Goal: Communication & Community: Answer question/provide support

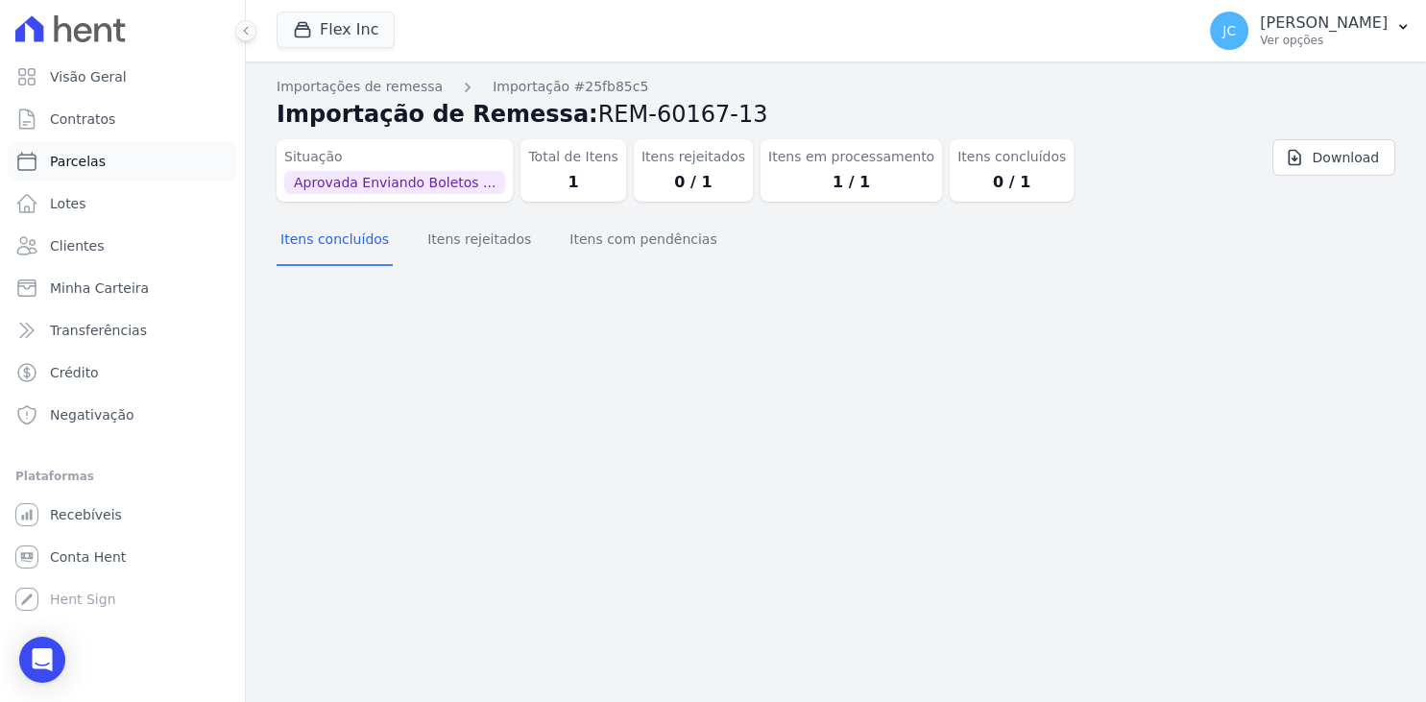
click at [123, 174] on link "Parcelas" at bounding box center [123, 161] width 230 height 38
select select
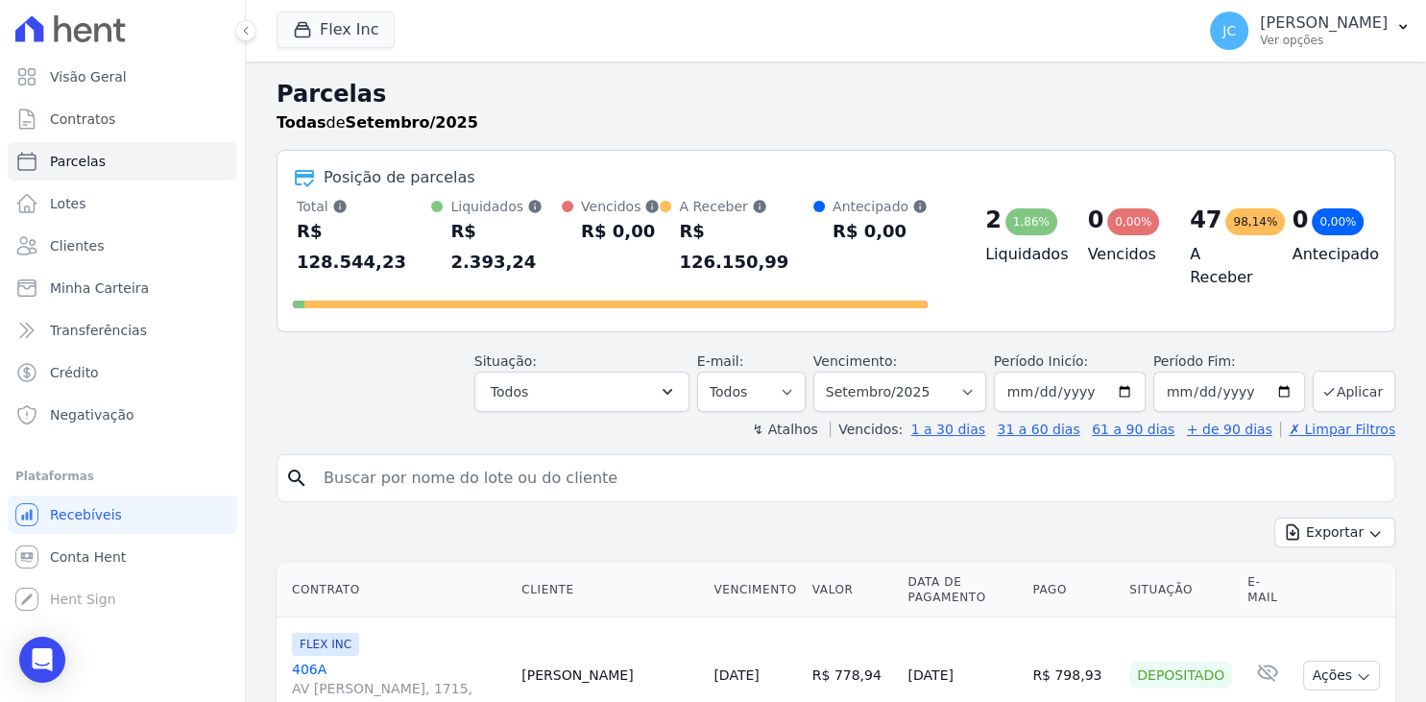
click at [706, 459] on input "search" at bounding box center [849, 478] width 1075 height 38
type input "lore"
select select
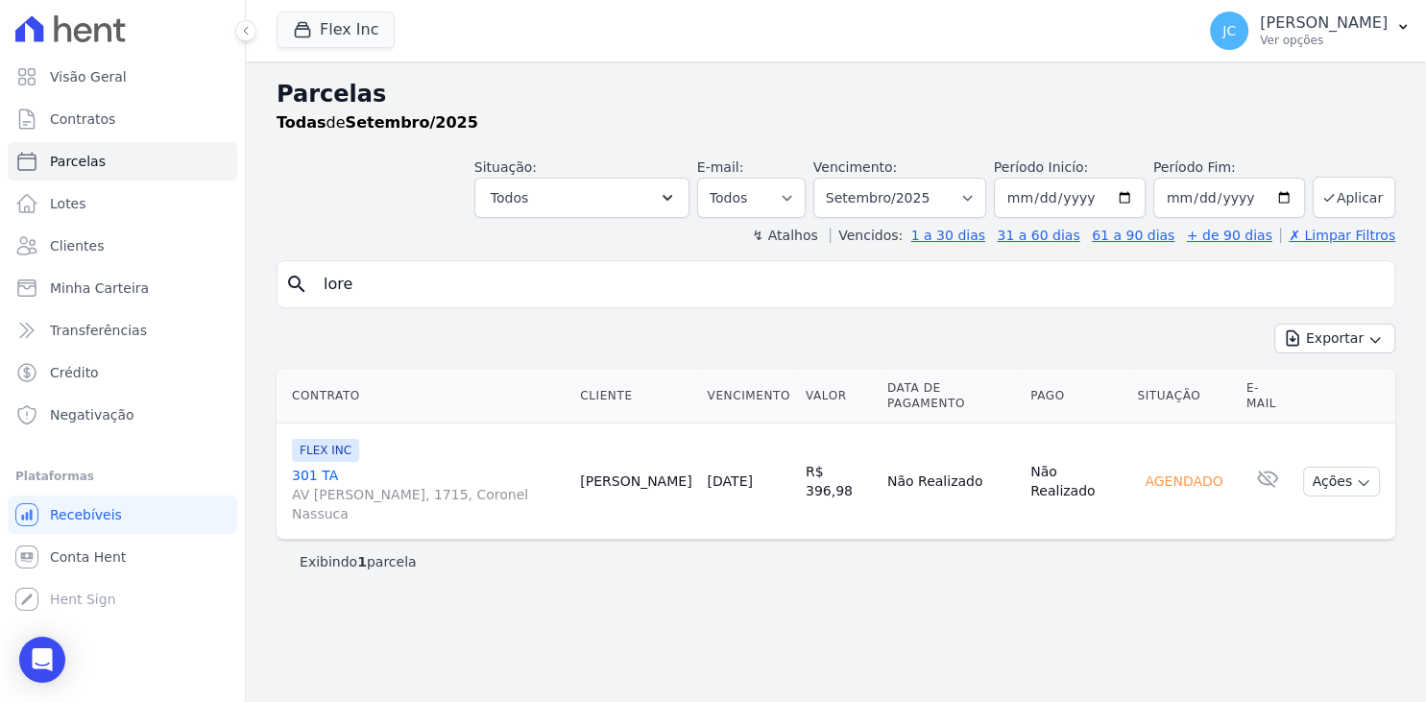
click at [440, 283] on input "lore" at bounding box center [849, 284] width 1075 height 38
click at [1285, 24] on p "[PERSON_NAME]" at bounding box center [1324, 22] width 128 height 19
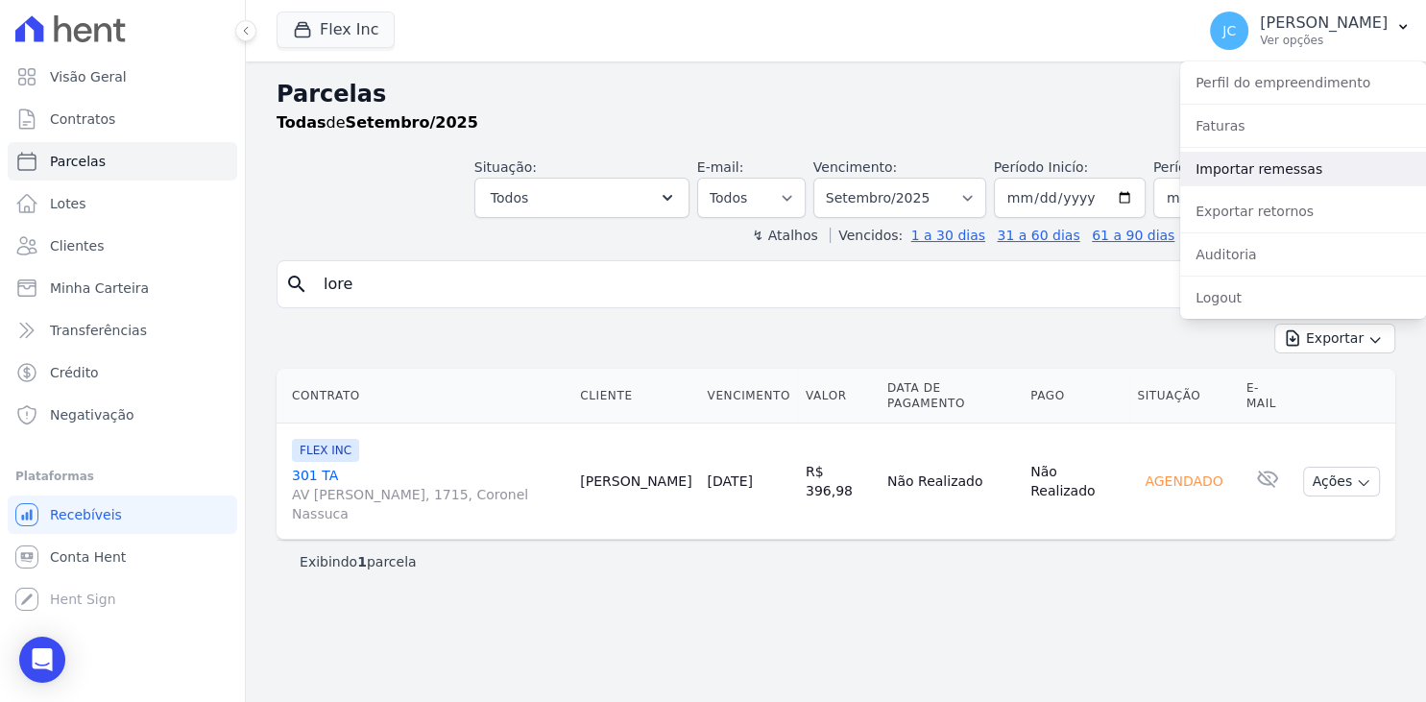
click at [1269, 182] on link "Importar remessas" at bounding box center [1303, 169] width 246 height 35
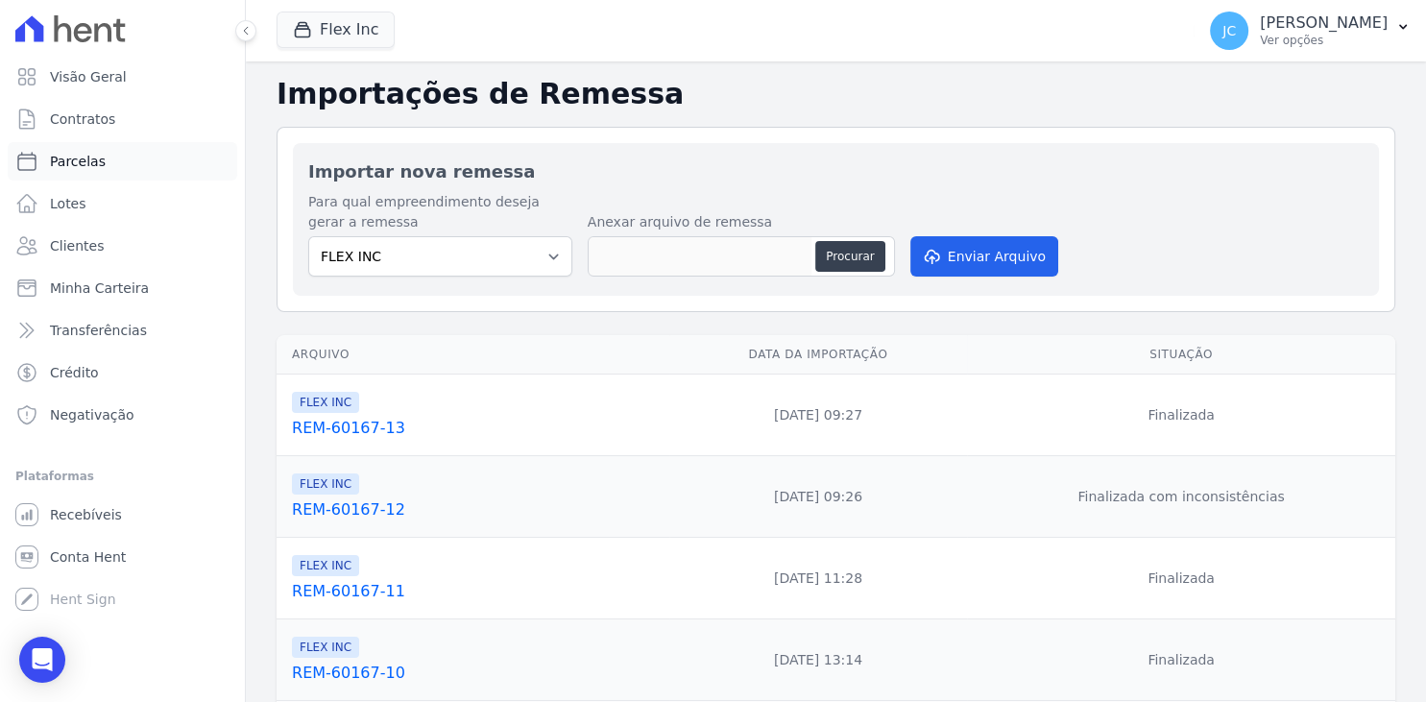
click at [110, 164] on link "Parcelas" at bounding box center [123, 161] width 230 height 38
select select
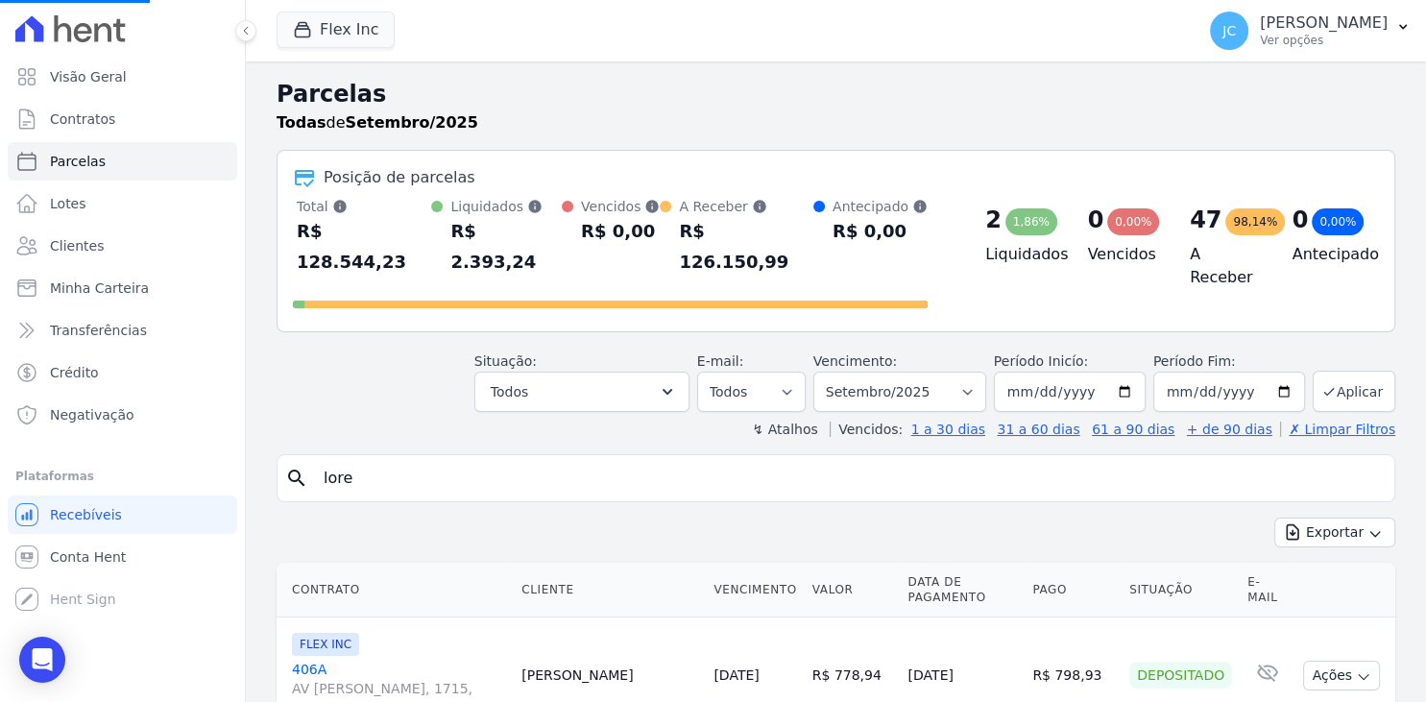
select select
click at [491, 459] on input "search" at bounding box center [849, 478] width 1075 height 38
type input "lorenza"
select select
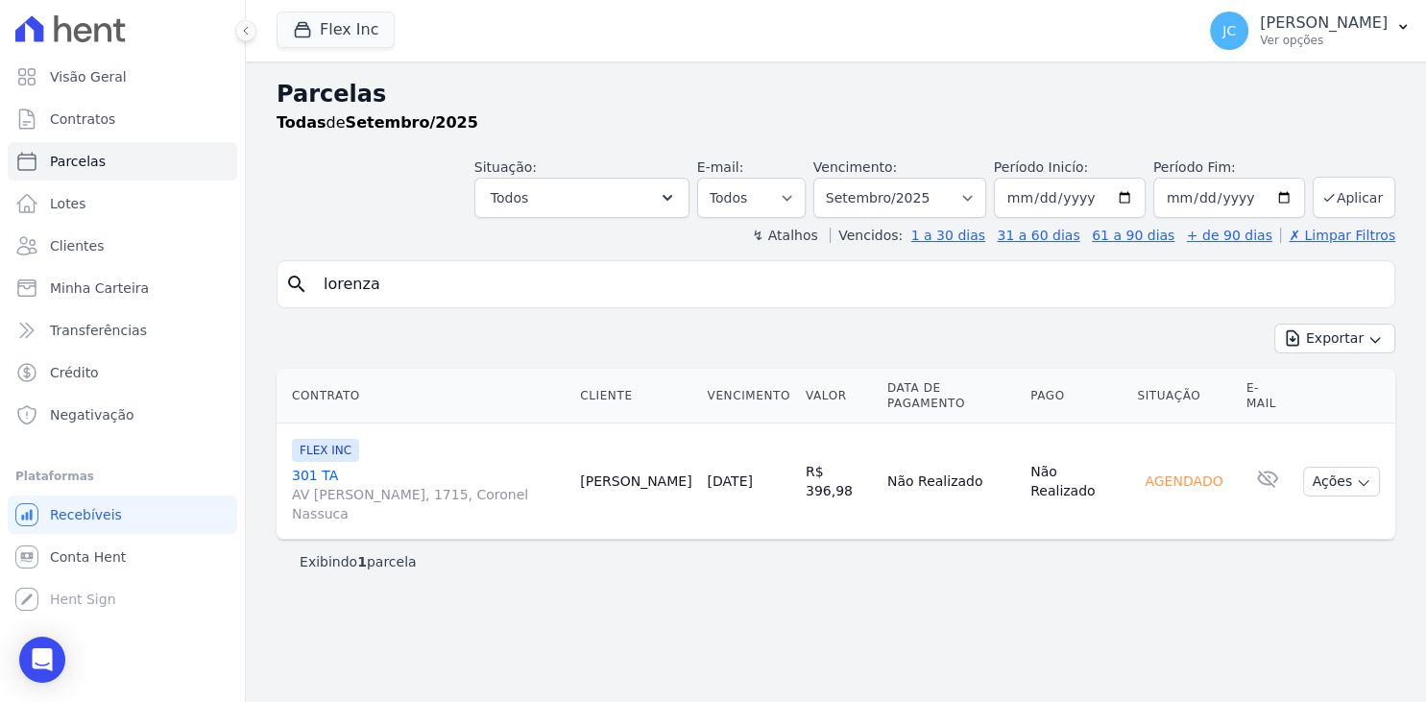
drag, startPoint x: 378, startPoint y: 287, endPoint x: 213, endPoint y: 266, distance: 166.5
click at [312, 266] on input "lorenza" at bounding box center [849, 284] width 1075 height 38
type input "erick"
select select
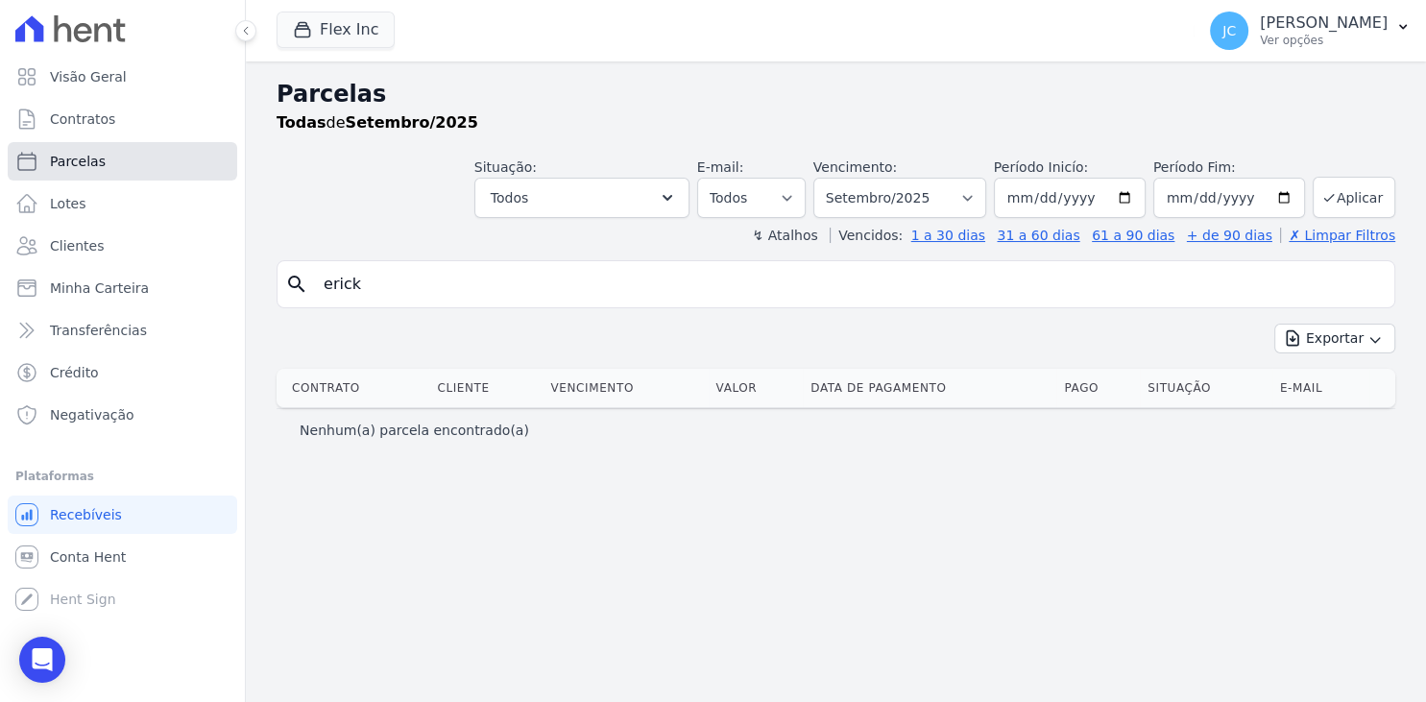
click at [138, 171] on link "Parcelas" at bounding box center [123, 161] width 230 height 38
select select
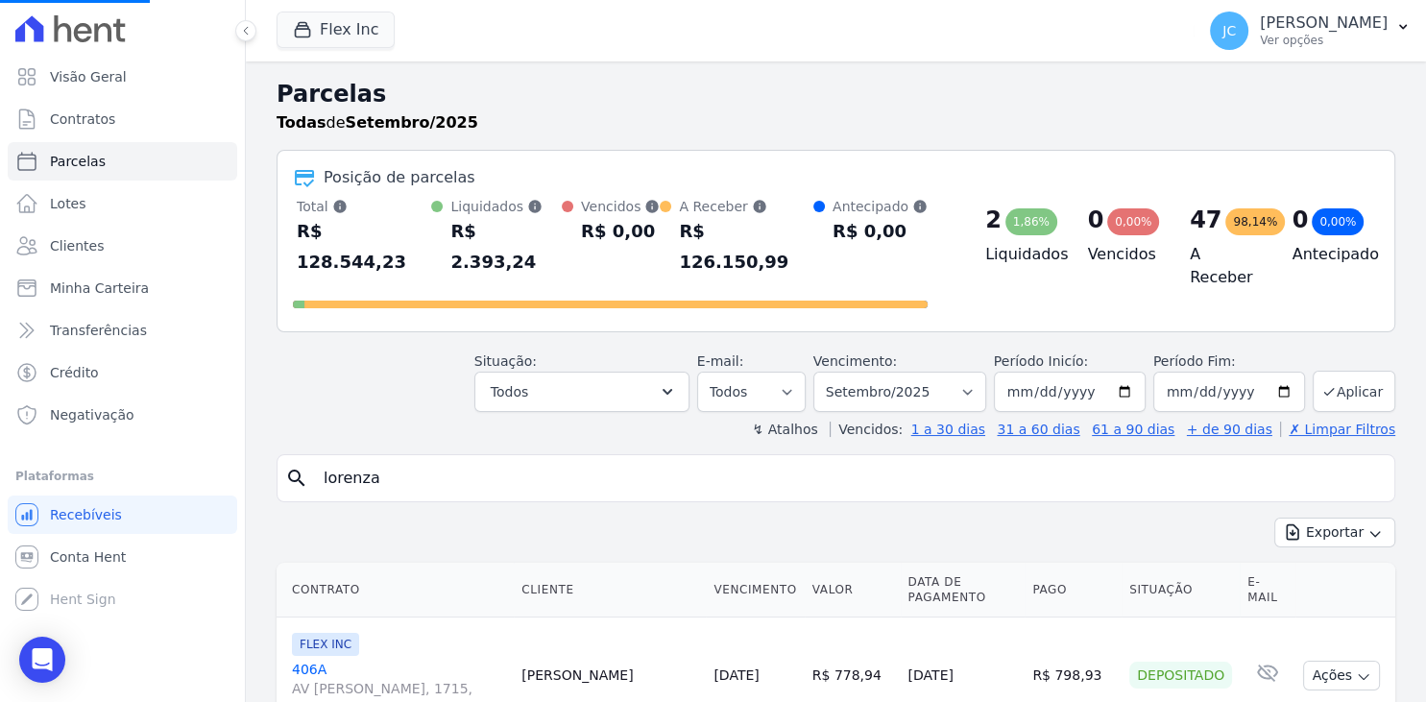
select select
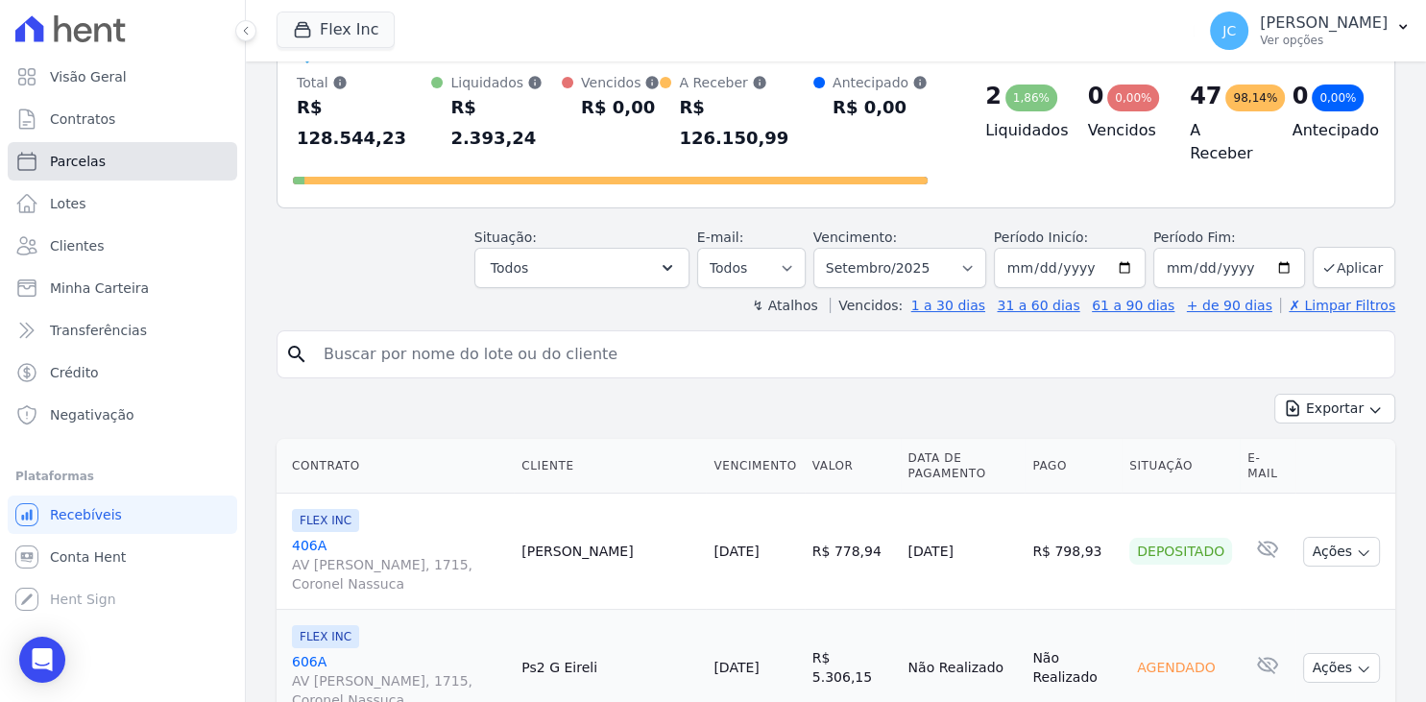
click at [130, 174] on link "Parcelas" at bounding box center [123, 161] width 230 height 38
select select
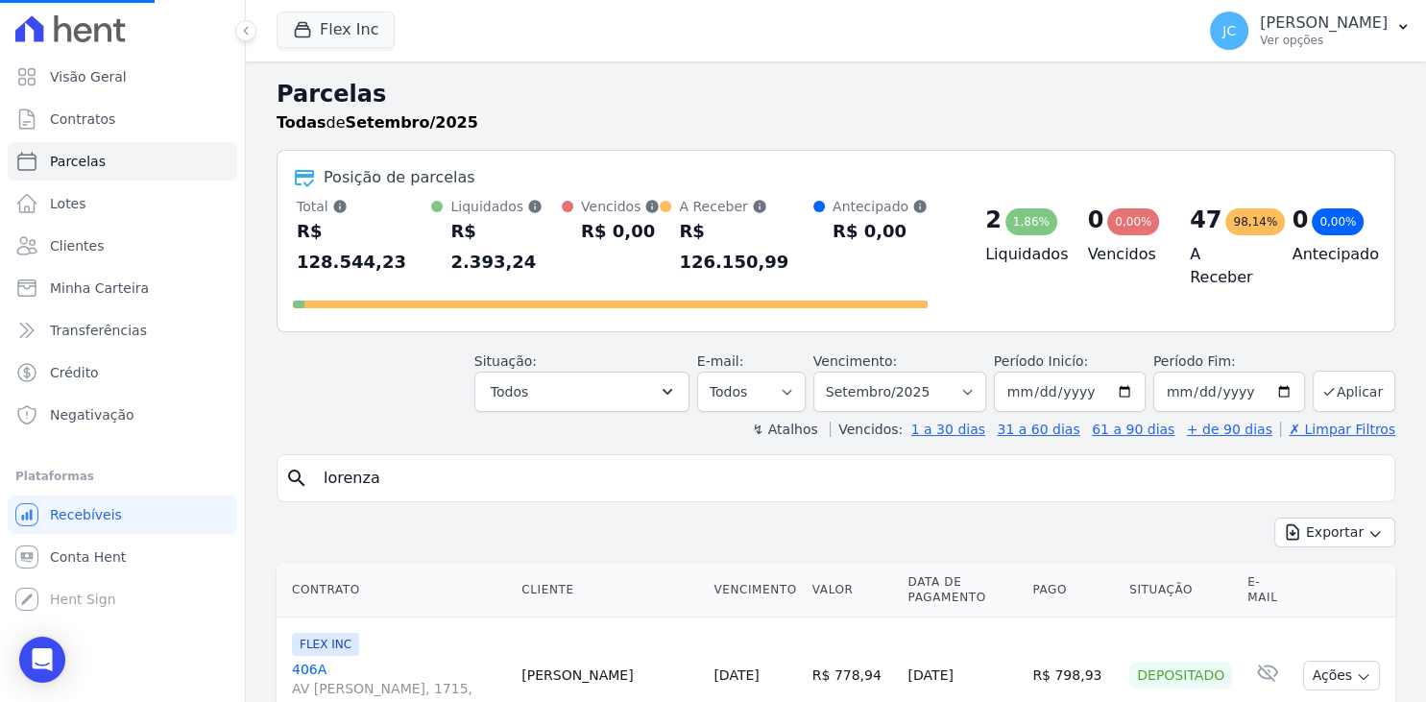
select select
click at [398, 459] on input "search" at bounding box center [849, 478] width 1075 height 38
type input "lorenza"
select select
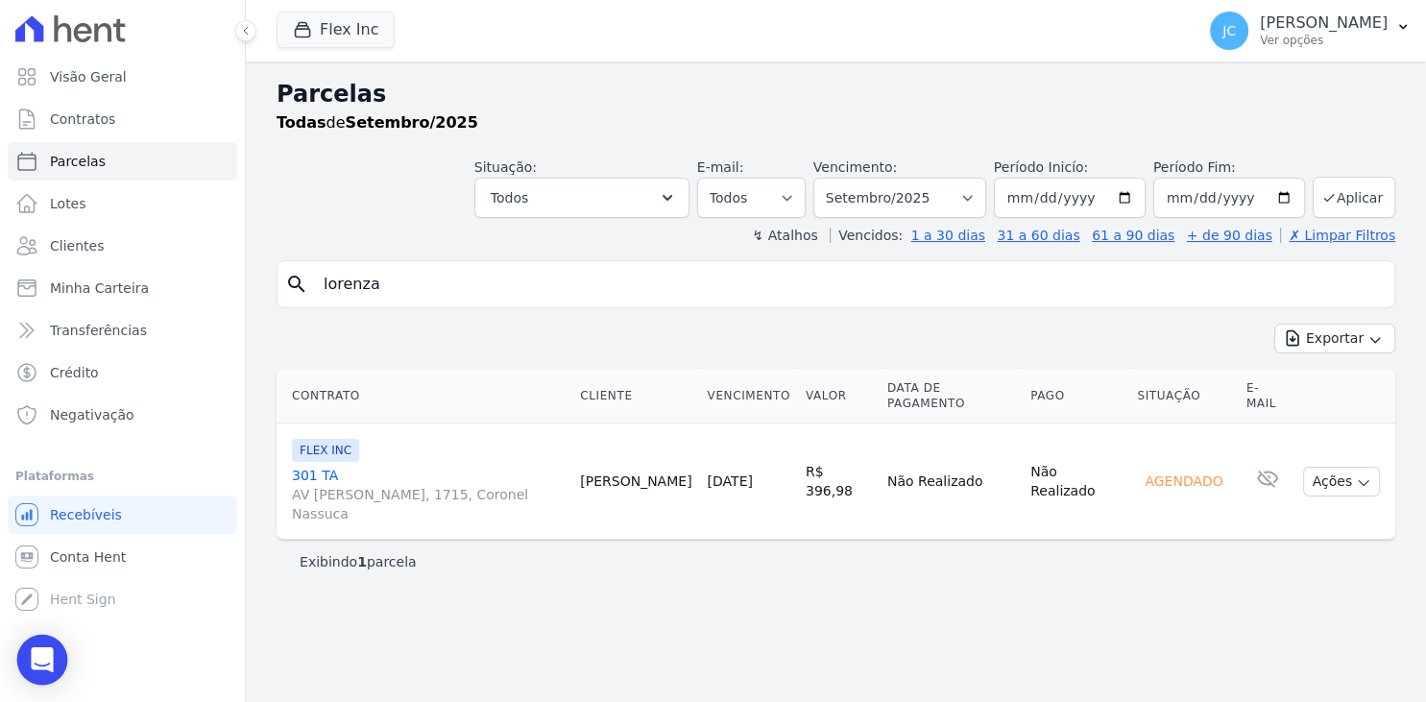
click at [36, 666] on icon "Open Intercom Messenger" at bounding box center [42, 659] width 25 height 25
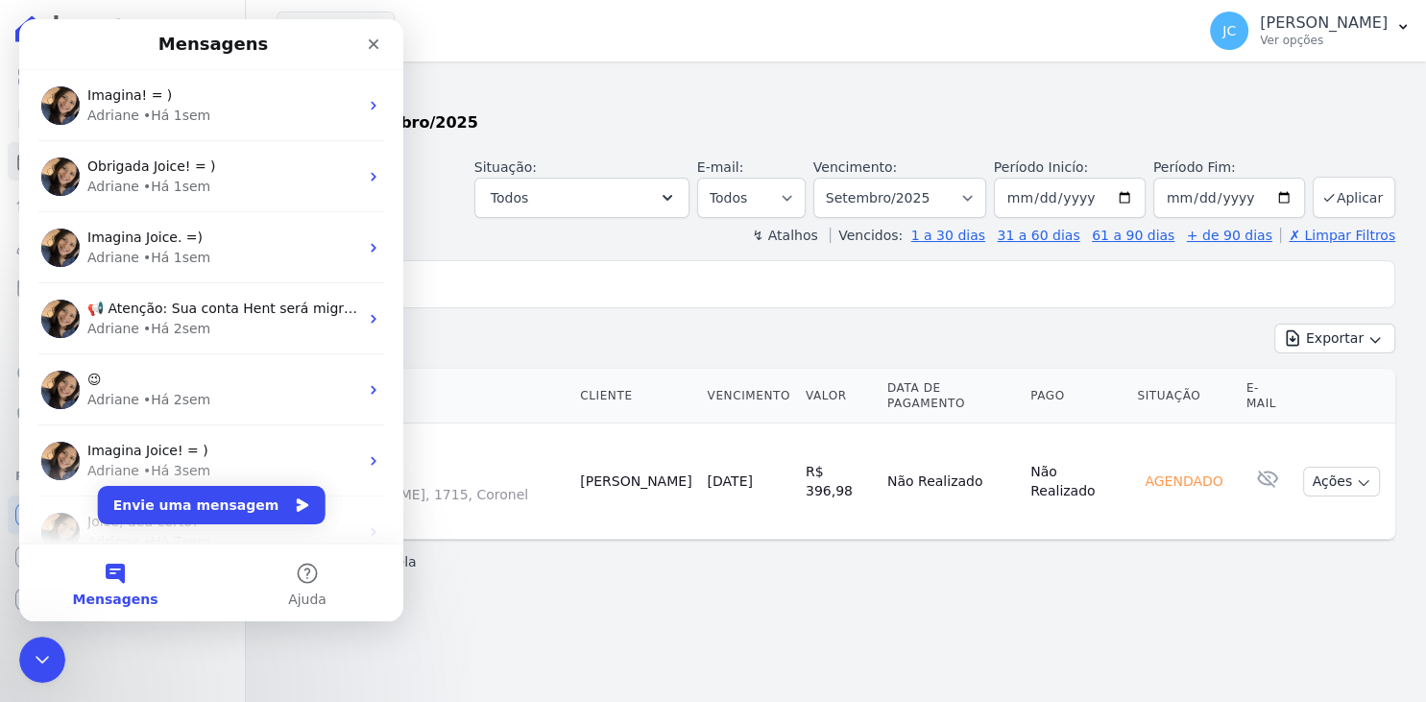
click at [214, 518] on button "Envie uma mensagem" at bounding box center [212, 505] width 228 height 38
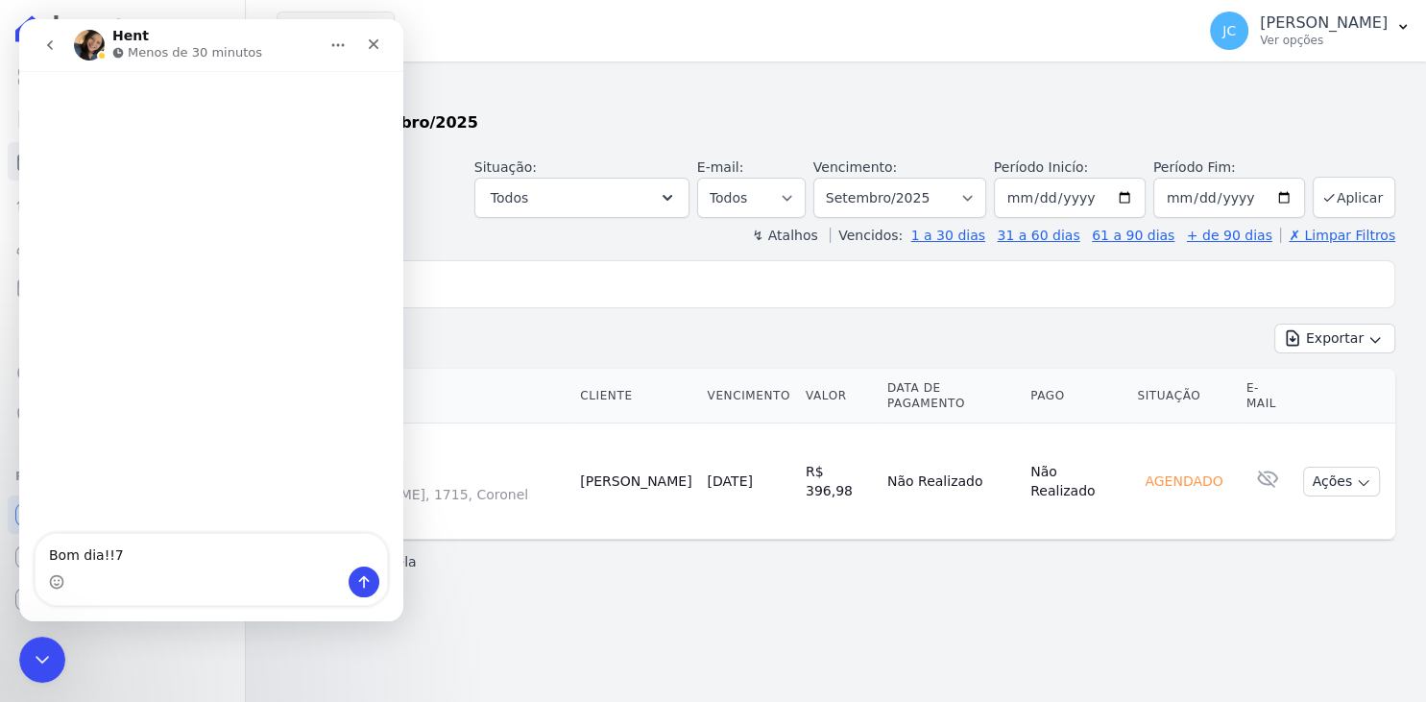
type textarea "Bom dia!!"
type textarea "T"
type textarea "Tudo bem?"
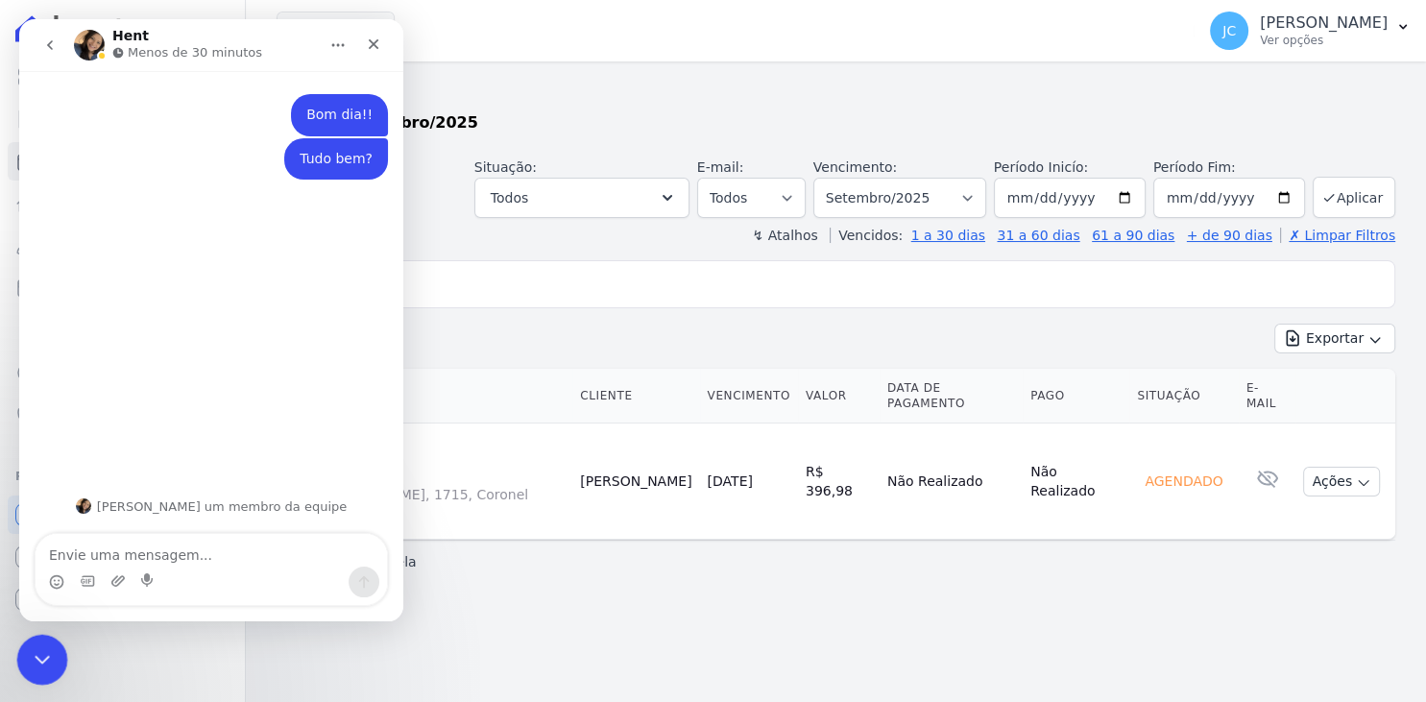
click at [41, 674] on div "Encerramento do Messenger da Intercom" at bounding box center [39, 657] width 46 height 46
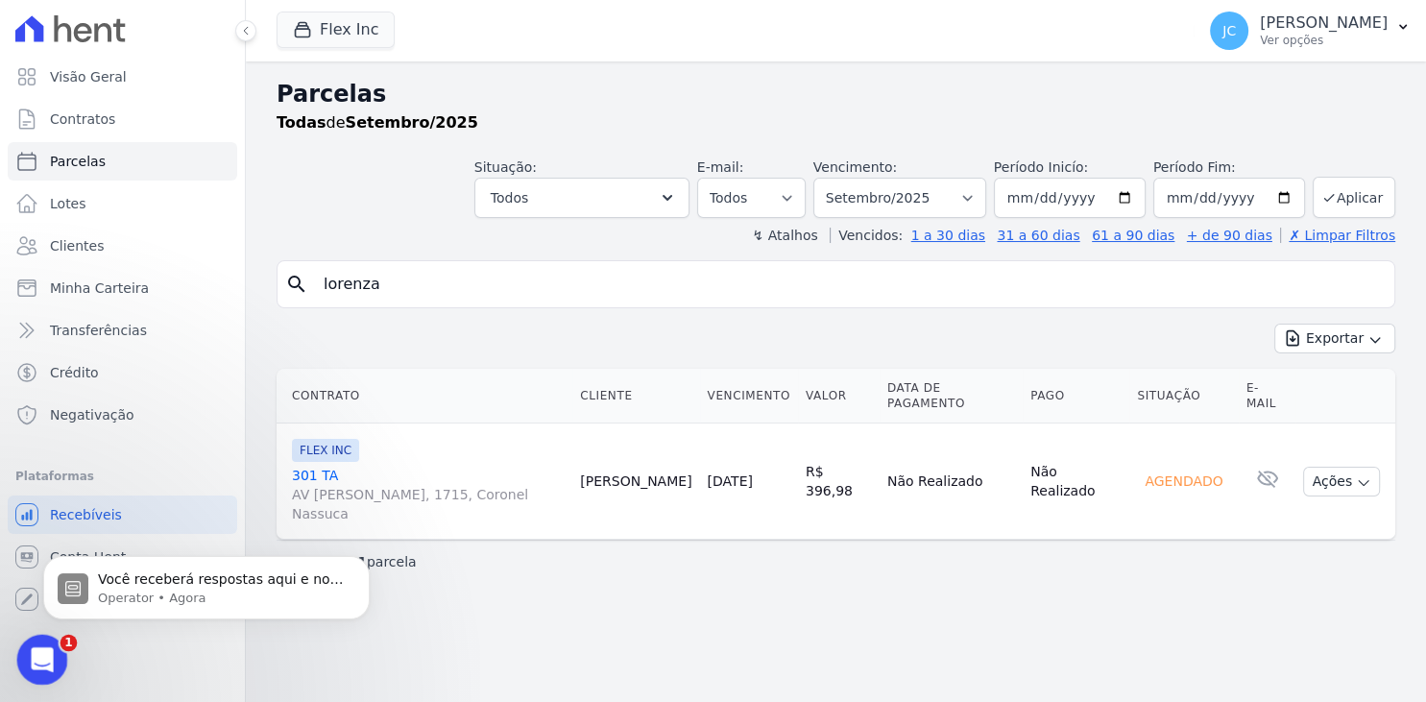
click at [44, 647] on icon "Abertura do Messenger da Intercom" at bounding box center [40, 657] width 32 height 32
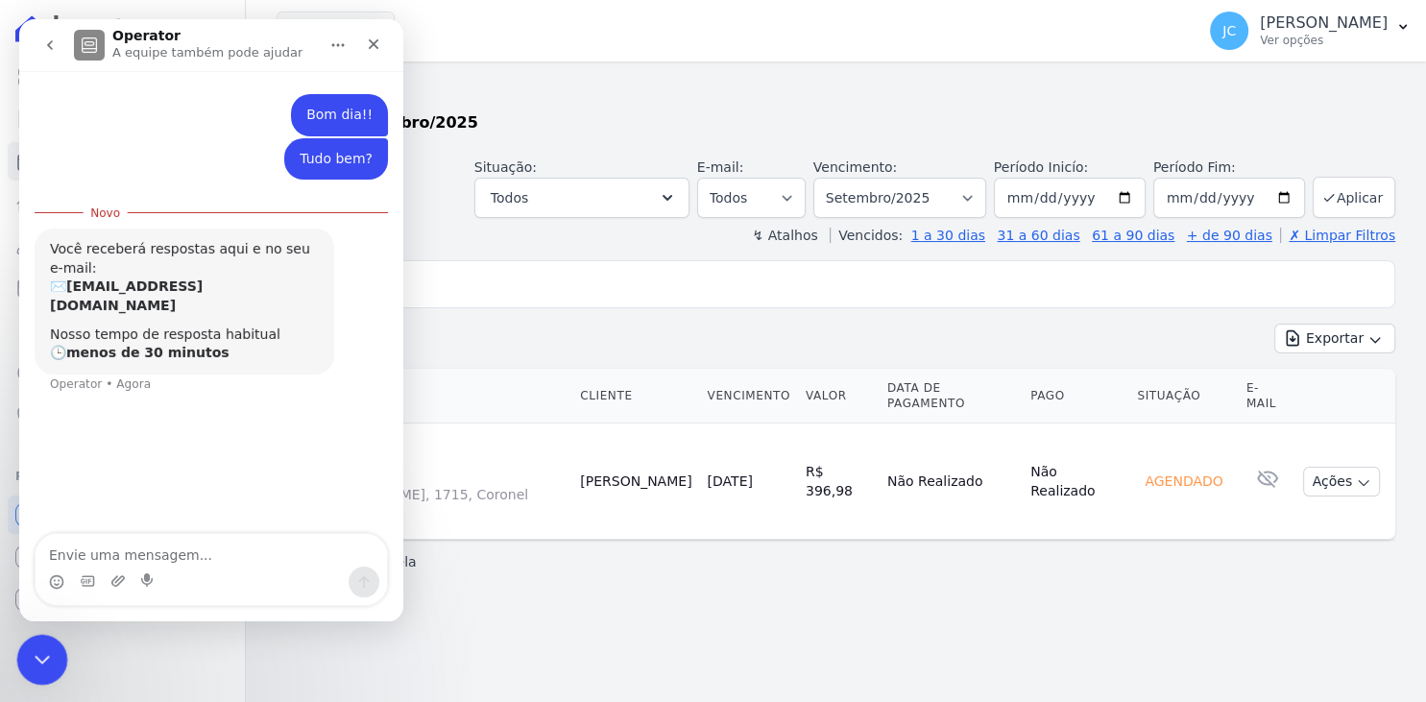
scroll to position [2, 0]
click at [38, 646] on icon "Encerramento do Messenger da Intercom" at bounding box center [39, 656] width 23 height 23
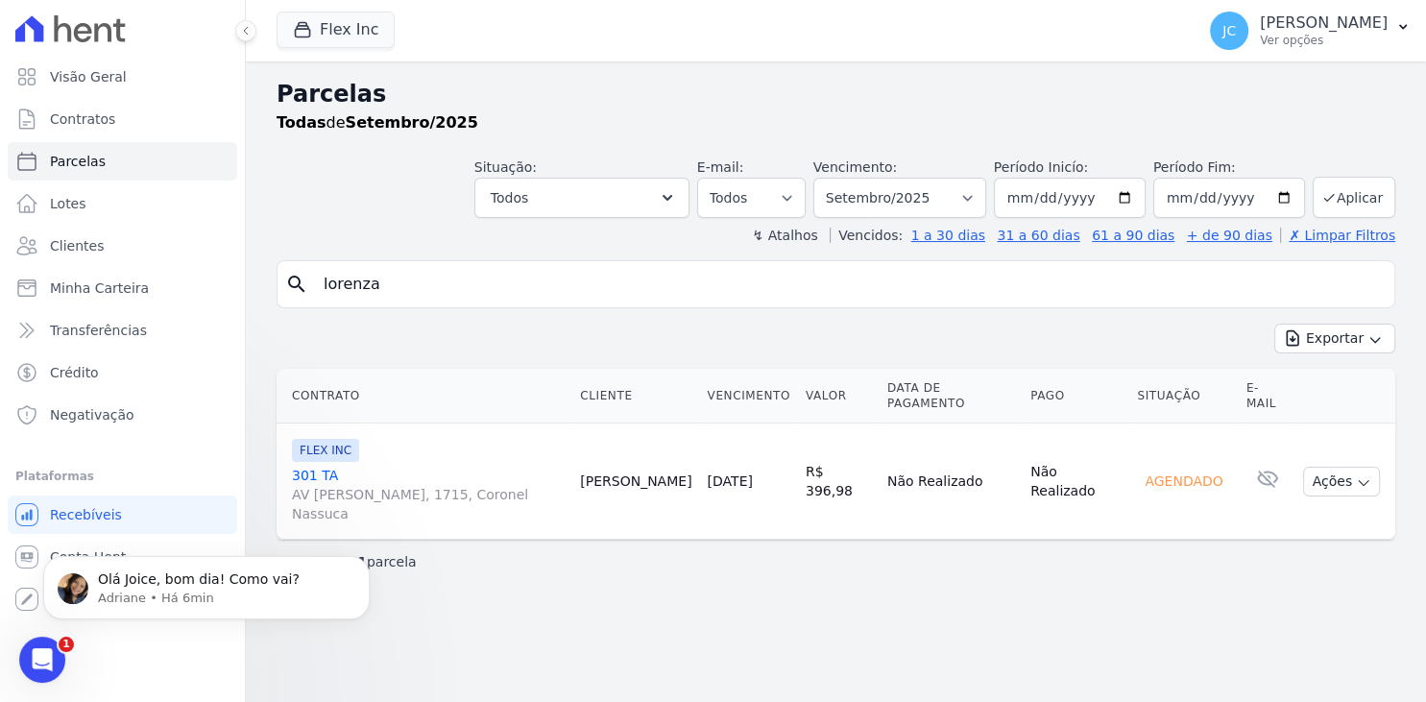
scroll to position [0, 0]
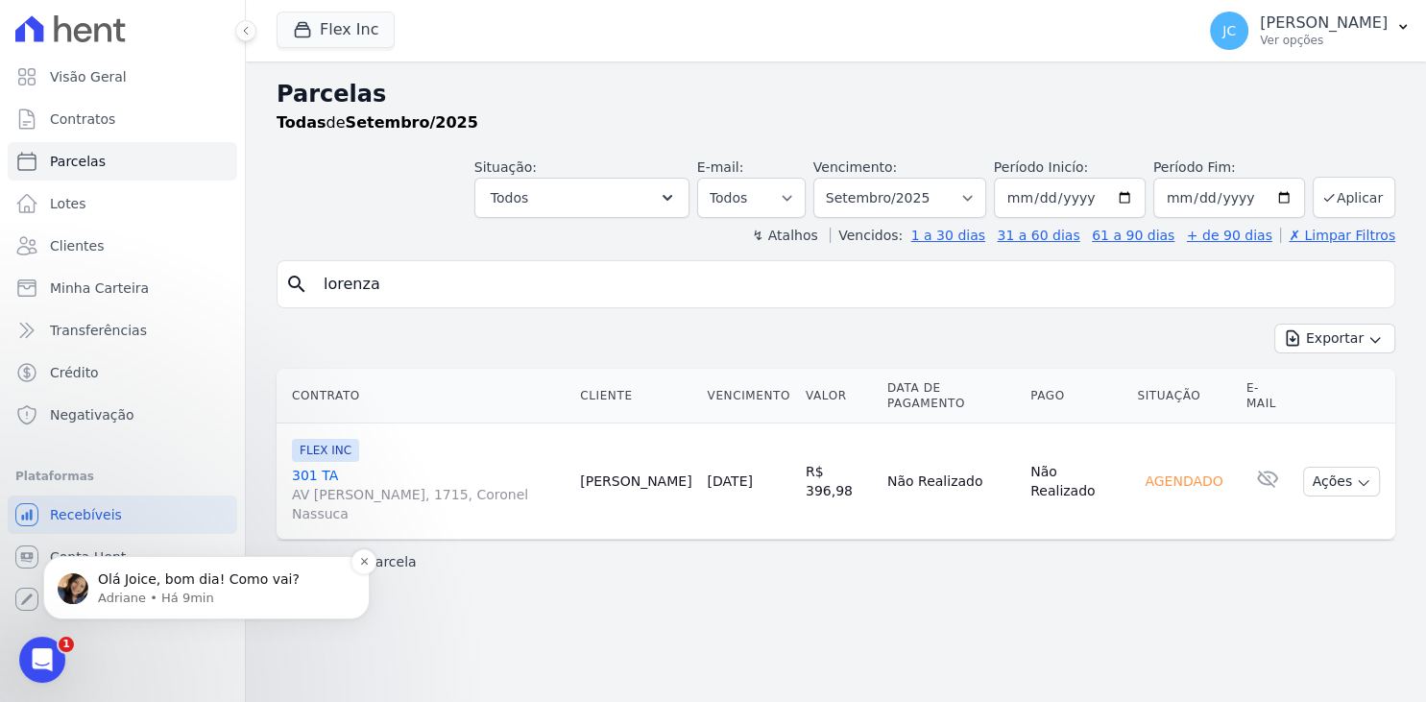
click at [225, 587] on p "Olá Joice, bom dia! Como vai?" at bounding box center [222, 579] width 248 height 19
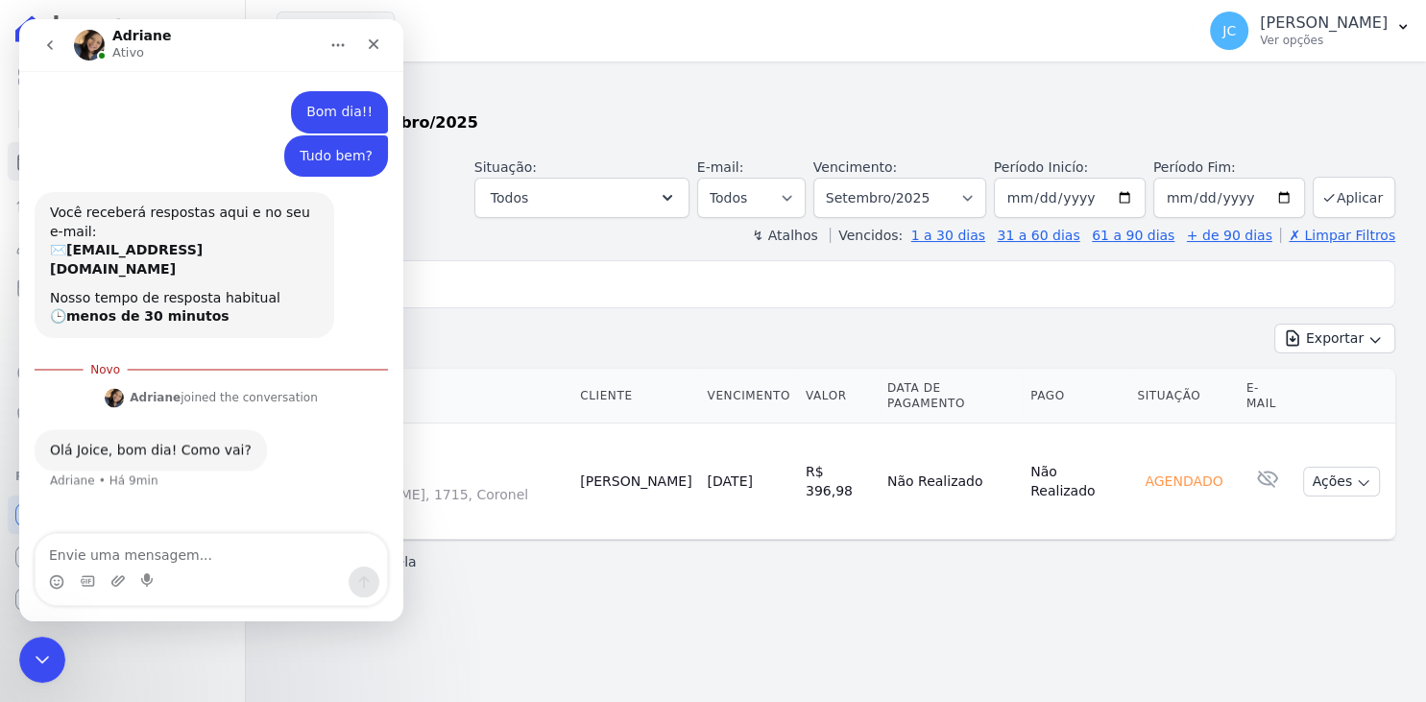
scroll to position [2, 0]
type textarea "Tudo bem"
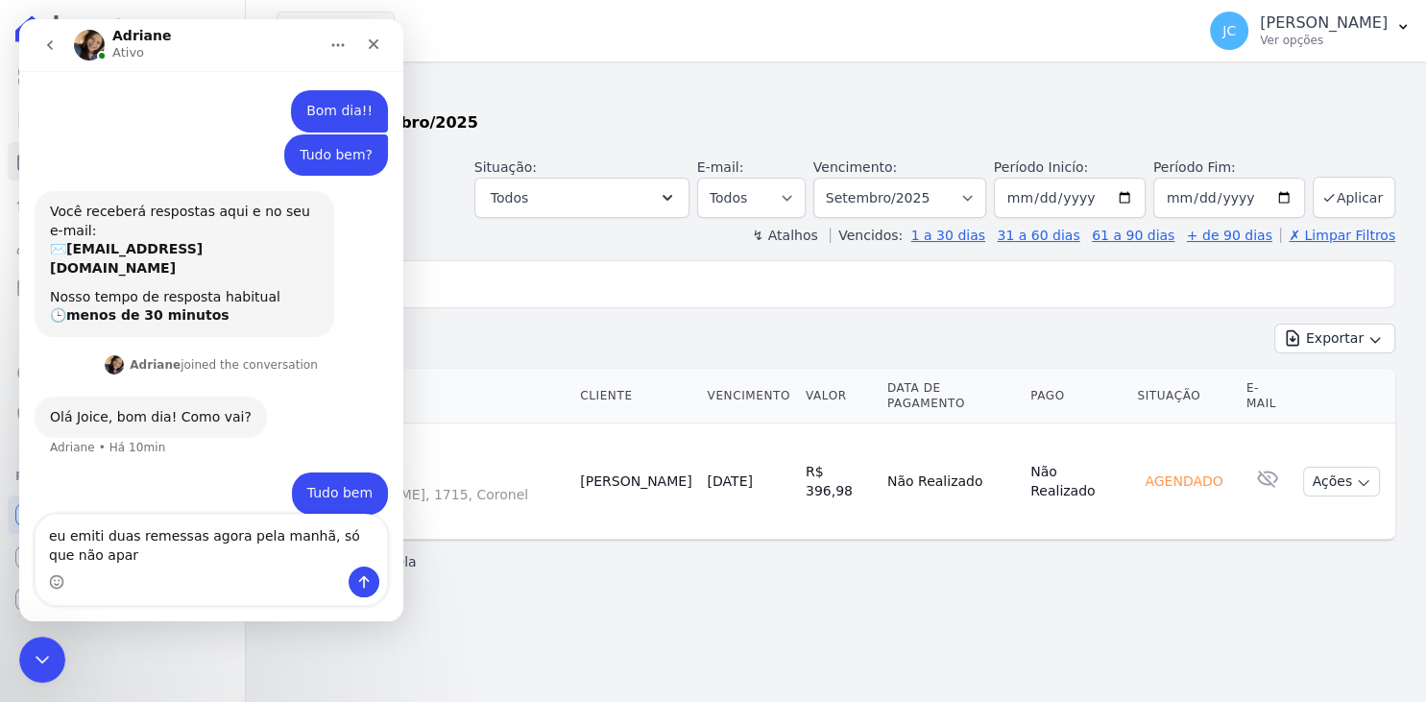
scroll to position [5, 0]
type textarea "eu emiti duas remessas agora pela manhã, só que não aparece as parcelas"
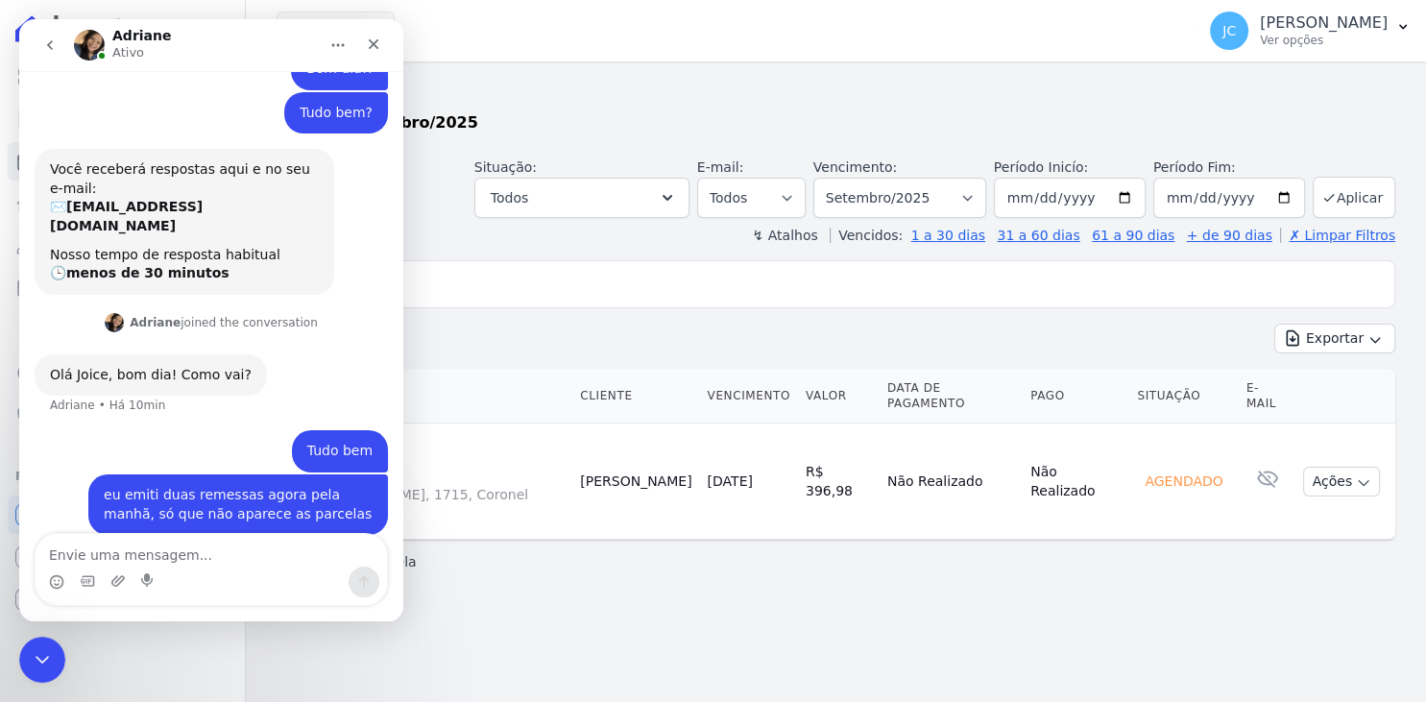
scroll to position [48, 0]
click at [43, 665] on icon "Encerramento do Messenger da Intercom" at bounding box center [39, 656] width 23 height 23
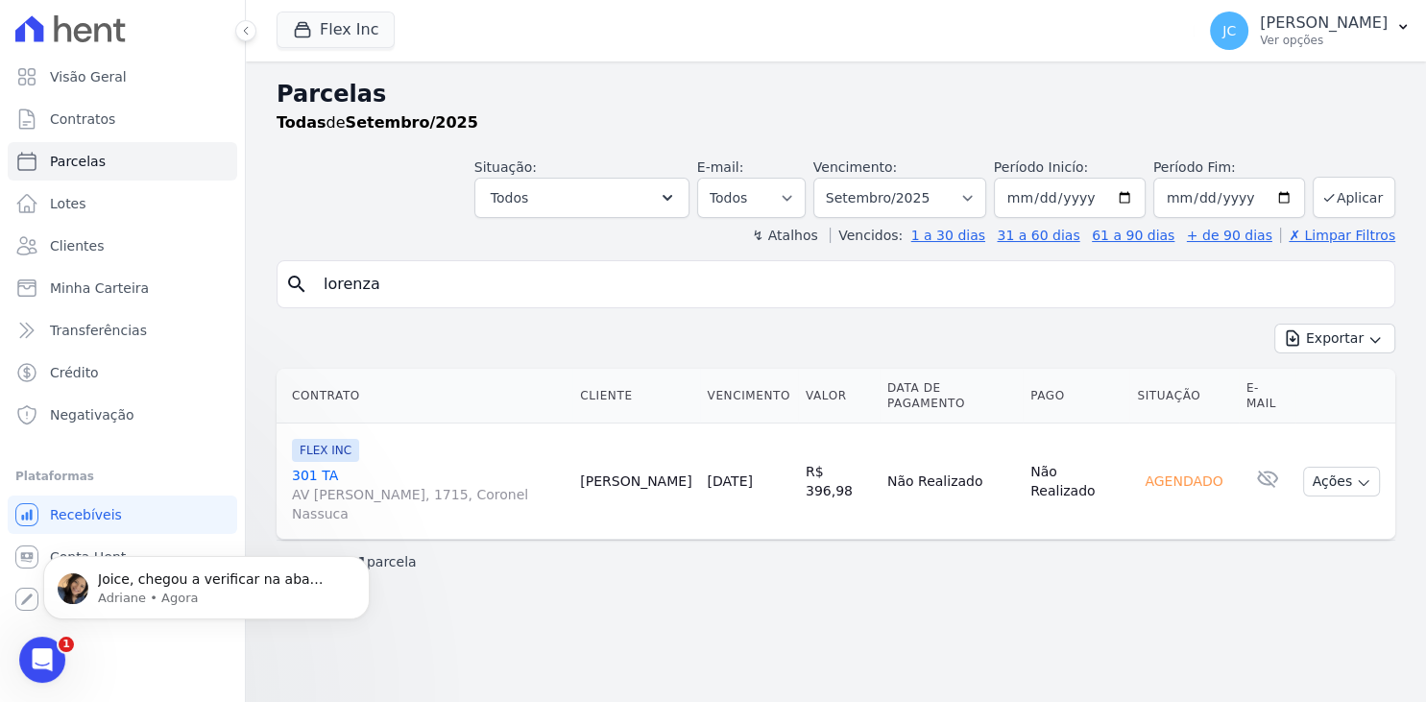
scroll to position [0, 0]
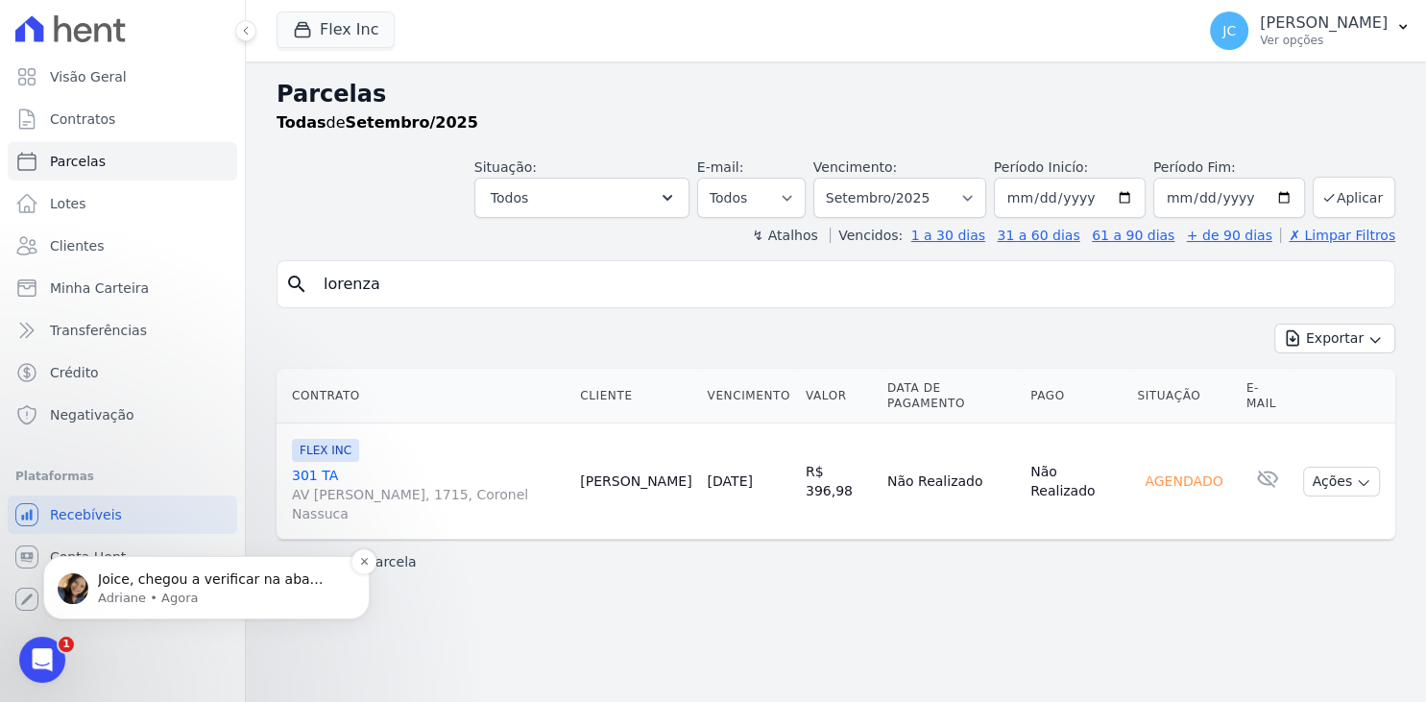
click at [220, 586] on p "Joice, chegou a verificar na aba Parcelas e/ou nos respectivos contratos?" at bounding box center [222, 579] width 248 height 19
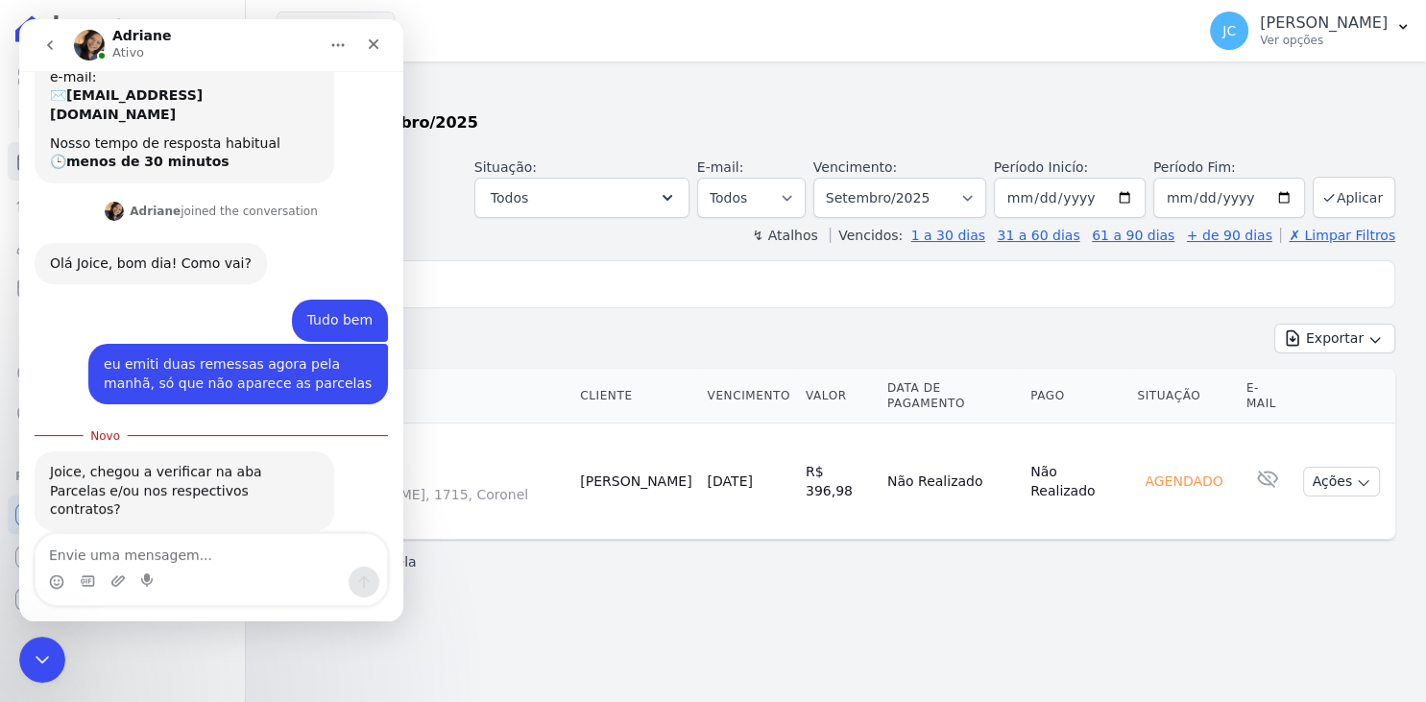
scroll to position [157, 0]
click at [590, 606] on div "Parcelas Todas de Setembro/2025 Situação: Agendado Em Aberto Pago Processando C…" at bounding box center [836, 381] width 1180 height 641
click at [64, 652] on div at bounding box center [42, 660] width 51 height 51
click at [15, 683] on div "Visão Geral Contratos [GEOGRAPHIC_DATA] Lotes Clientes Minha Carteira Transferê…" at bounding box center [122, 351] width 245 height 702
click at [34, 664] on icon "Encerramento do Messenger da Intercom" at bounding box center [39, 656] width 23 height 23
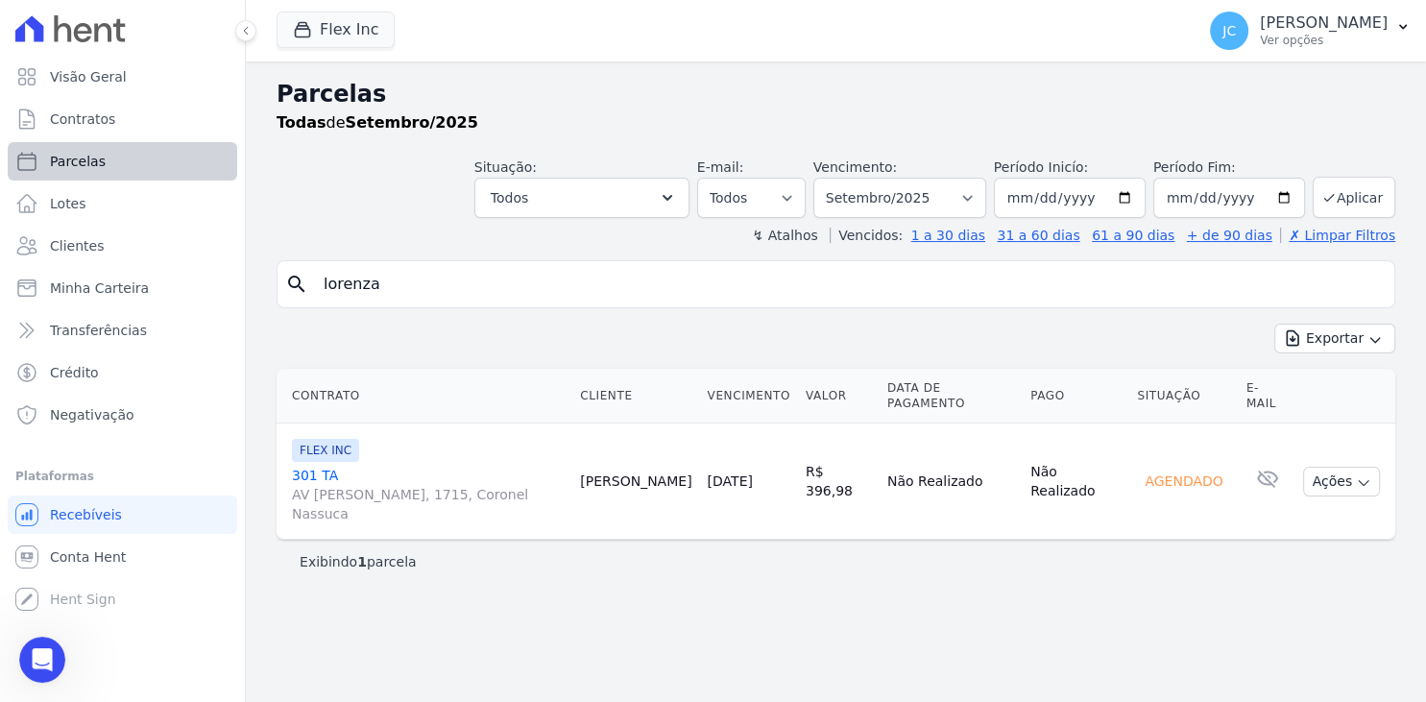
click at [133, 165] on link "Parcelas" at bounding box center [123, 161] width 230 height 38
select select
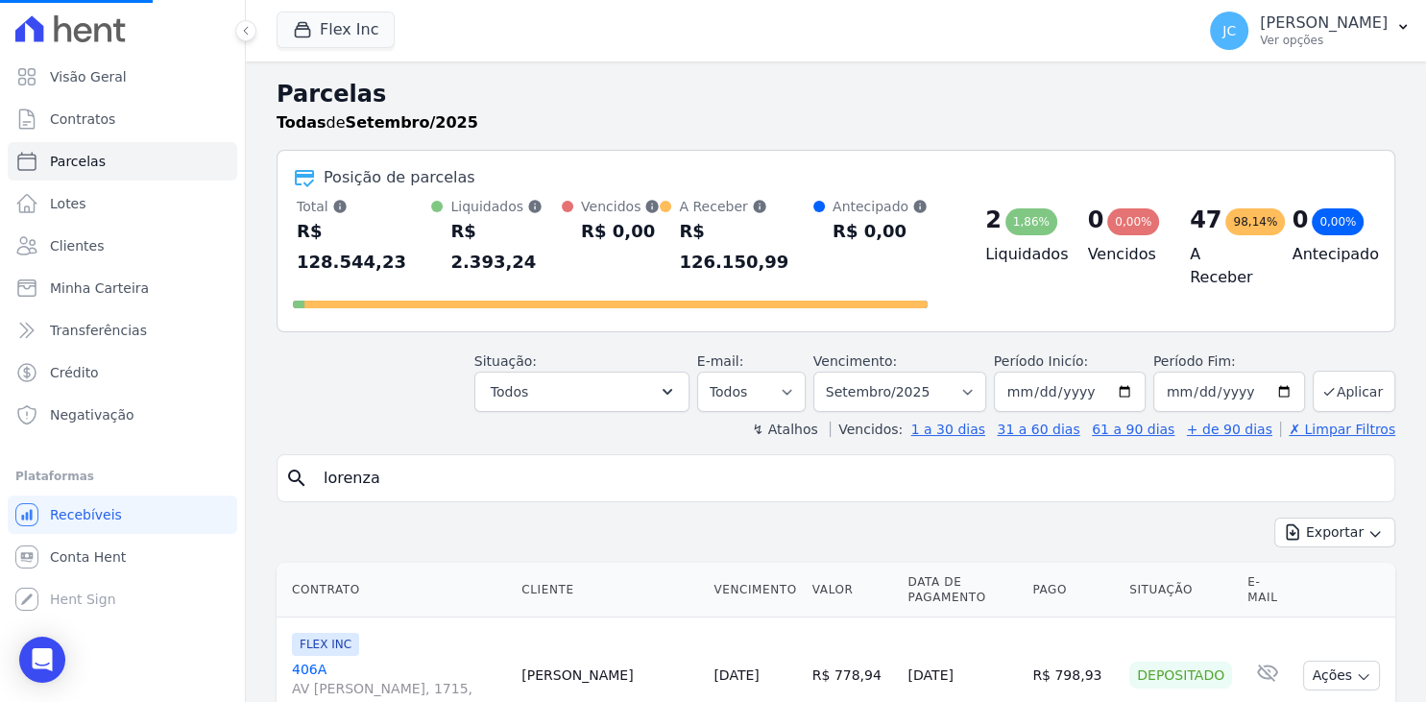
click at [497, 459] on input "lorenza" at bounding box center [849, 478] width 1075 height 38
select select
click at [570, 459] on input "search" at bounding box center [849, 478] width 1075 height 38
type input "lorenza"
select select
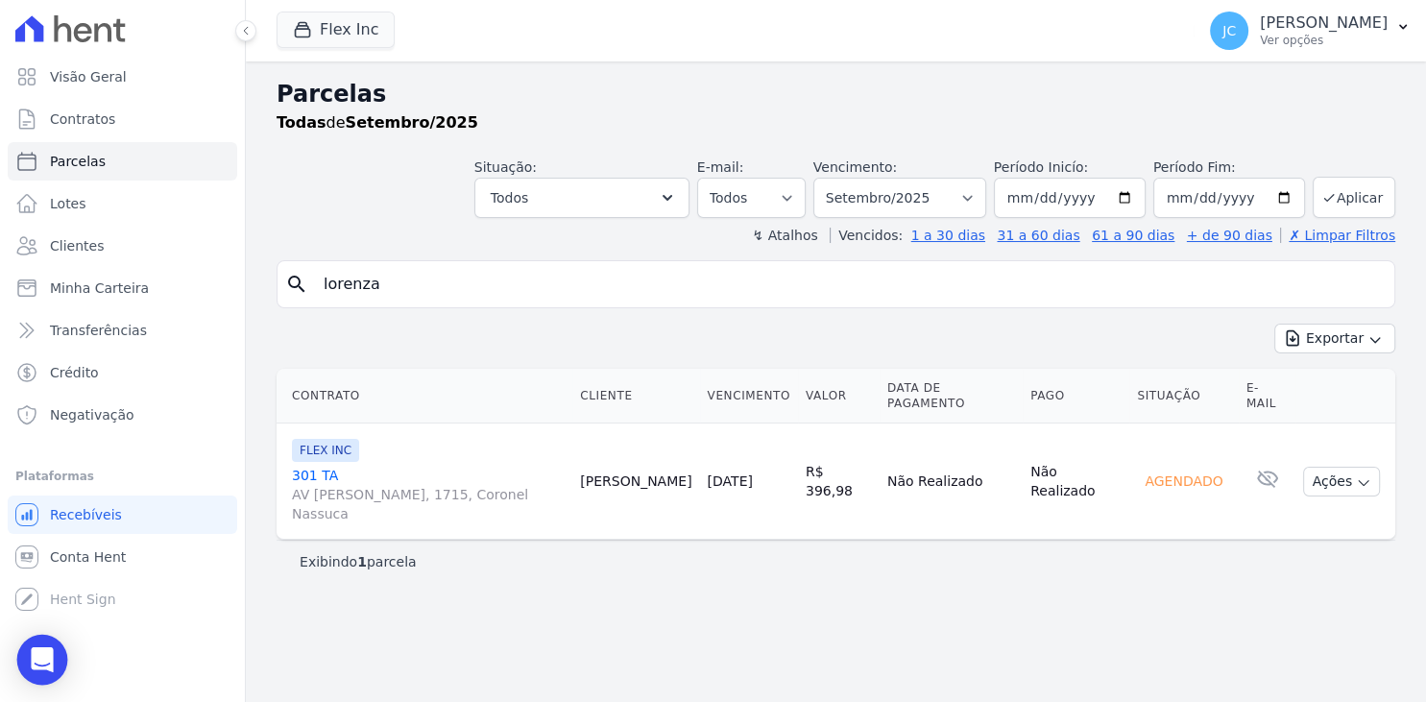
click at [41, 659] on icon "Open Intercom Messenger" at bounding box center [42, 659] width 22 height 25
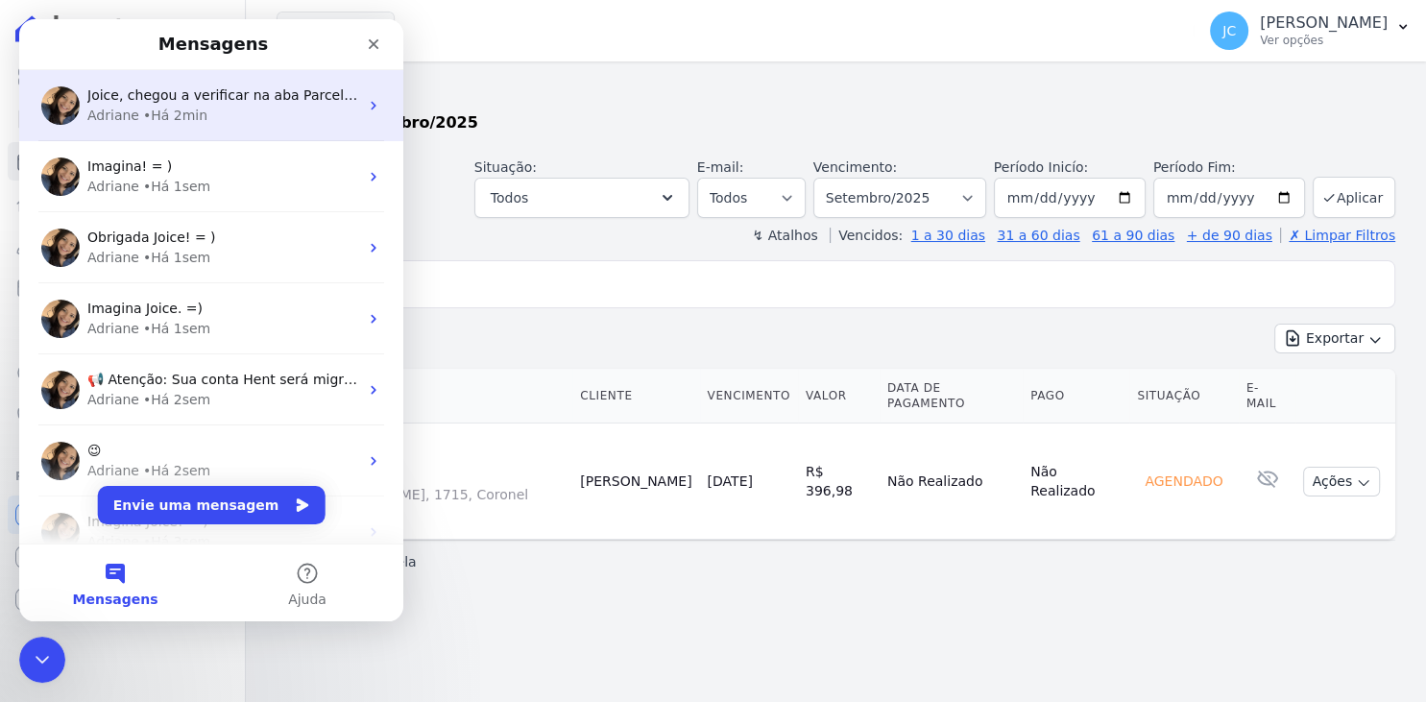
click at [258, 101] on span "Joice, chegou a verificar na aba Parcelas e/ou nos respectivos contratos?" at bounding box center [332, 94] width 490 height 15
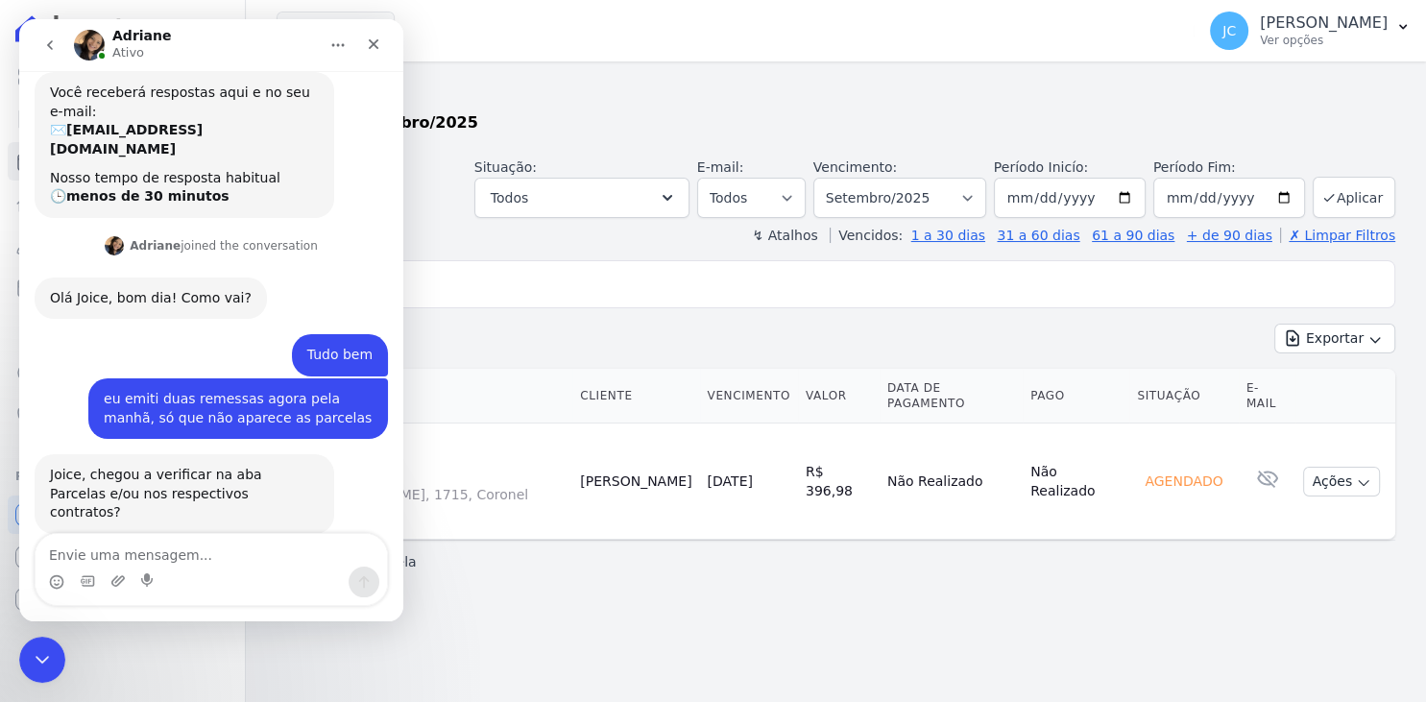
scroll to position [124, 0]
type textarea "simm na abas parcelas"
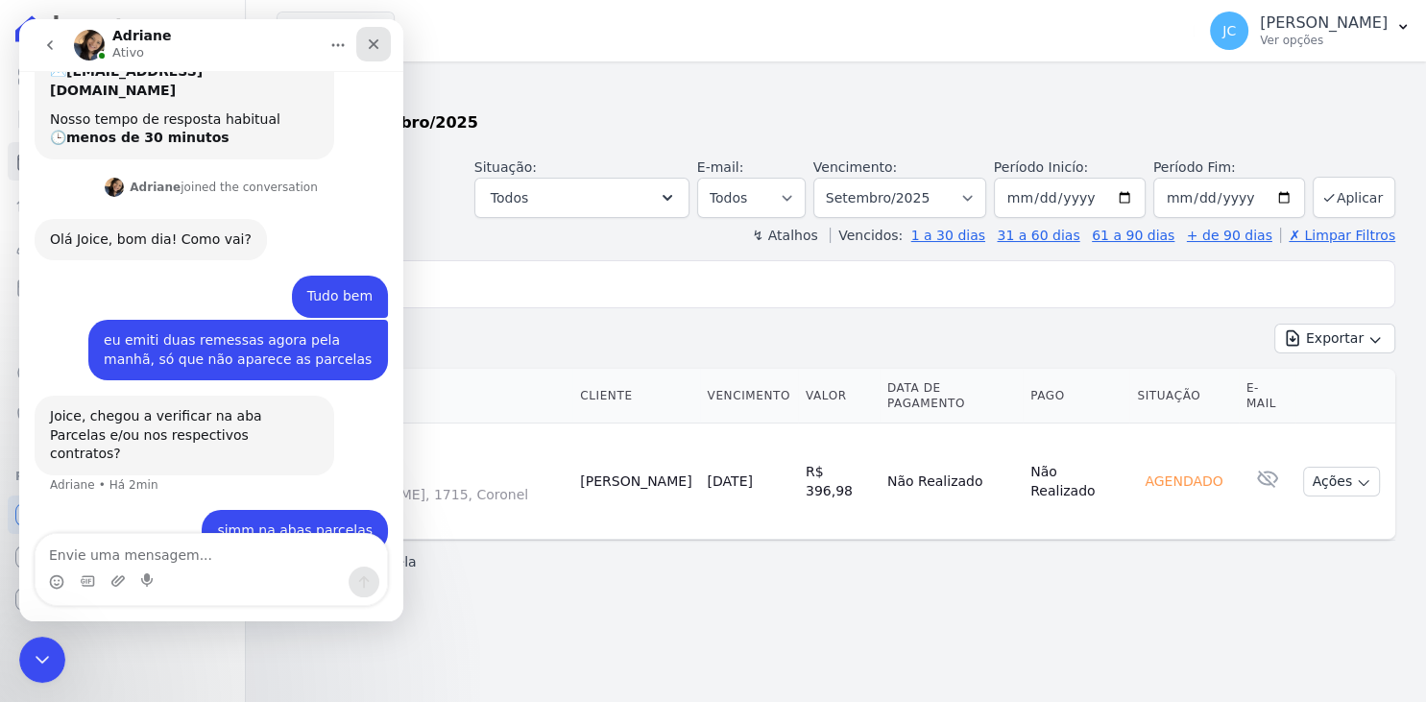
click at [378, 47] on icon "Fechar" at bounding box center [373, 43] width 15 height 15
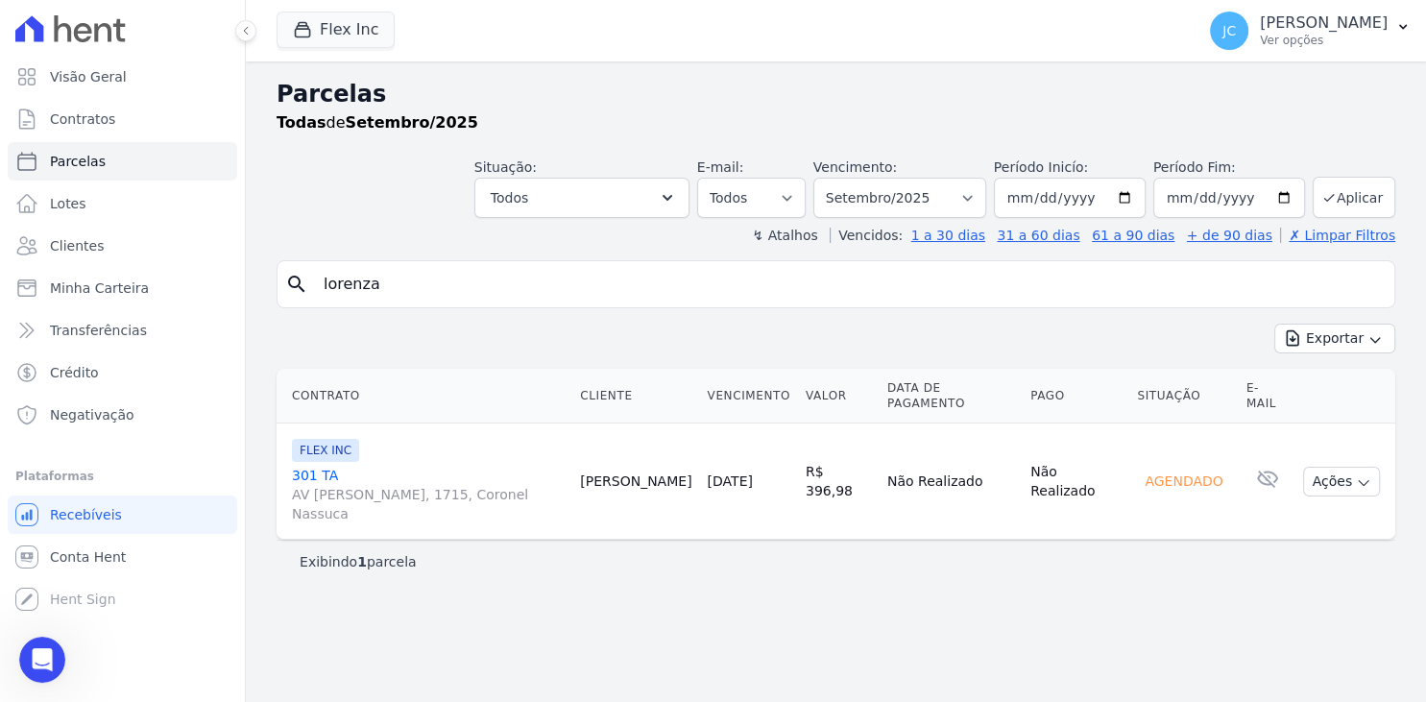
scroll to position [0, 0]
drag, startPoint x: 424, startPoint y: 282, endPoint x: 264, endPoint y: 316, distance: 163.9
click at [312, 303] on input "lorenza" at bounding box center [849, 284] width 1075 height 38
click at [428, 294] on input "search" at bounding box center [849, 284] width 1075 height 38
click at [421, 286] on input "search" at bounding box center [849, 284] width 1075 height 38
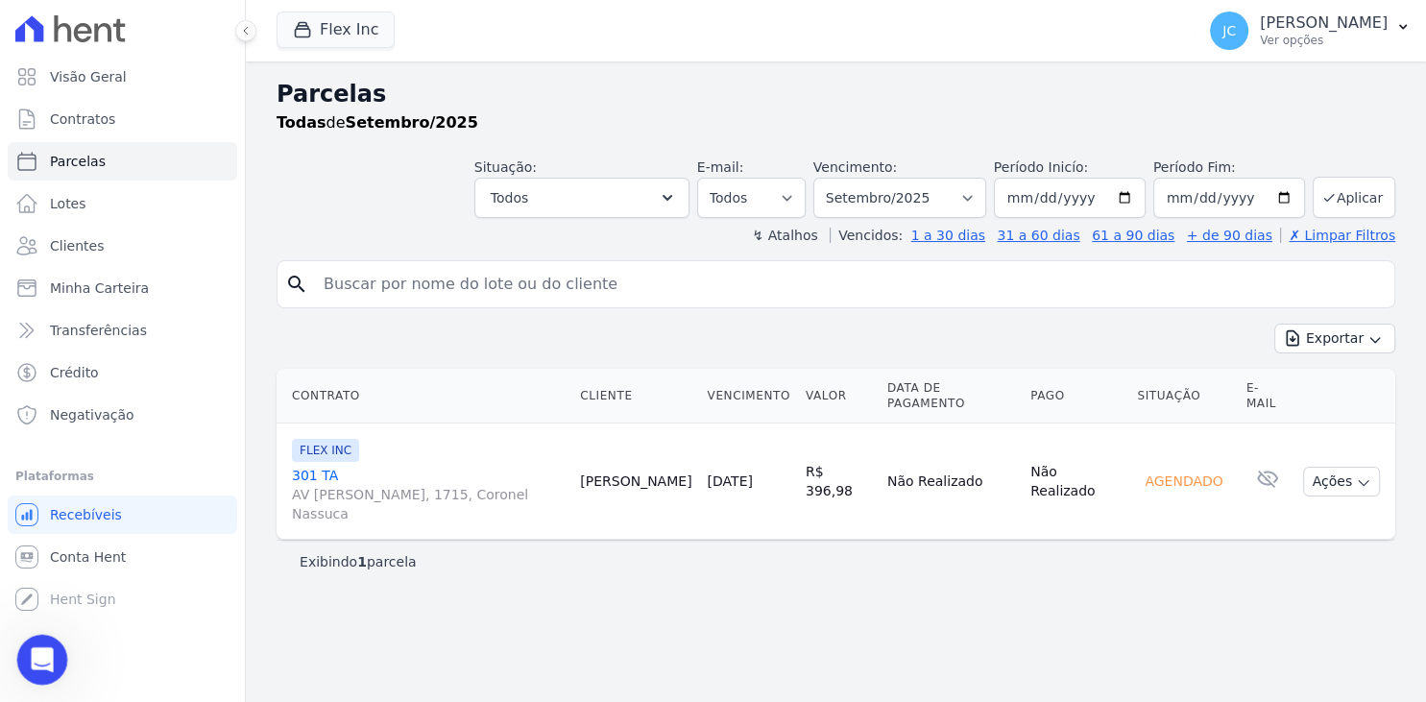
click at [41, 655] on icon "Abertura do Messenger da Intercom" at bounding box center [39, 656] width 13 height 15
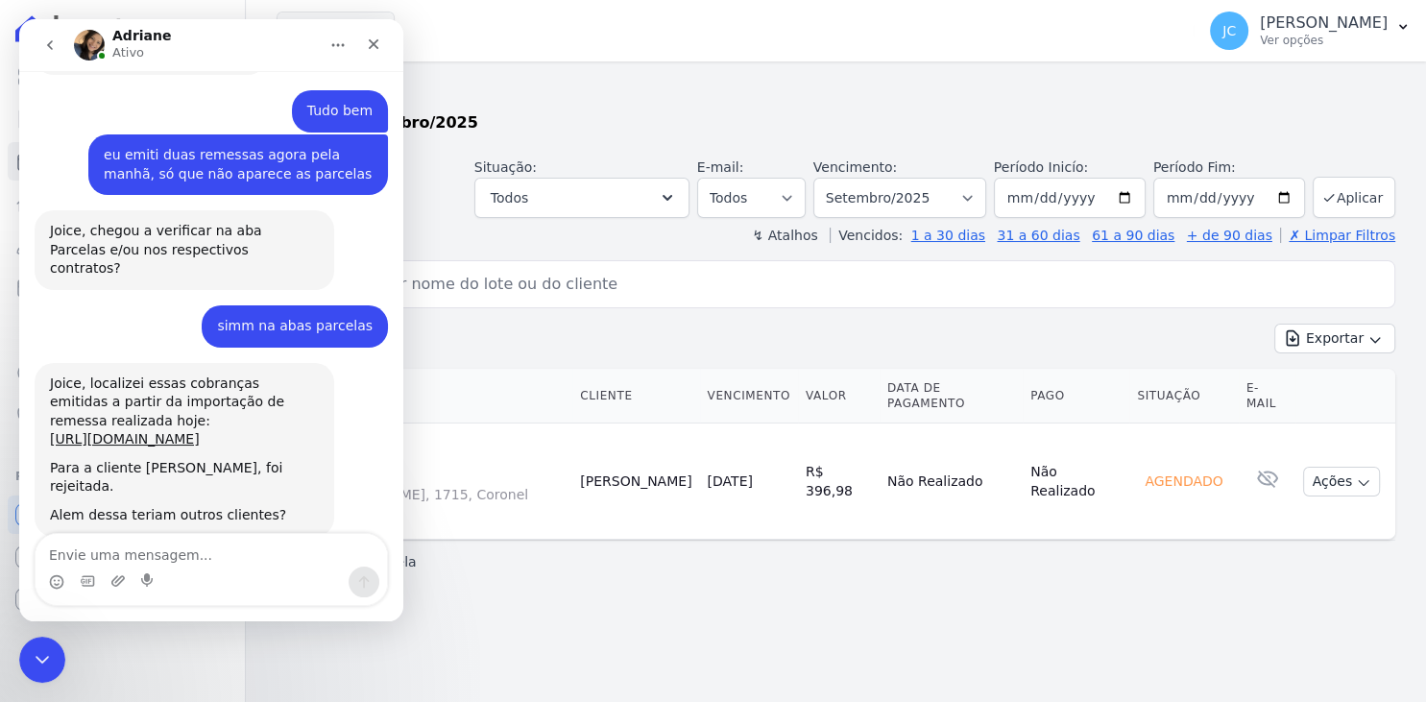
scroll to position [371, 0]
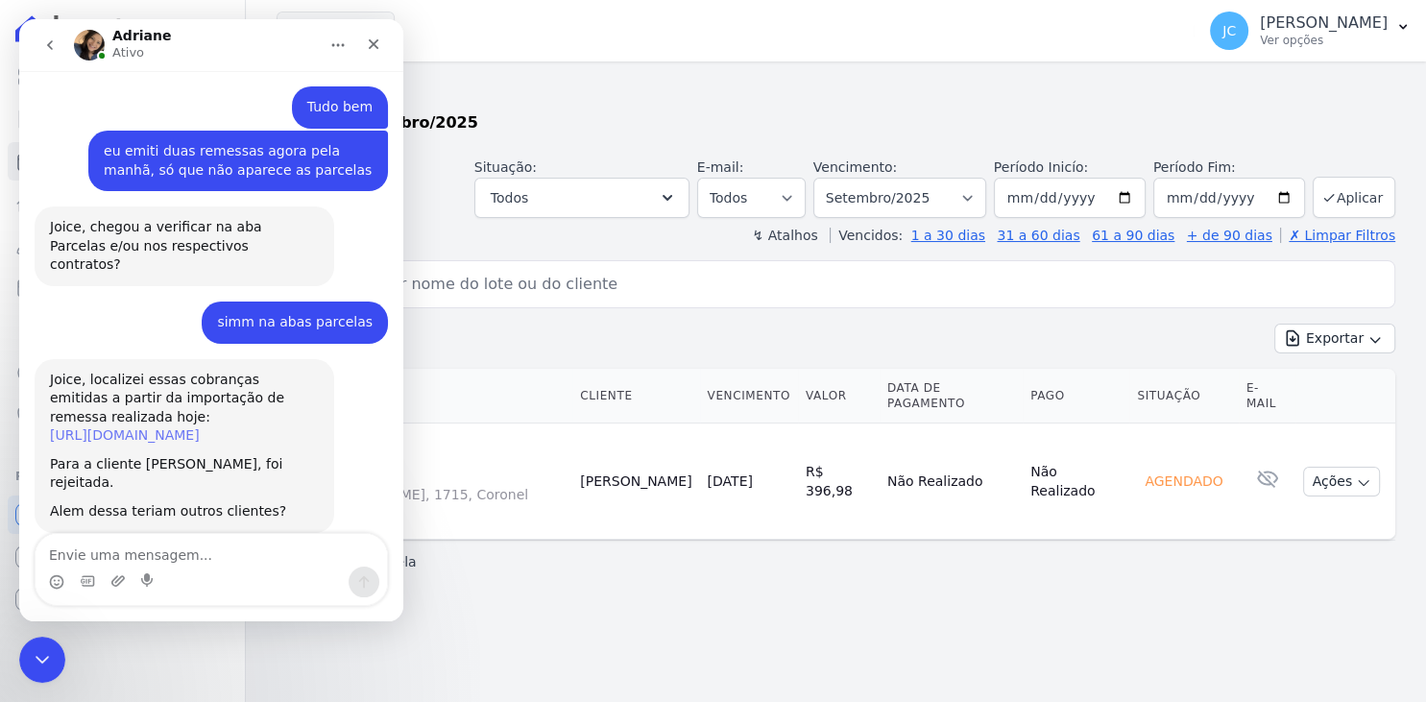
click at [197, 427] on link "[URL][DOMAIN_NAME]" at bounding box center [125, 434] width 150 height 15
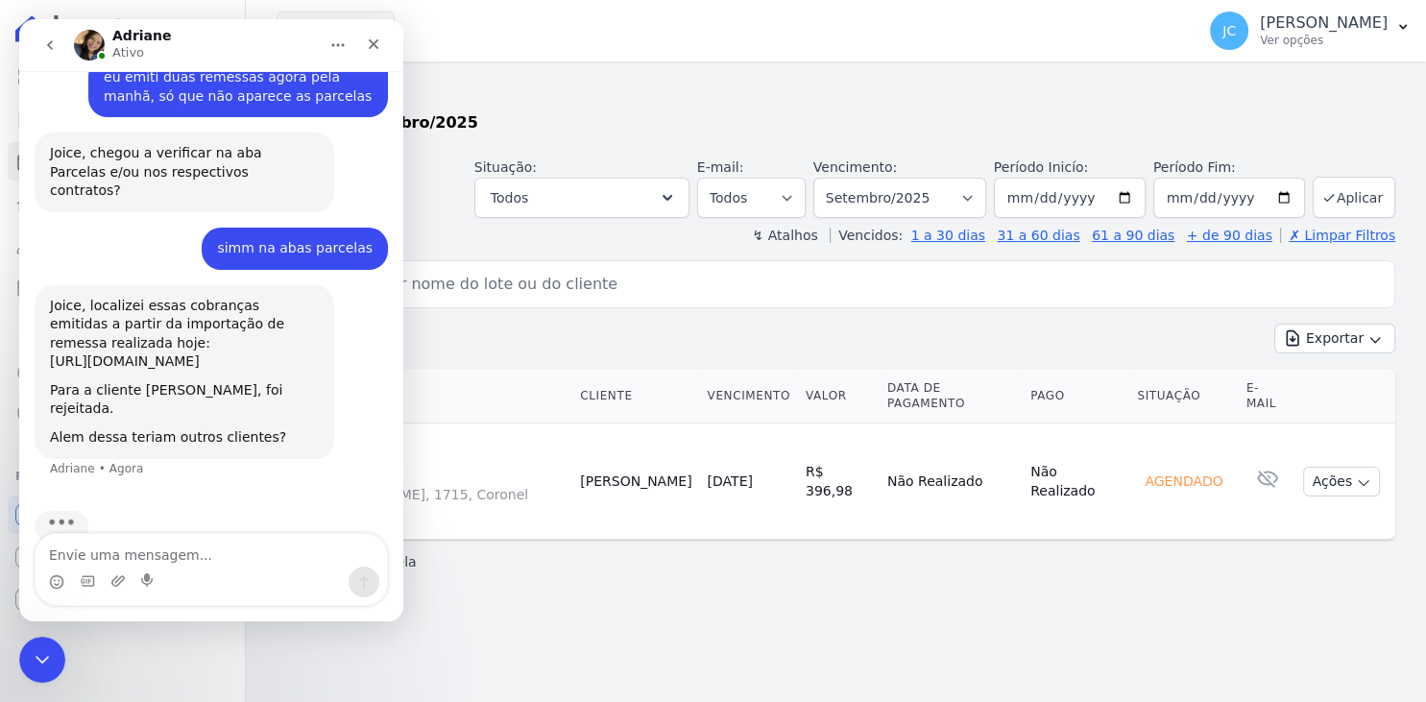
scroll to position [446, 0]
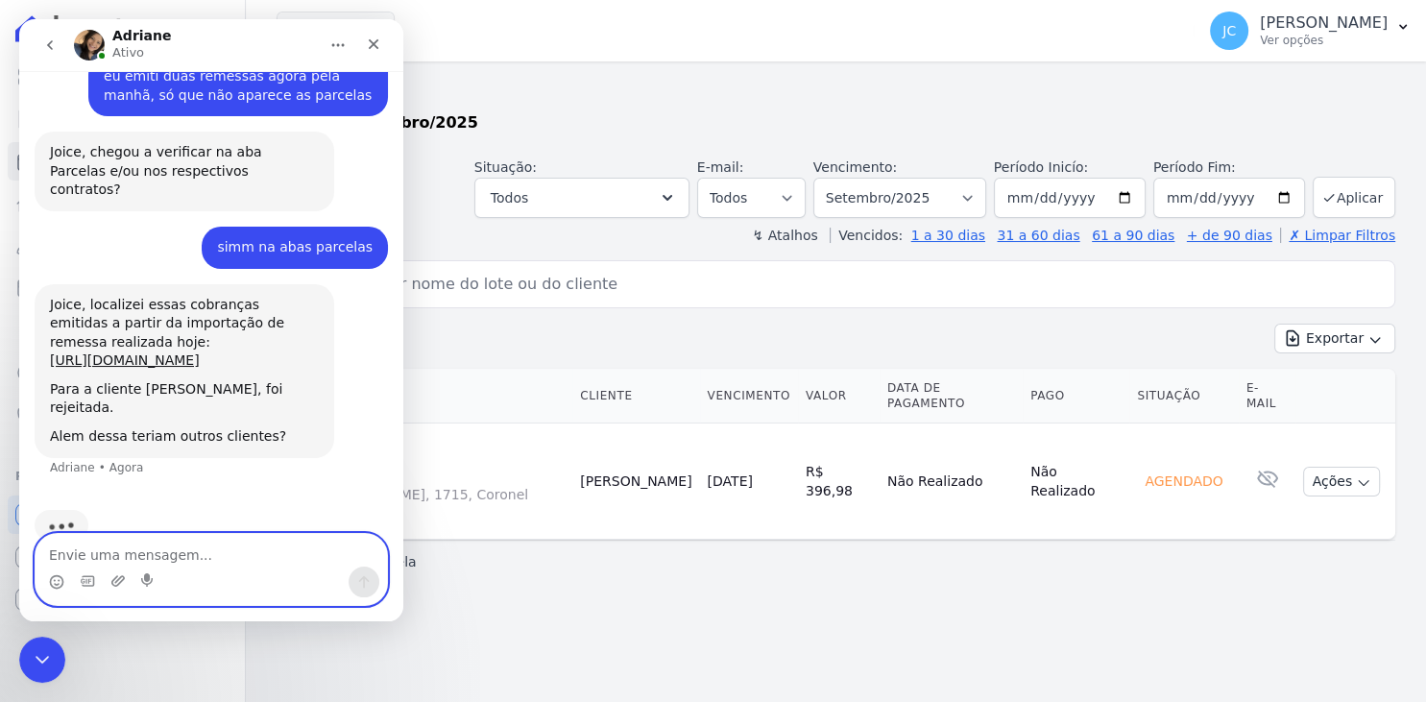
click at [211, 555] on textarea "Envie uma mensagem..." at bounding box center [211, 550] width 351 height 33
type textarea "Sim"
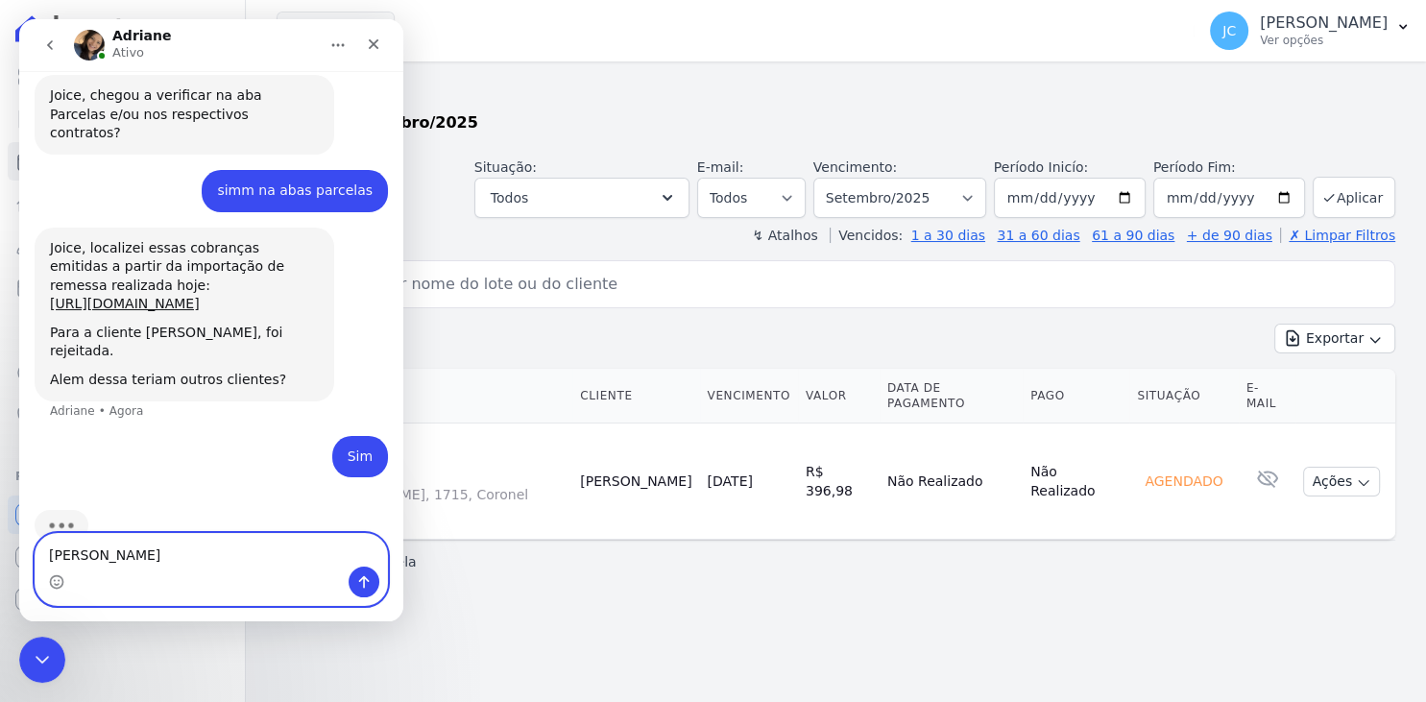
scroll to position [542, 0]
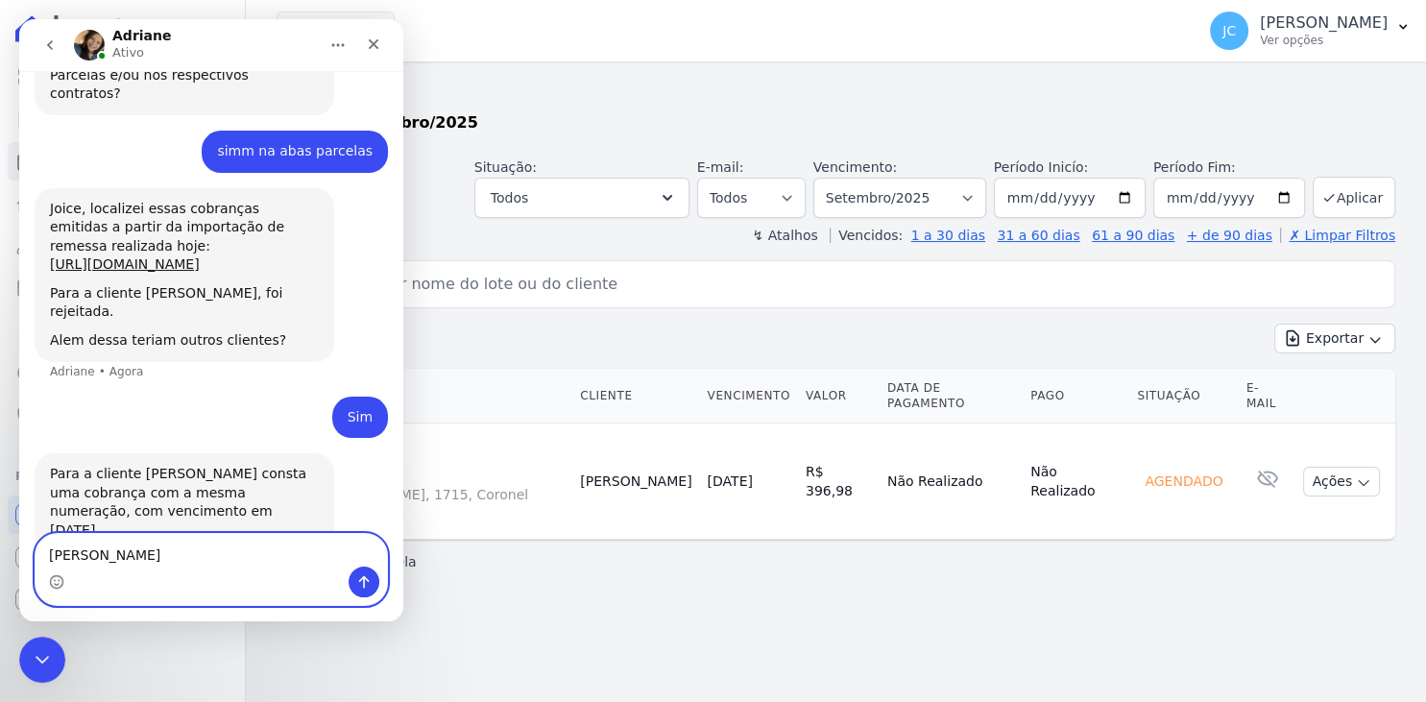
type textarea "[PERSON_NAME]"
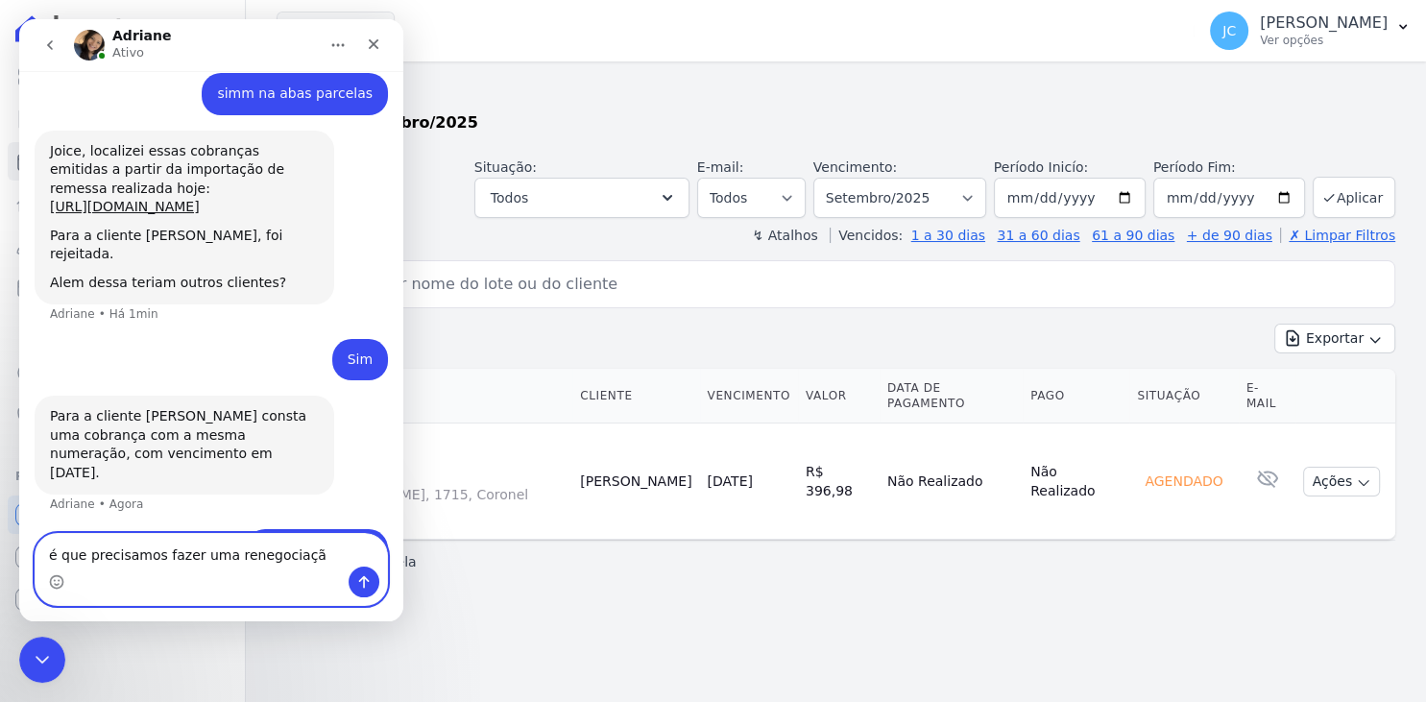
type textarea "é que precisamos fazer uma renegociação"
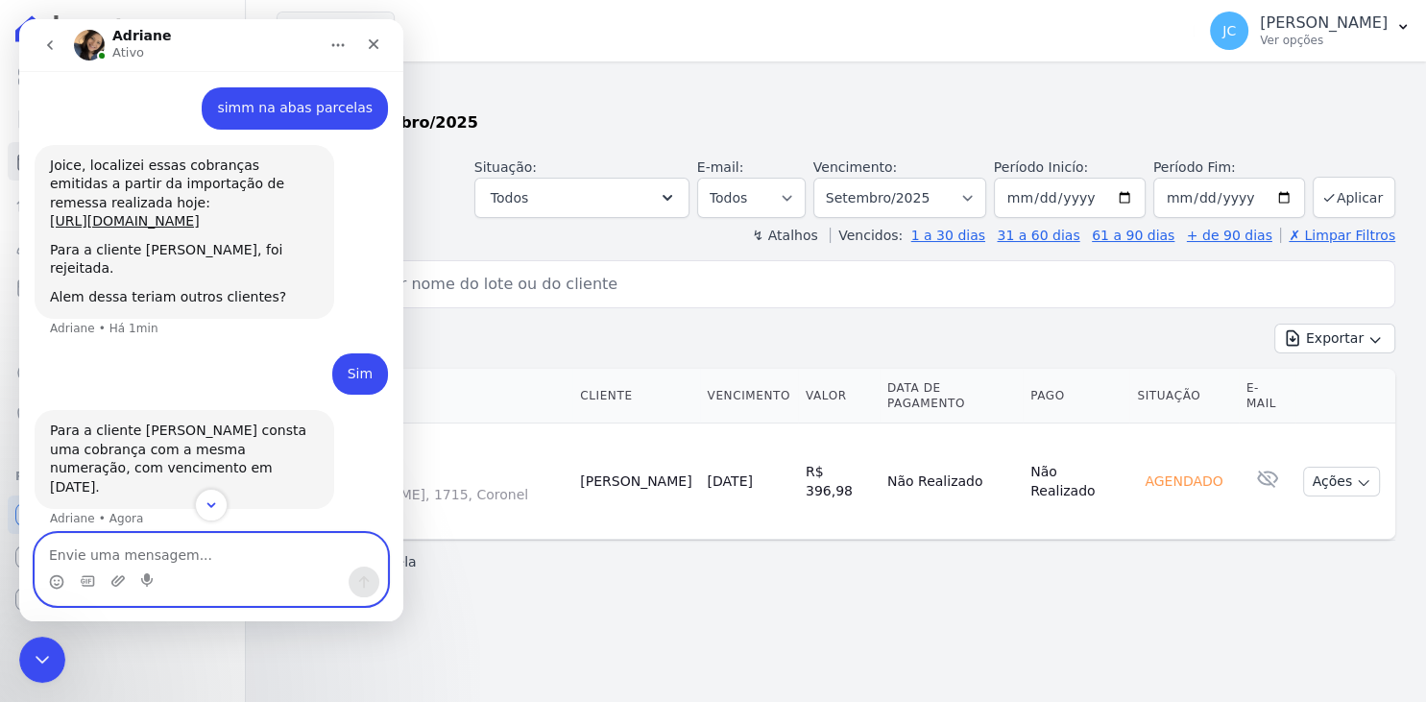
scroll to position [643, 0]
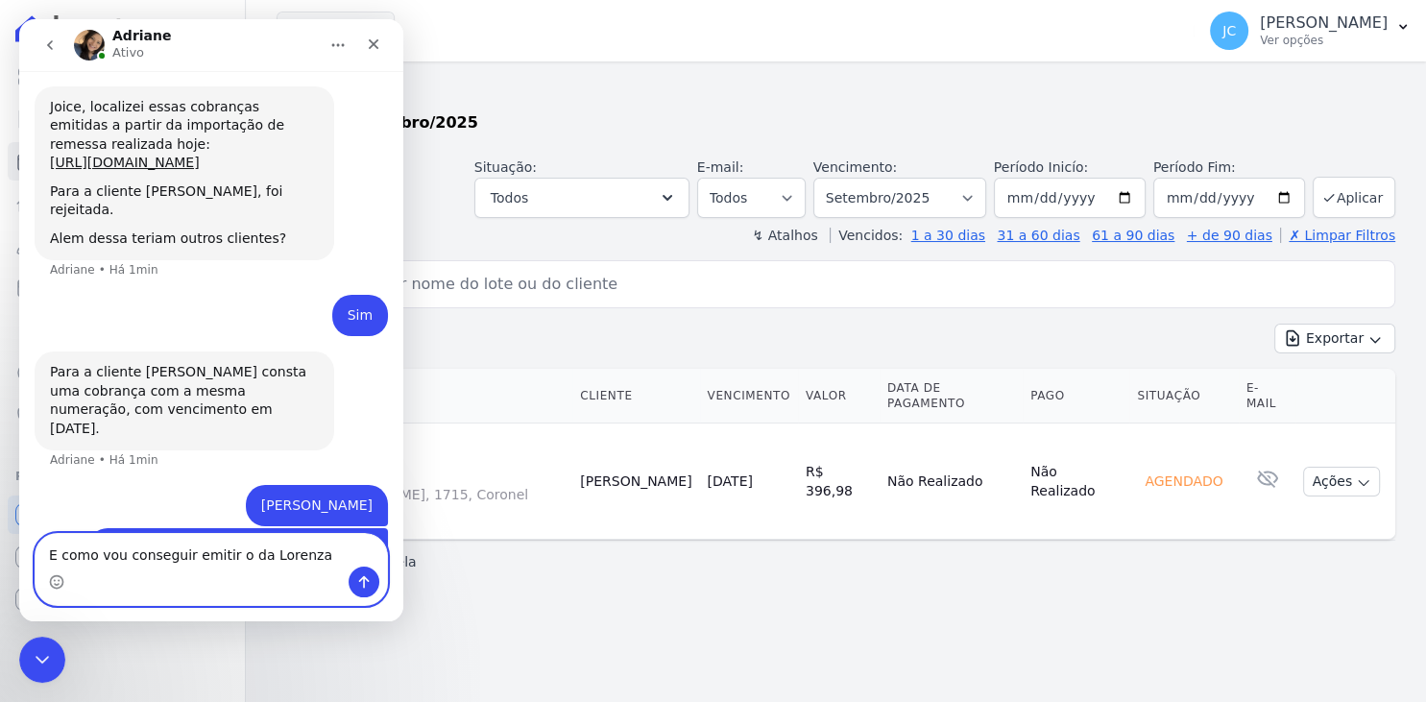
type textarea "E como vou conseguir emitir o da Lorenza?"
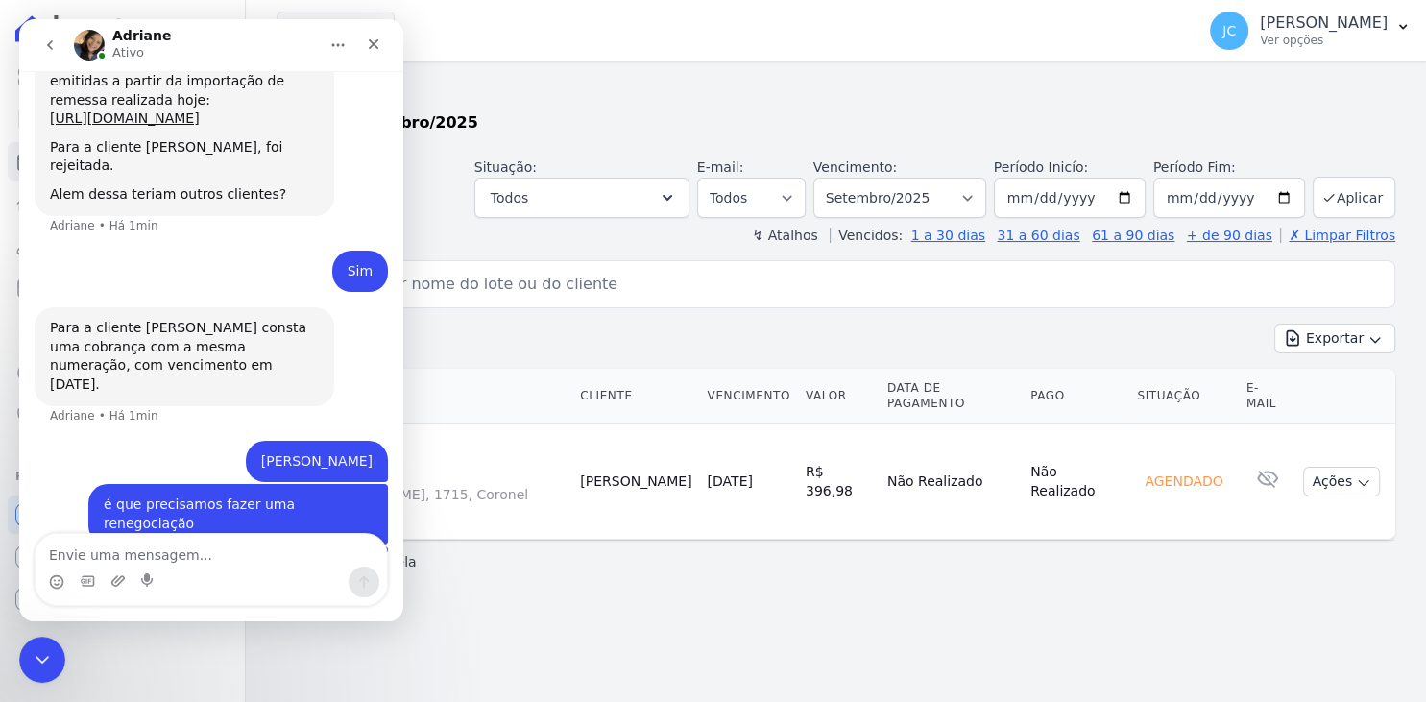
click at [737, 585] on div "Parcelas Todas de Setembro/2025 Situação: Agendado Em Aberto Pago Processando C…" at bounding box center [836, 381] width 1180 height 641
drag, startPoint x: 28, startPoint y: 662, endPoint x: 49, endPoint y: 657, distance: 21.7
click at [28, 663] on icon "Encerramento do Messenger da Intercom" at bounding box center [39, 656] width 23 height 23
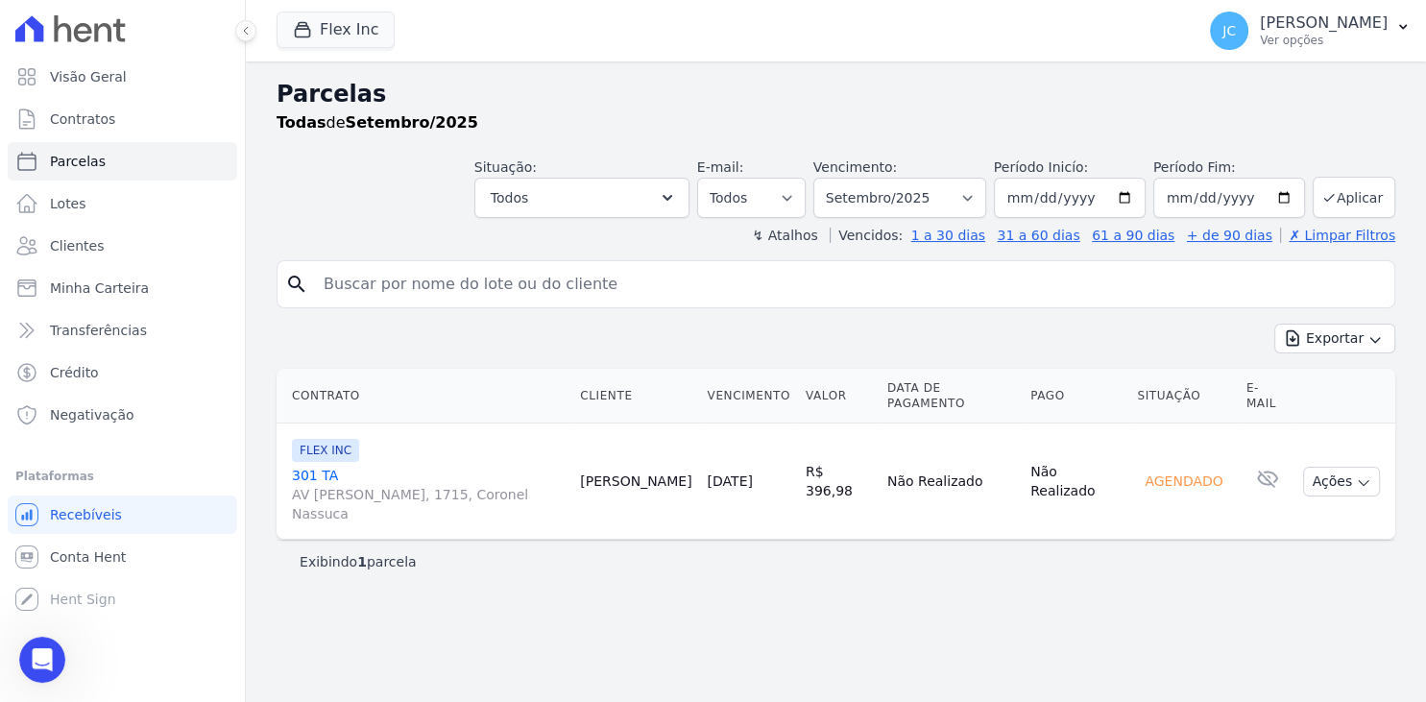
click at [488, 298] on input "search" at bounding box center [849, 284] width 1075 height 38
type input "lorenza"
select select
drag, startPoint x: 466, startPoint y: 290, endPoint x: 228, endPoint y: 286, distance: 238.2
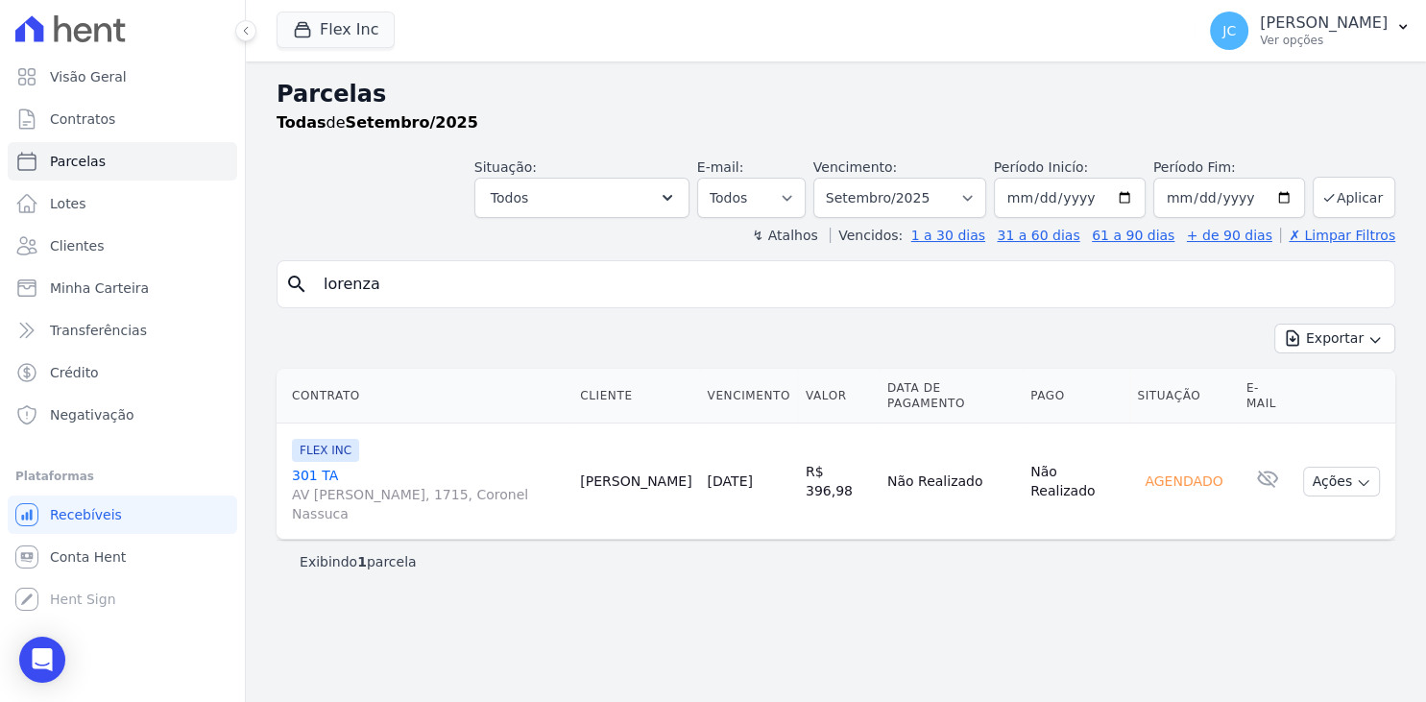
click at [312, 286] on input "lorenza" at bounding box center [849, 284] width 1075 height 38
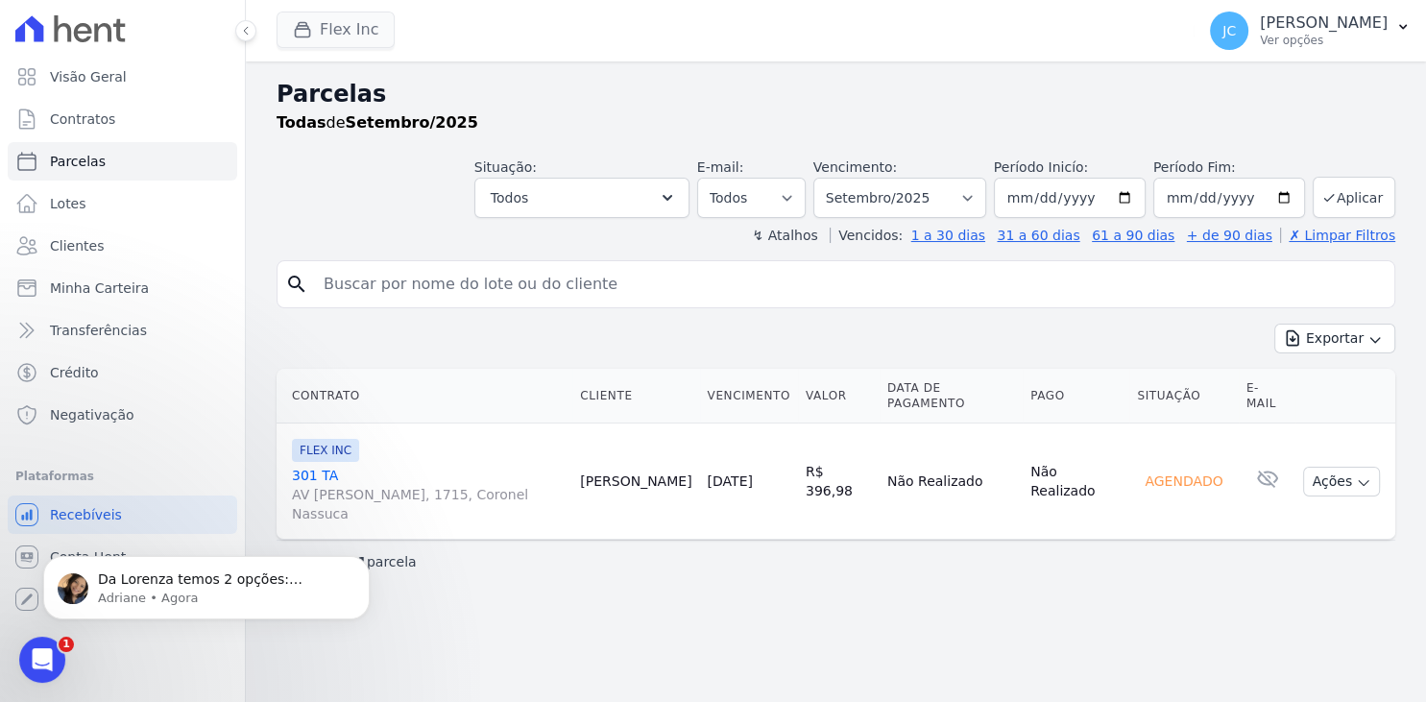
scroll to position [0, 0]
click at [283, 595] on p "Adriane • Agora" at bounding box center [222, 598] width 248 height 17
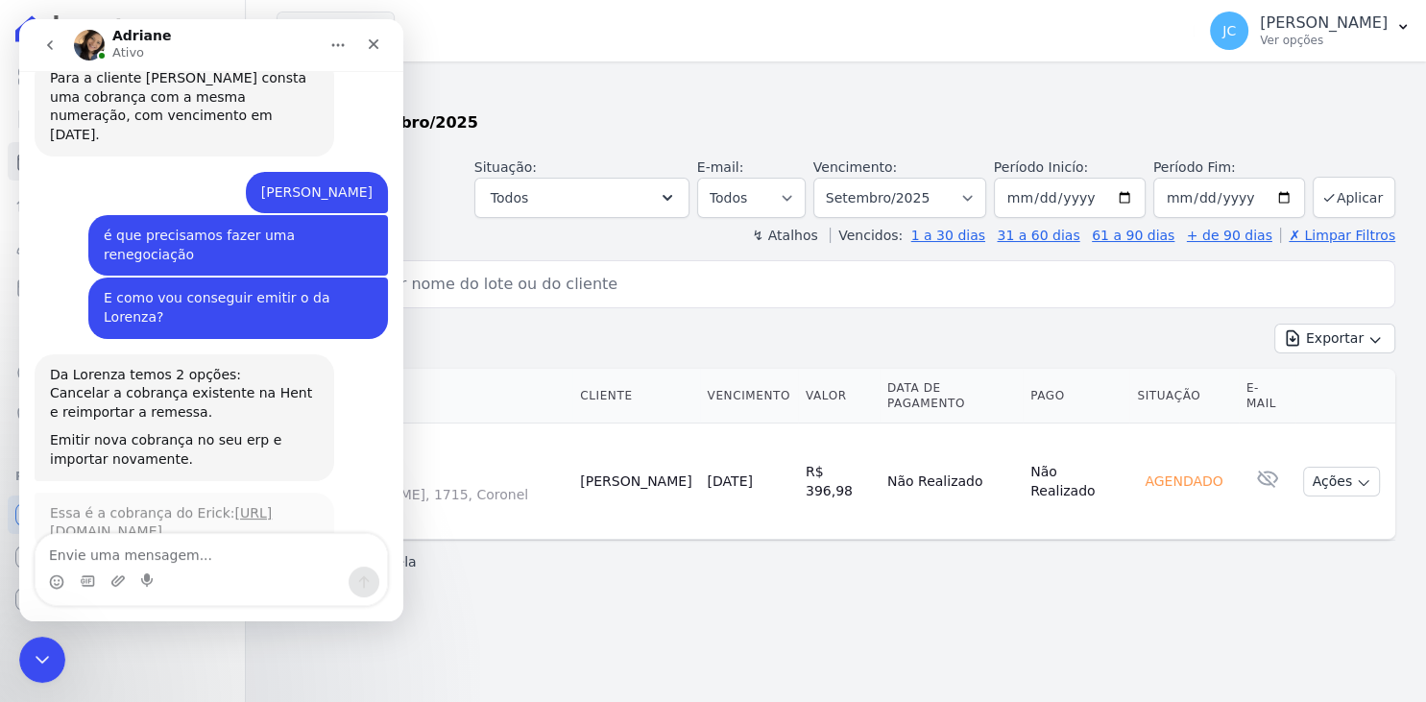
scroll to position [903, 0]
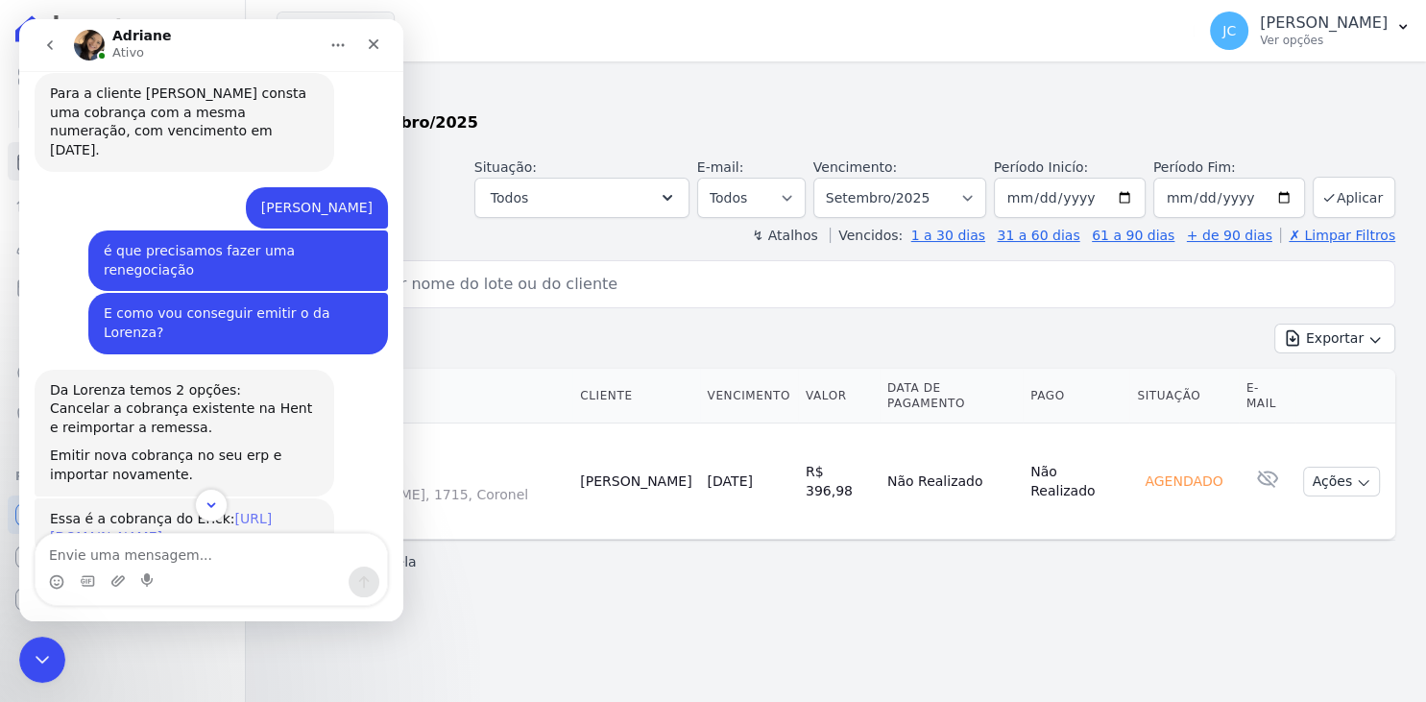
click at [223, 511] on link "[URL][DOMAIN_NAME]" at bounding box center [161, 528] width 222 height 35
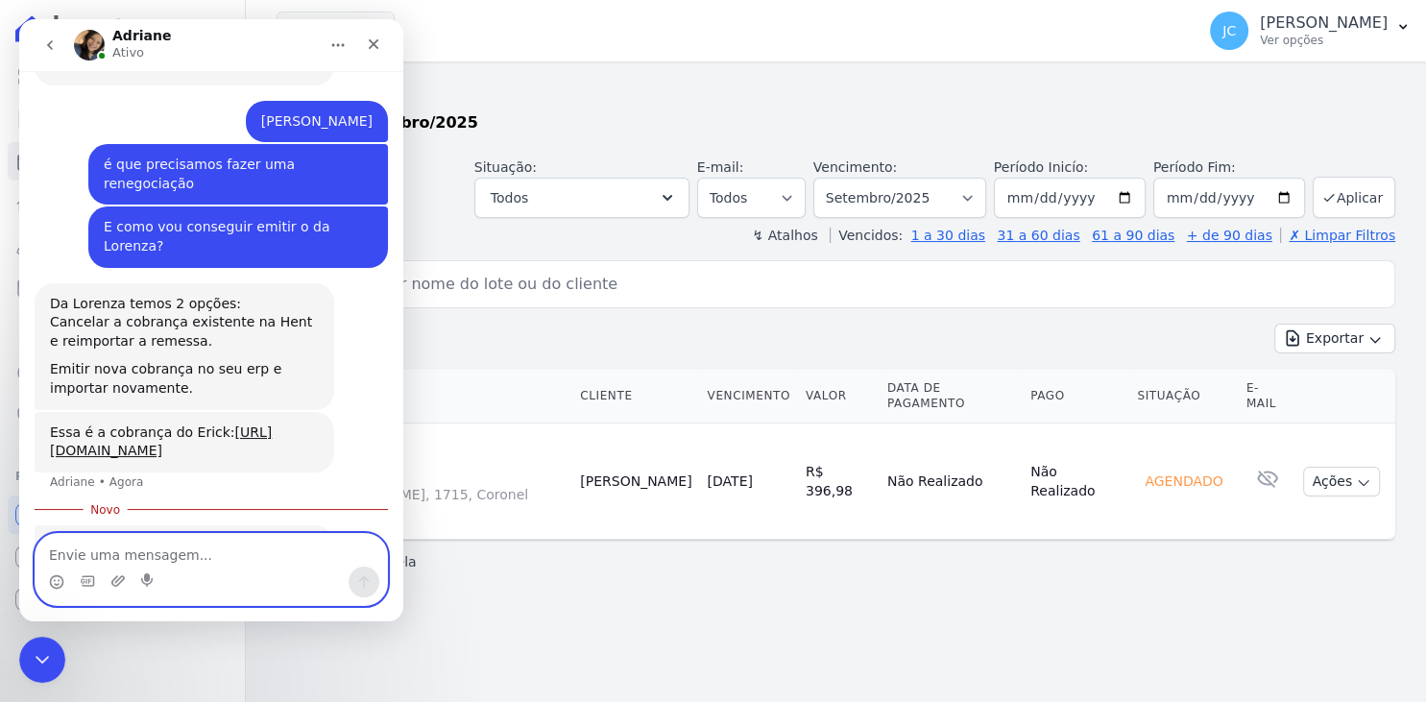
click at [245, 553] on textarea "Envie uma mensagem..." at bounding box center [211, 550] width 351 height 33
type textarea "Pode cancelar a da [PERSON_NAME]"
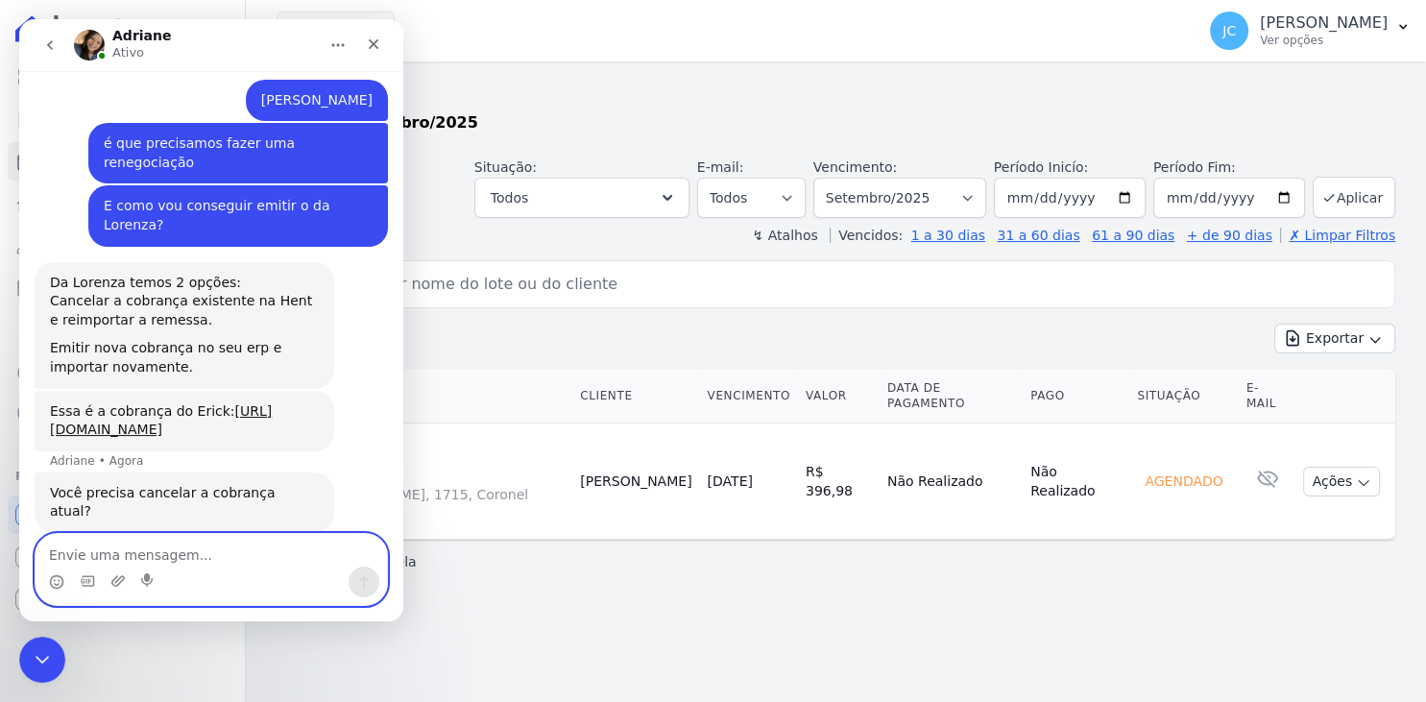
scroll to position [1011, 0]
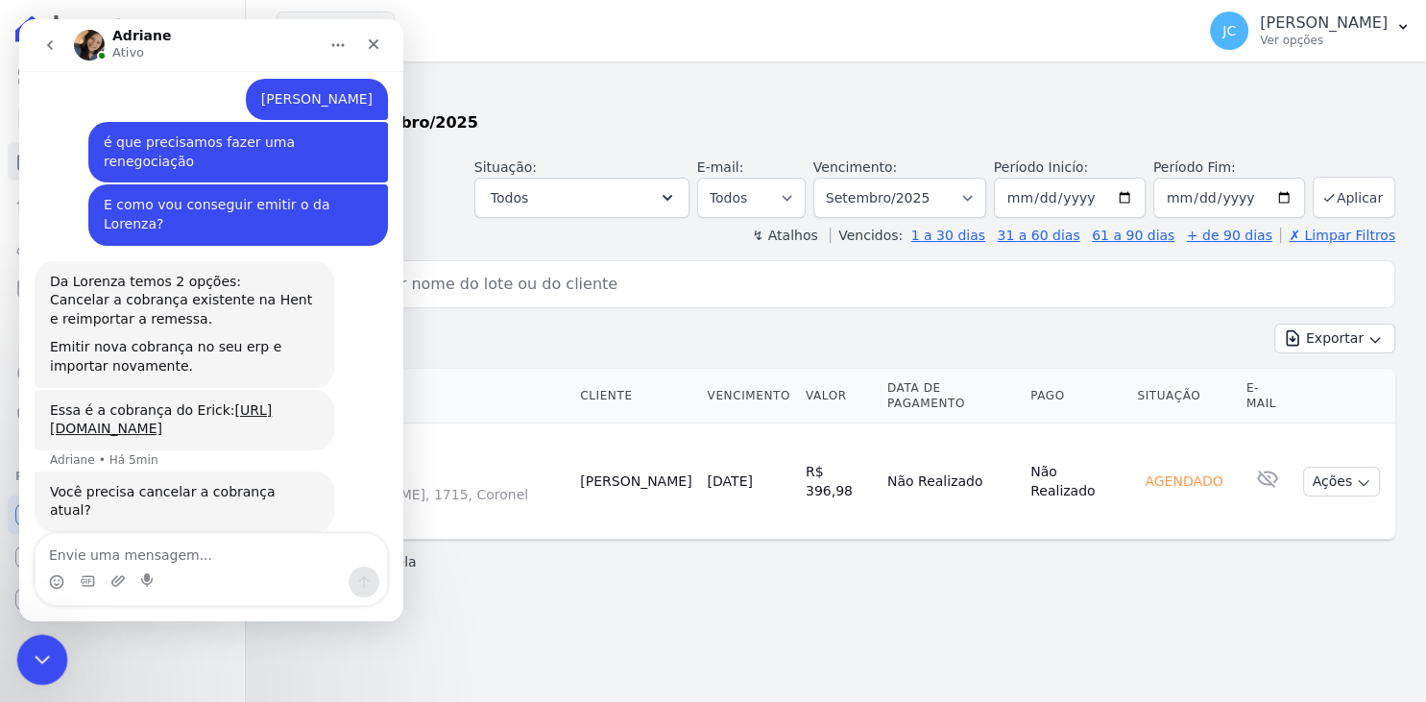
click at [37, 649] on icon "Encerramento do Messenger da Intercom" at bounding box center [39, 656] width 23 height 23
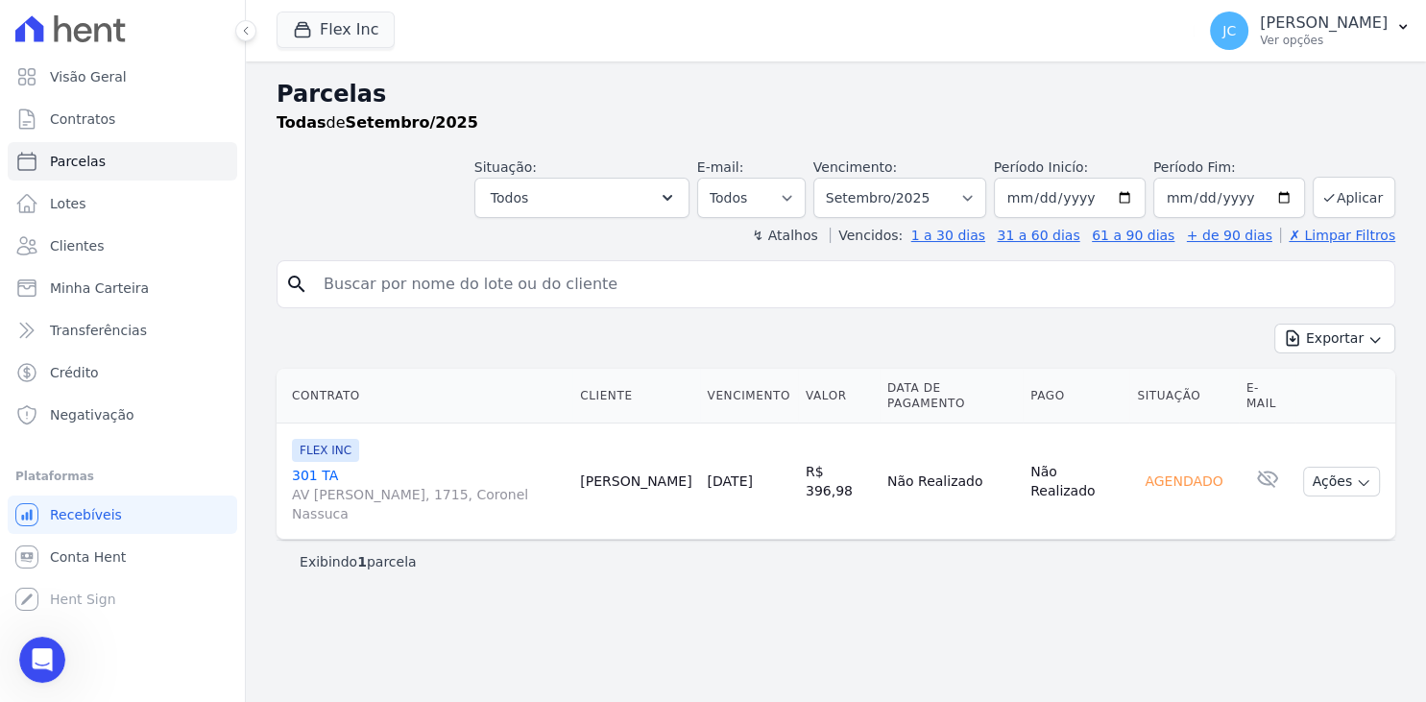
scroll to position [992, 0]
click at [45, 656] on icon "Abertura do Messenger da Intercom" at bounding box center [40, 657] width 32 height 32
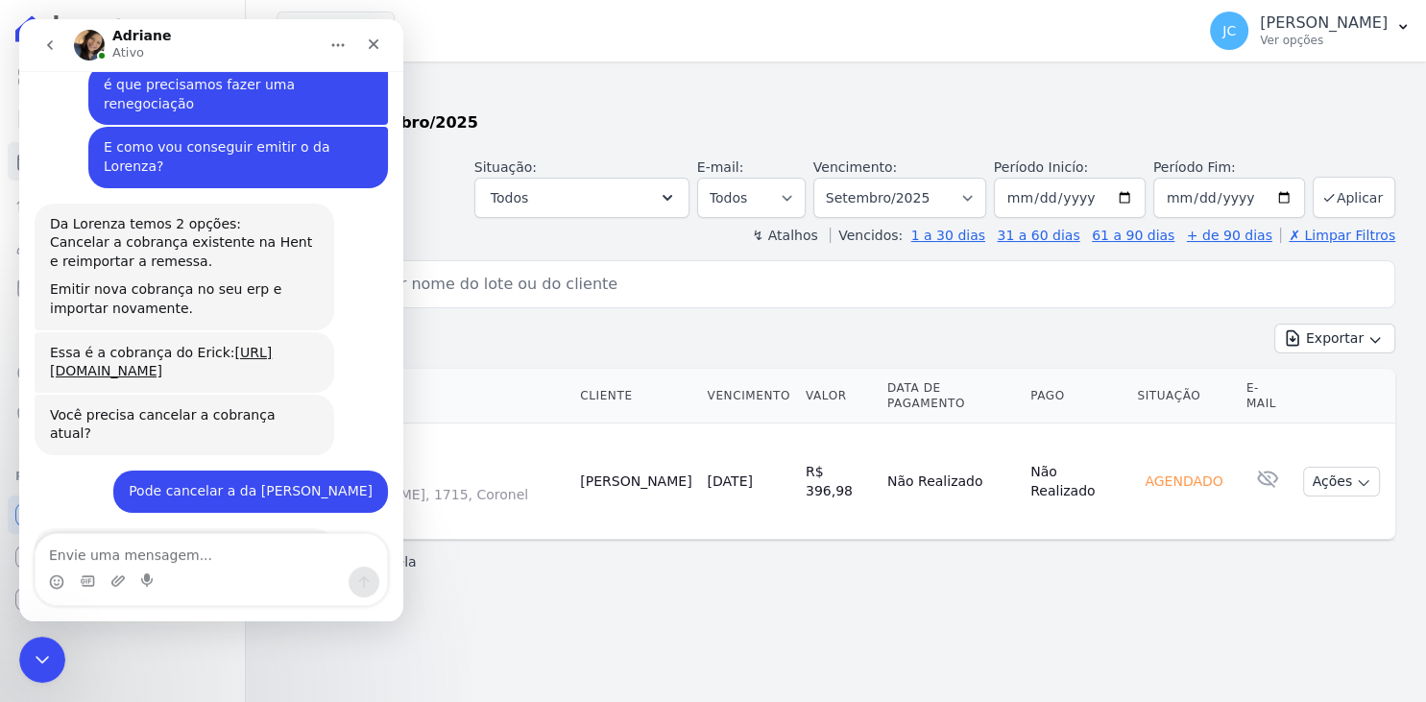
scroll to position [1068, 0]
type textarea "é"
type textarea "Era de Agosto"
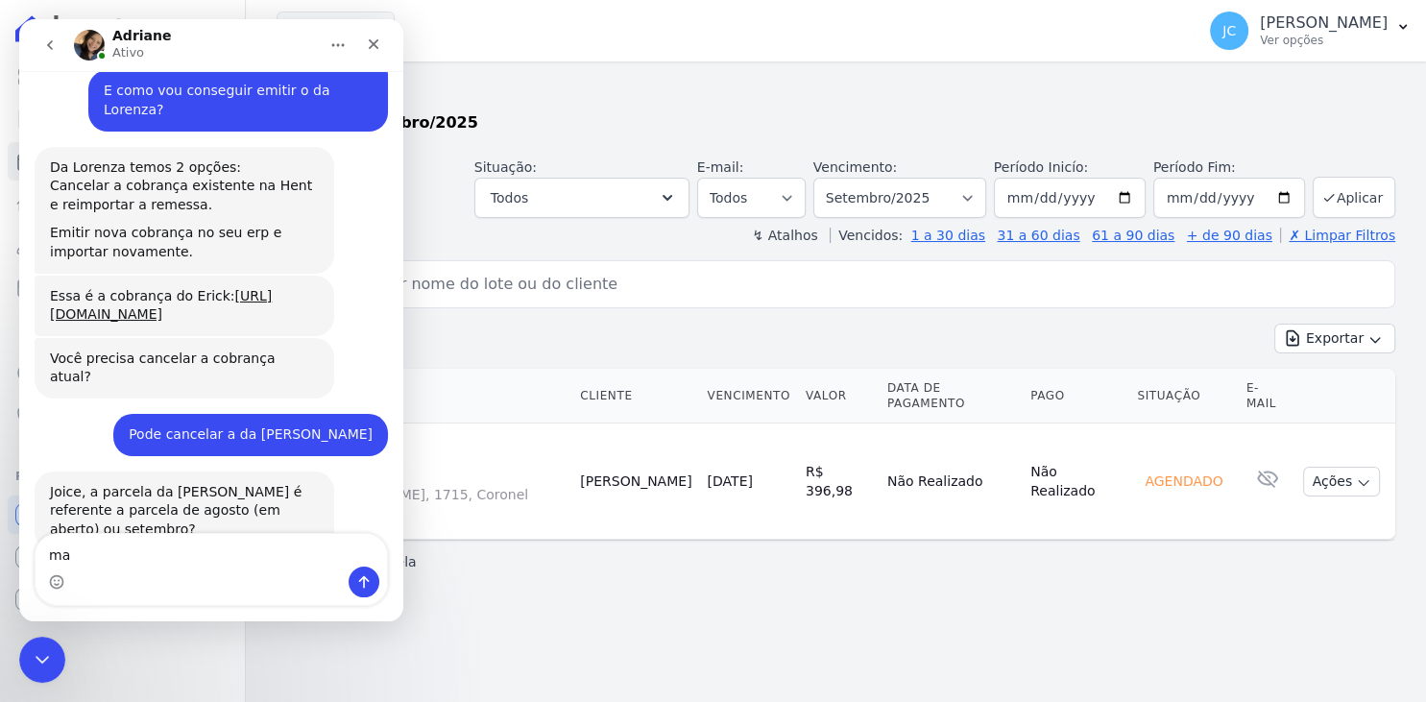
scroll to position [1125, 0]
type textarea "mas renegociamos e passou a ser Setembro de 2025"
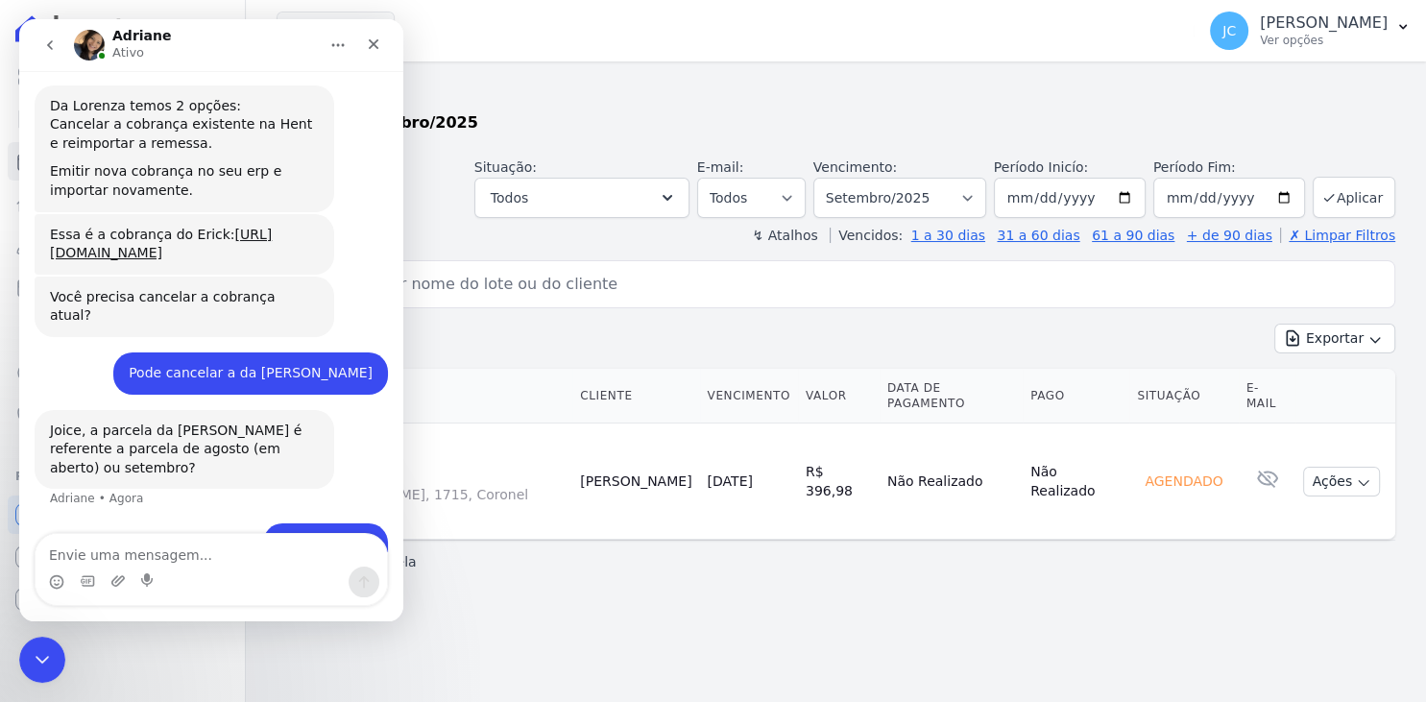
scroll to position [1188, 0]
click at [26, 663] on div "Encerramento do Messenger da Intercom" at bounding box center [39, 657] width 46 height 46
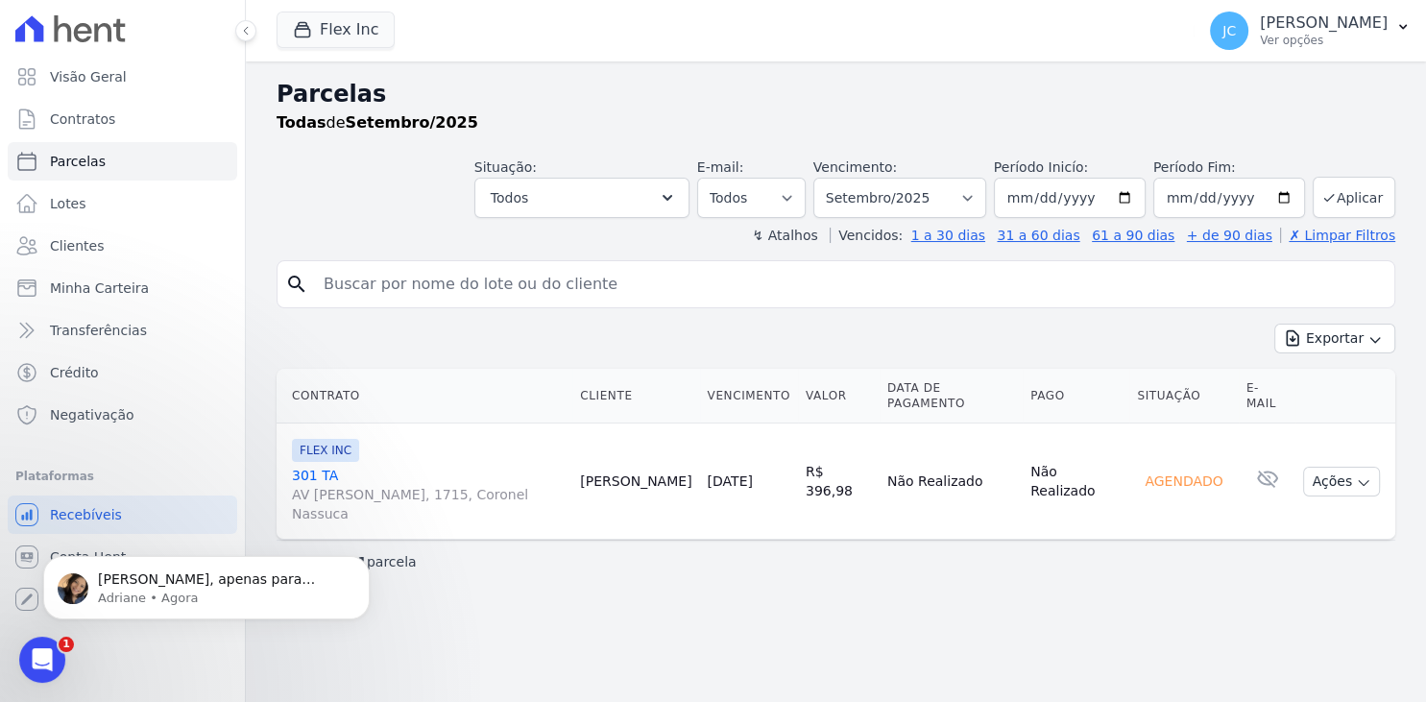
scroll to position [0, 0]
click at [272, 589] on div "Prontinho Joice. Cobrança emitida: [URL][DOMAIN_NAME]" at bounding box center [222, 580] width 254 height 25
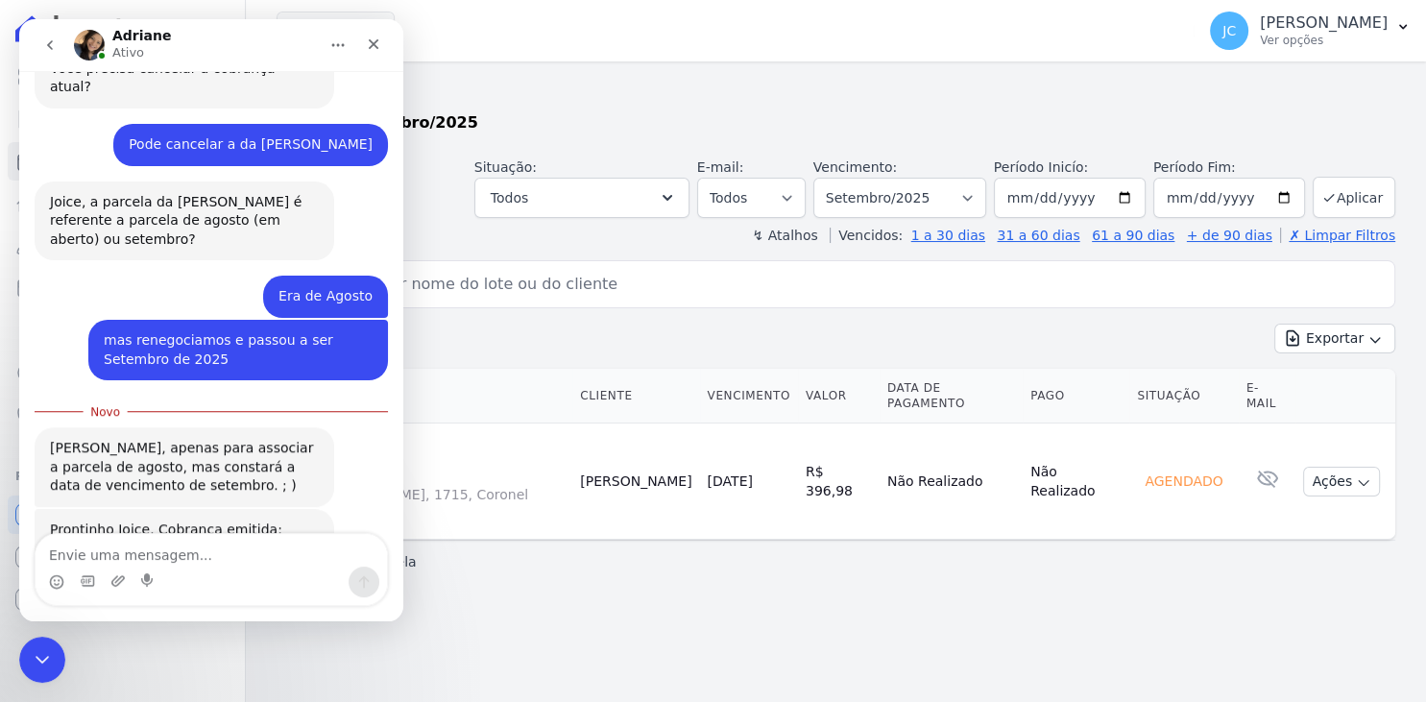
scroll to position [1415, 0]
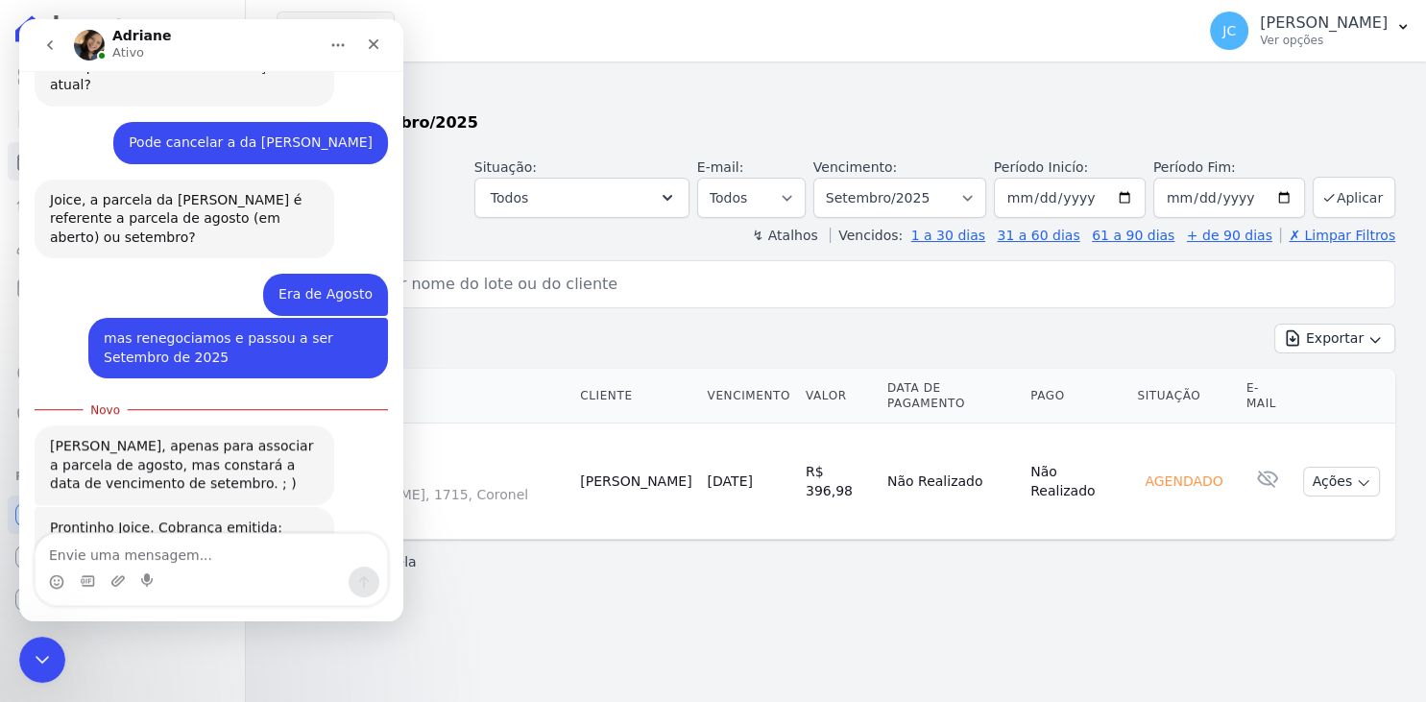
click at [167, 538] on link "[URL][DOMAIN_NAME]" at bounding box center [125, 545] width 150 height 15
click at [207, 556] on textarea "Envie uma mensagem..." at bounding box center [211, 550] width 351 height 33
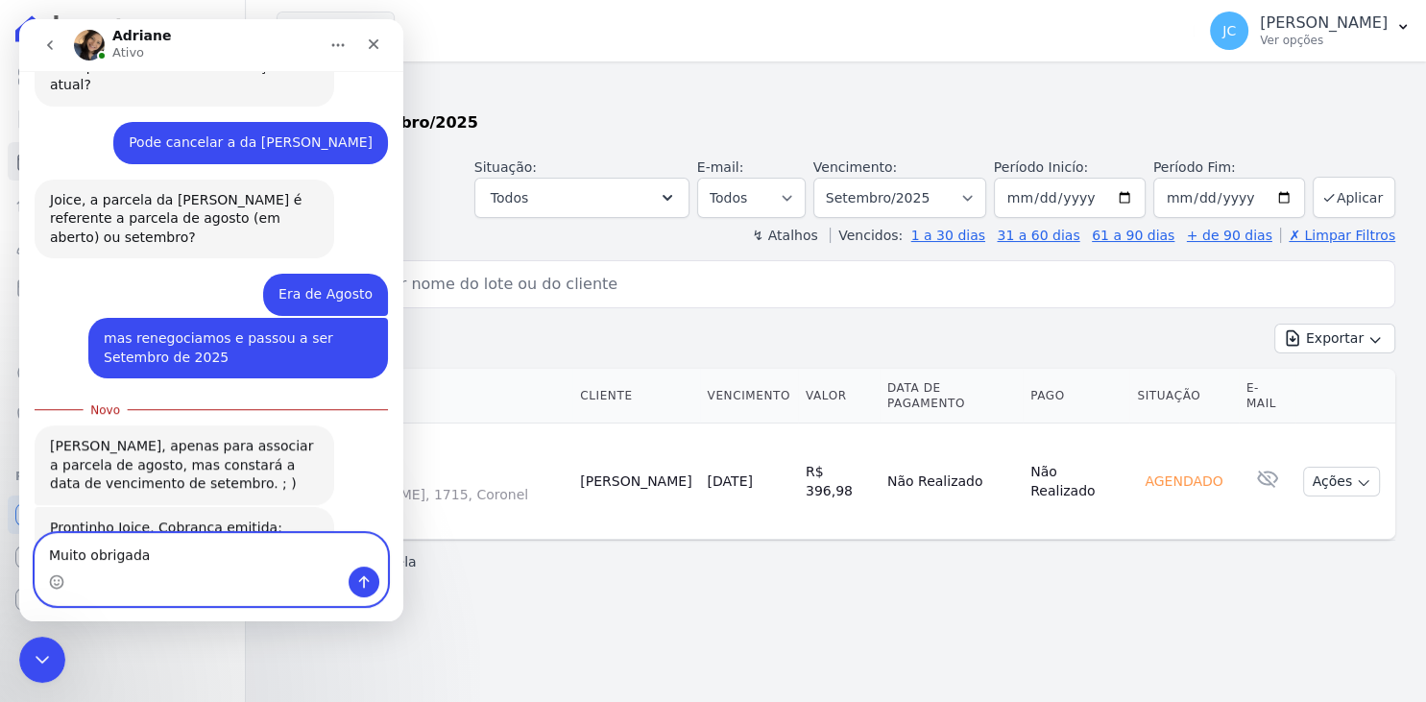
type textarea "Muito obrigadaa"
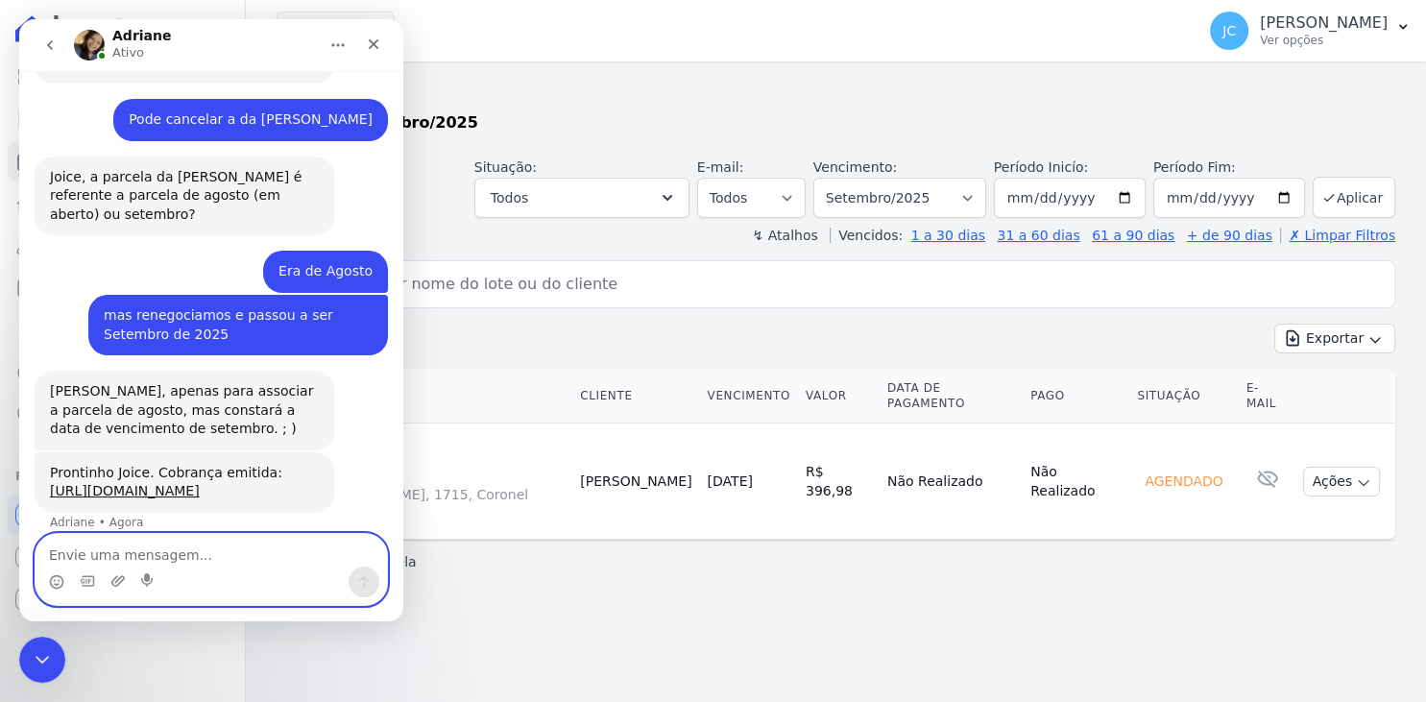
scroll to position [1440, 0]
click at [379, 44] on icon "Fechar" at bounding box center [373, 43] width 15 height 15
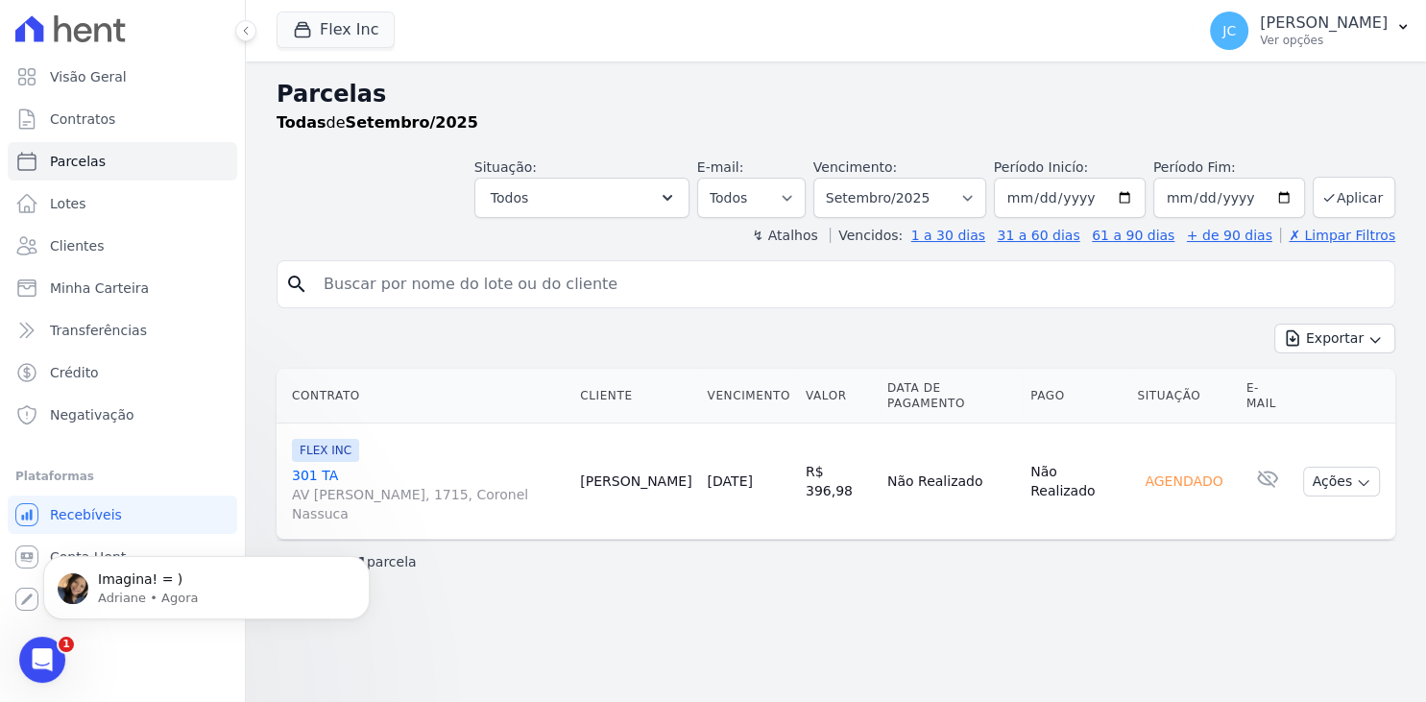
scroll to position [0, 0]
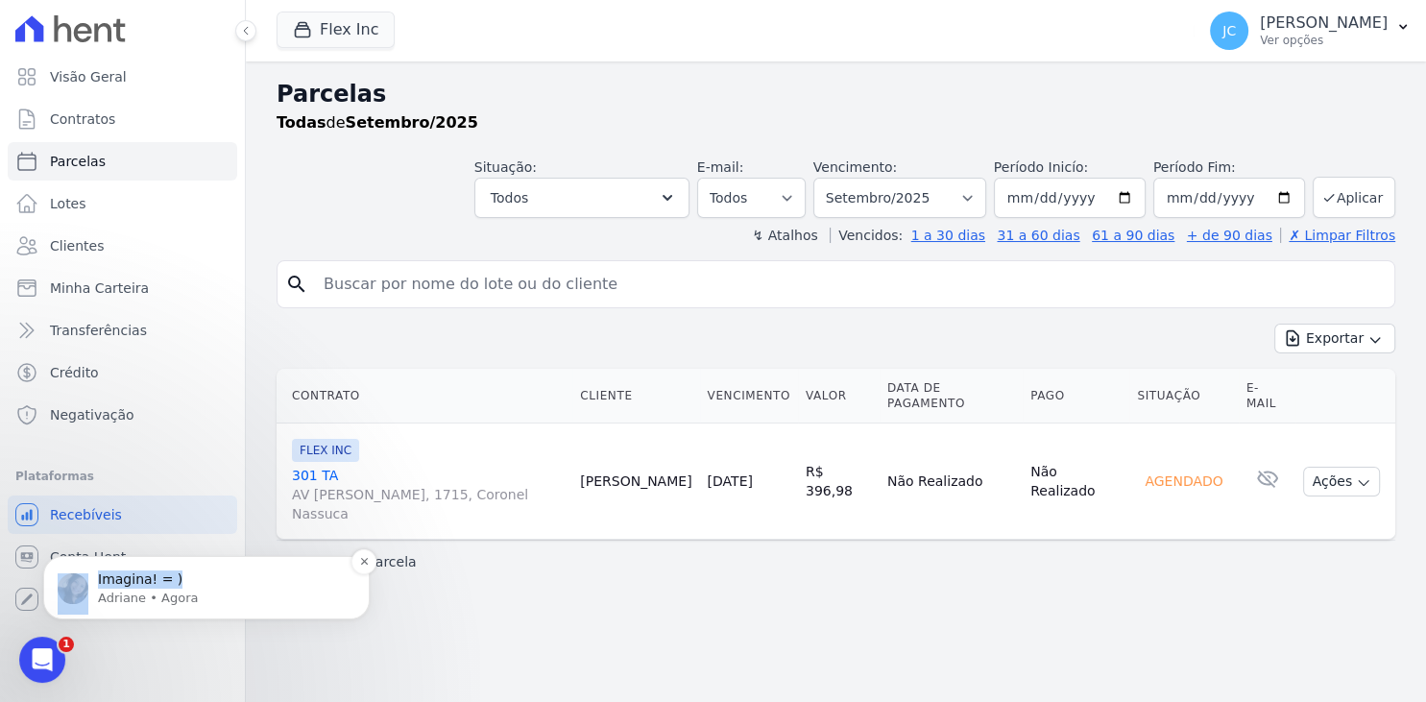
click at [216, 585] on p "Imagina! = )" at bounding box center [222, 579] width 248 height 19
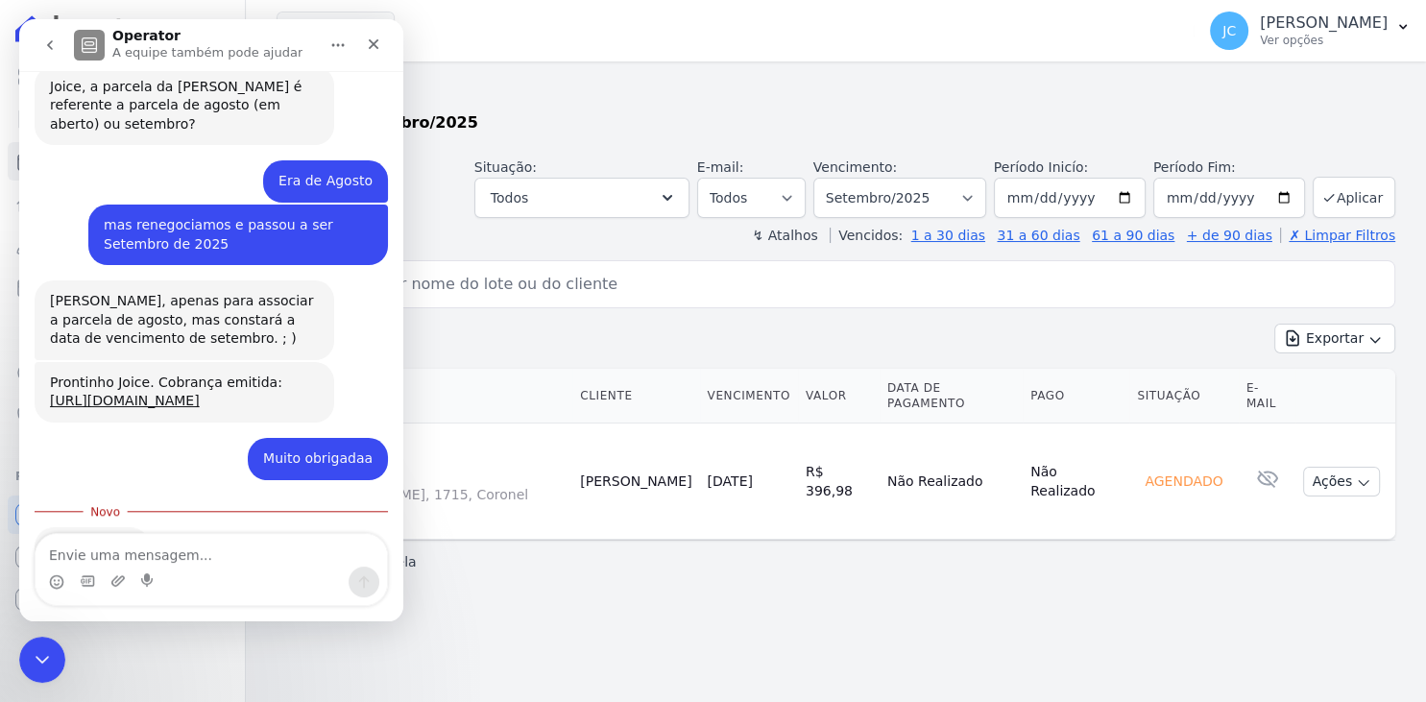
scroll to position [1530, 0]
click at [36, 653] on icon "Encerramento do Messenger da Intercom" at bounding box center [39, 656] width 23 height 23
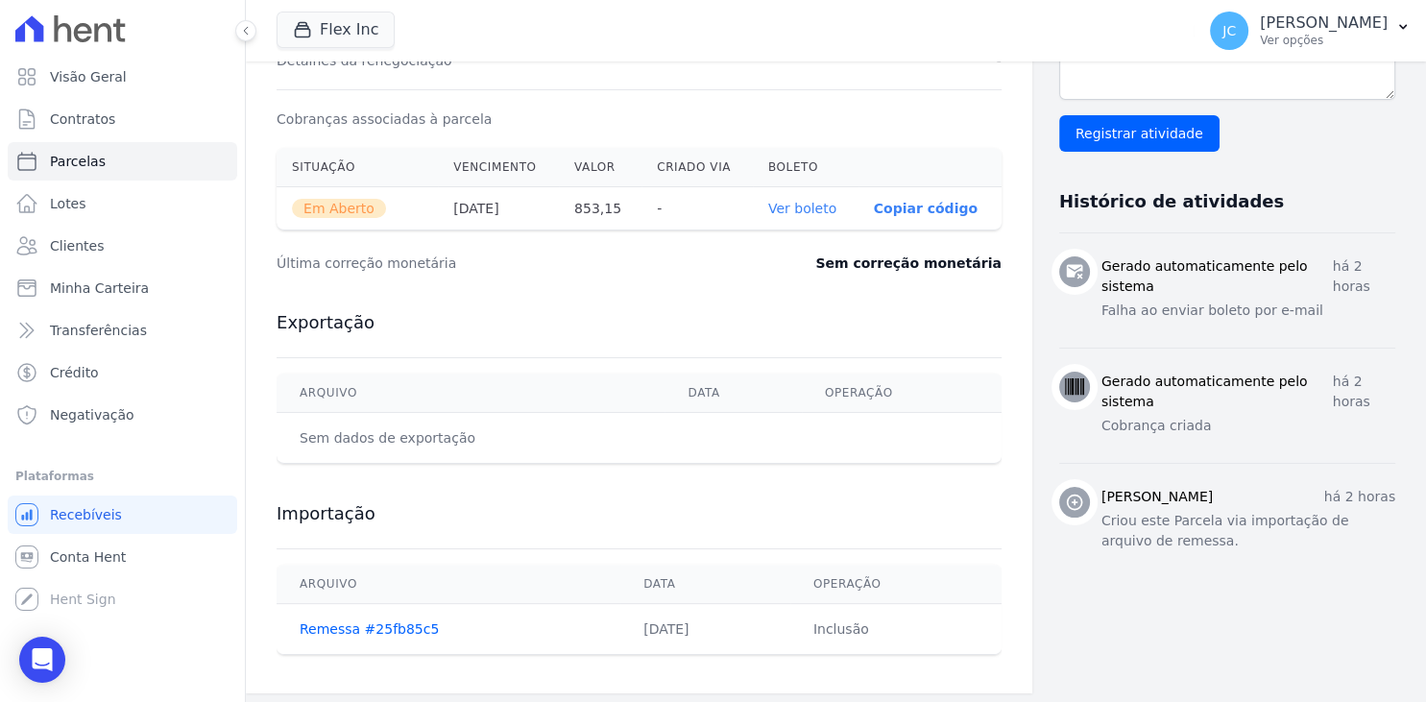
scroll to position [610, 0]
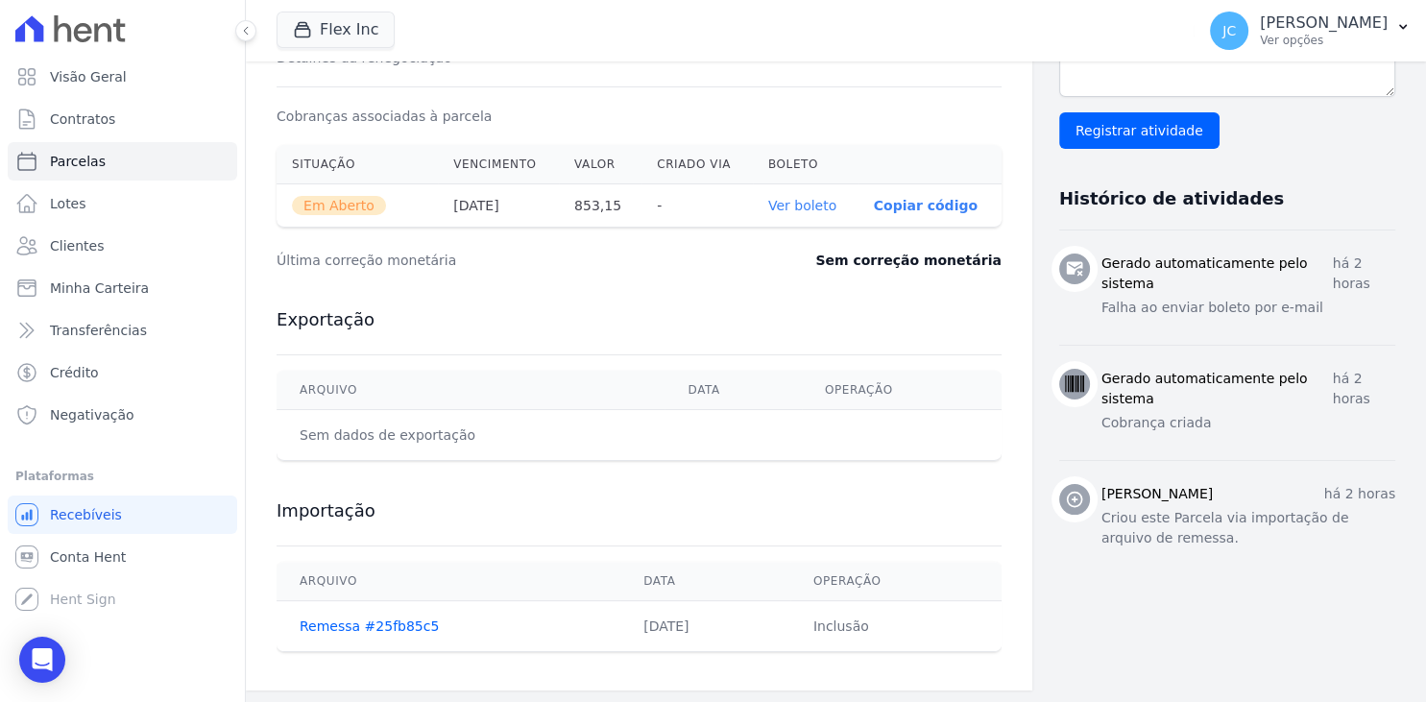
click at [789, 206] on link "Ver boleto" at bounding box center [802, 205] width 68 height 15
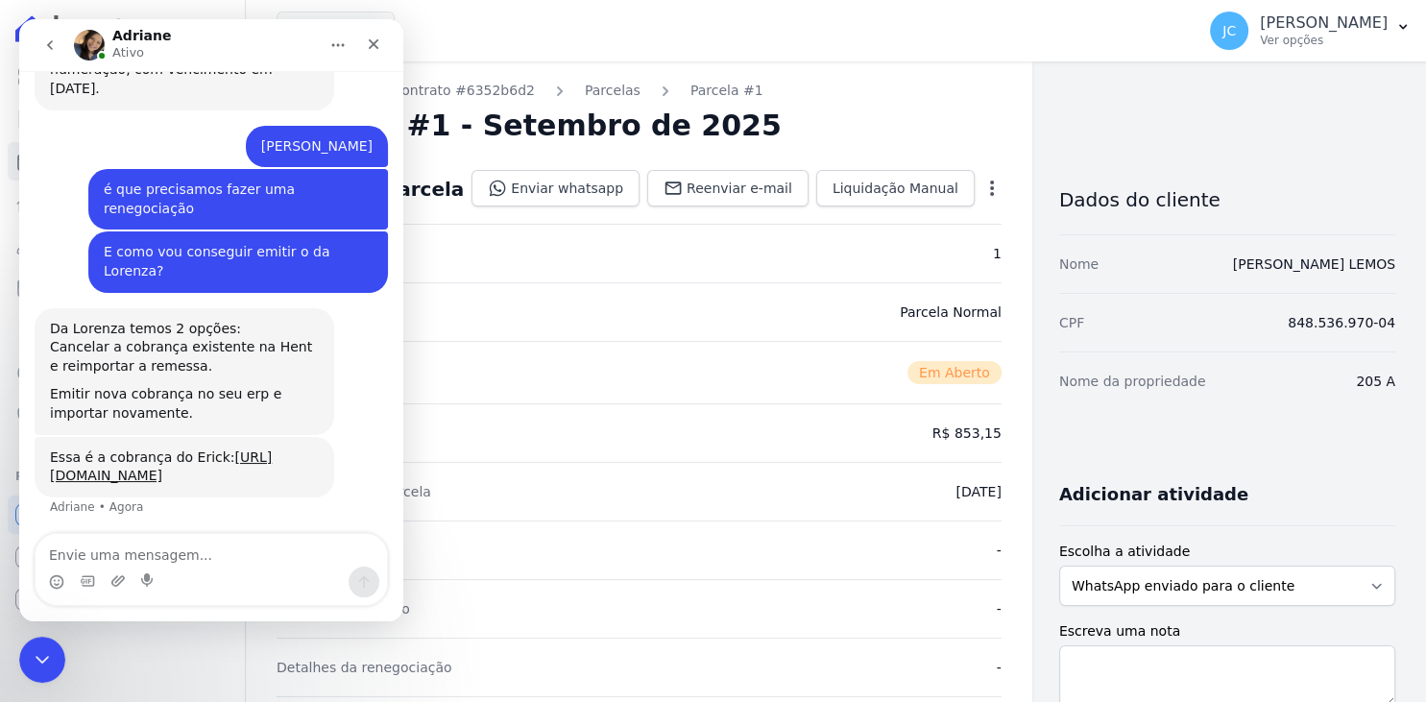
scroll to position [965, 0]
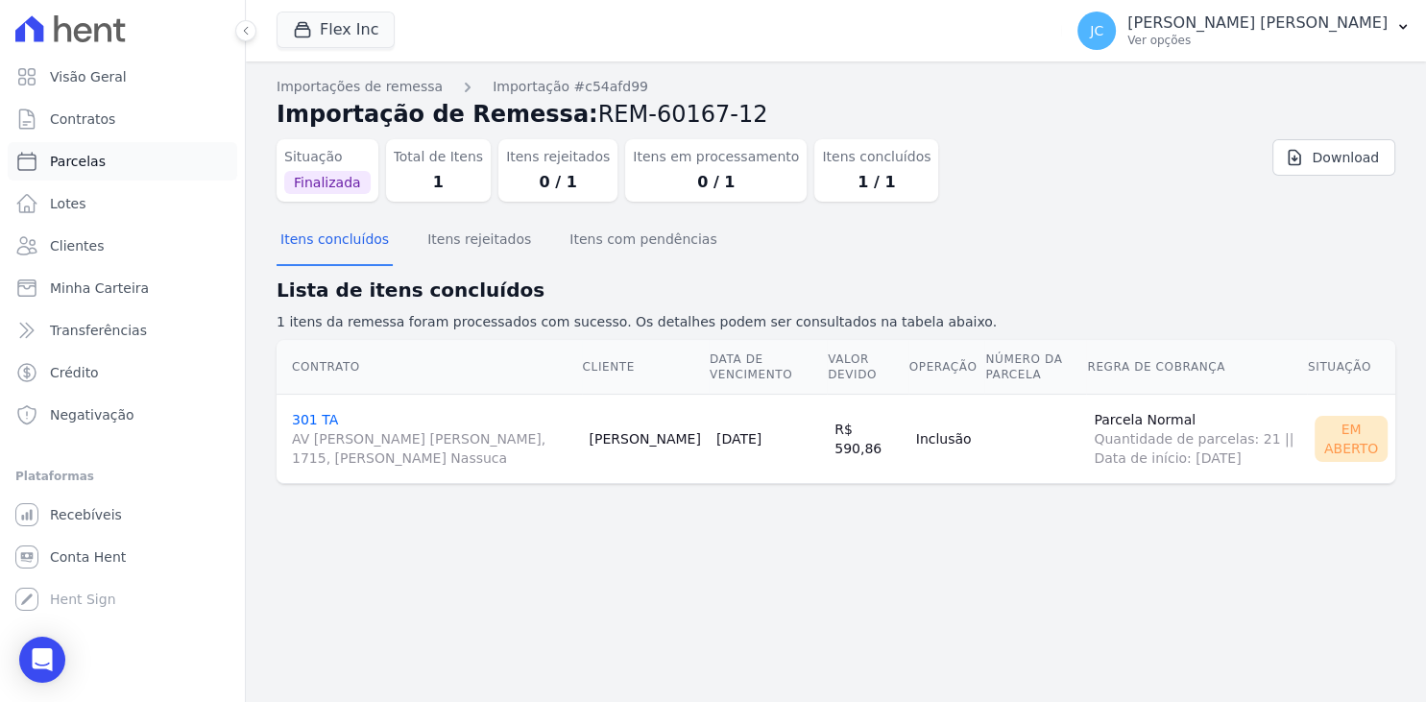
click at [122, 166] on link "Parcelas" at bounding box center [123, 161] width 230 height 38
select select
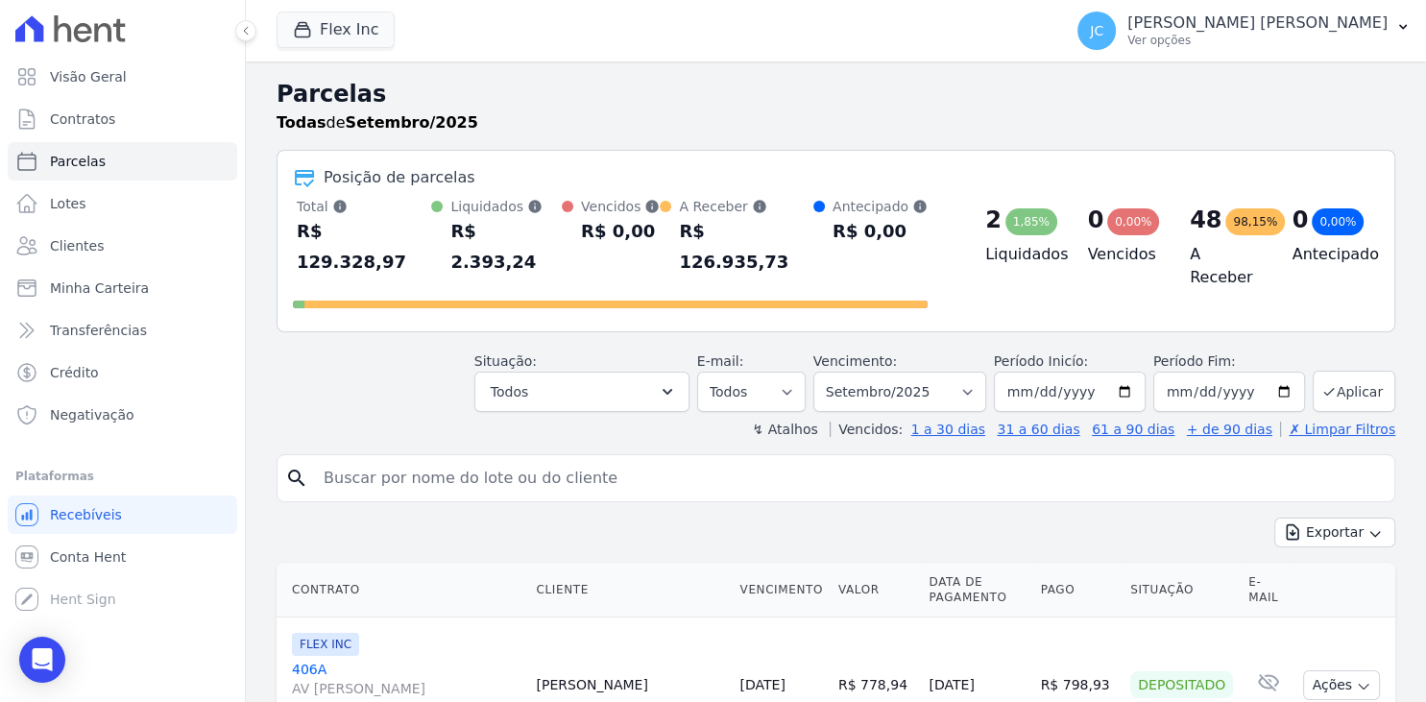
click at [637, 459] on input "search" at bounding box center [849, 478] width 1075 height 38
type input "lorenza"
select select
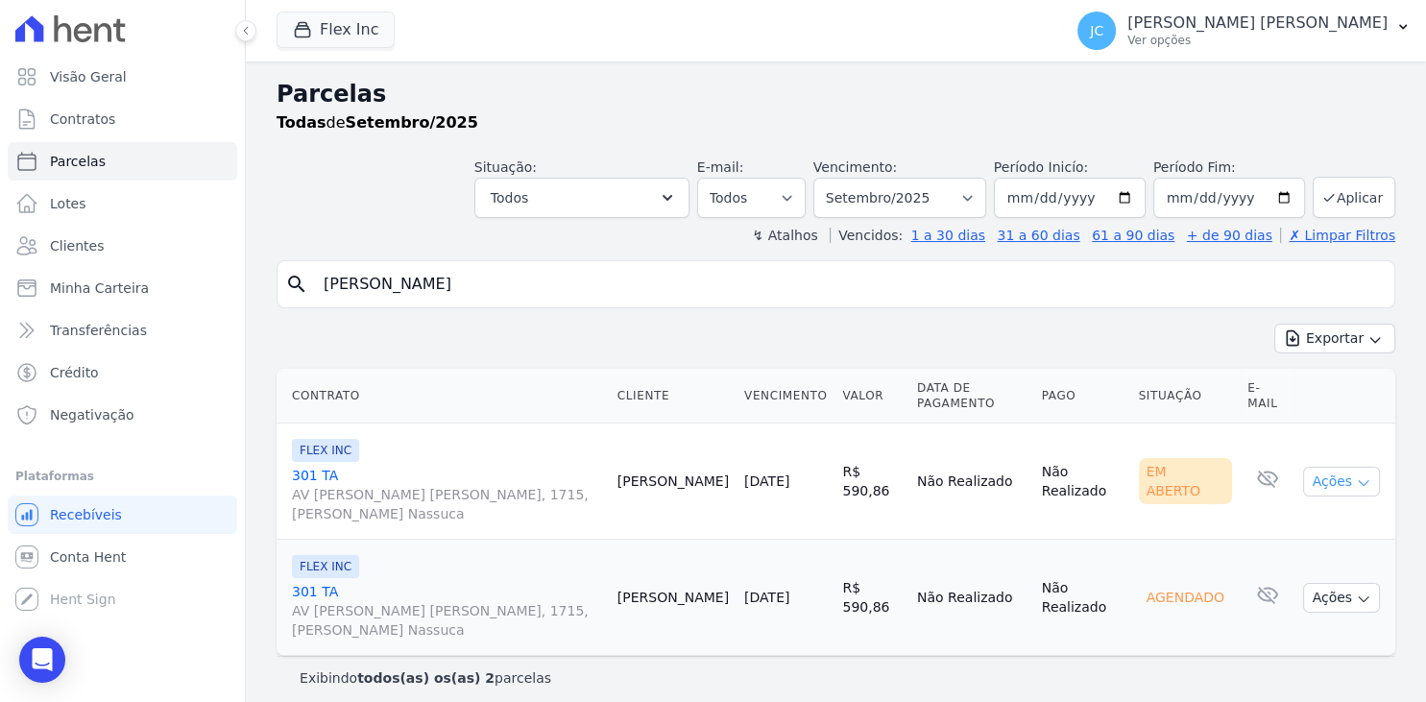
click at [1334, 467] on button "Ações" at bounding box center [1341, 482] width 77 height 30
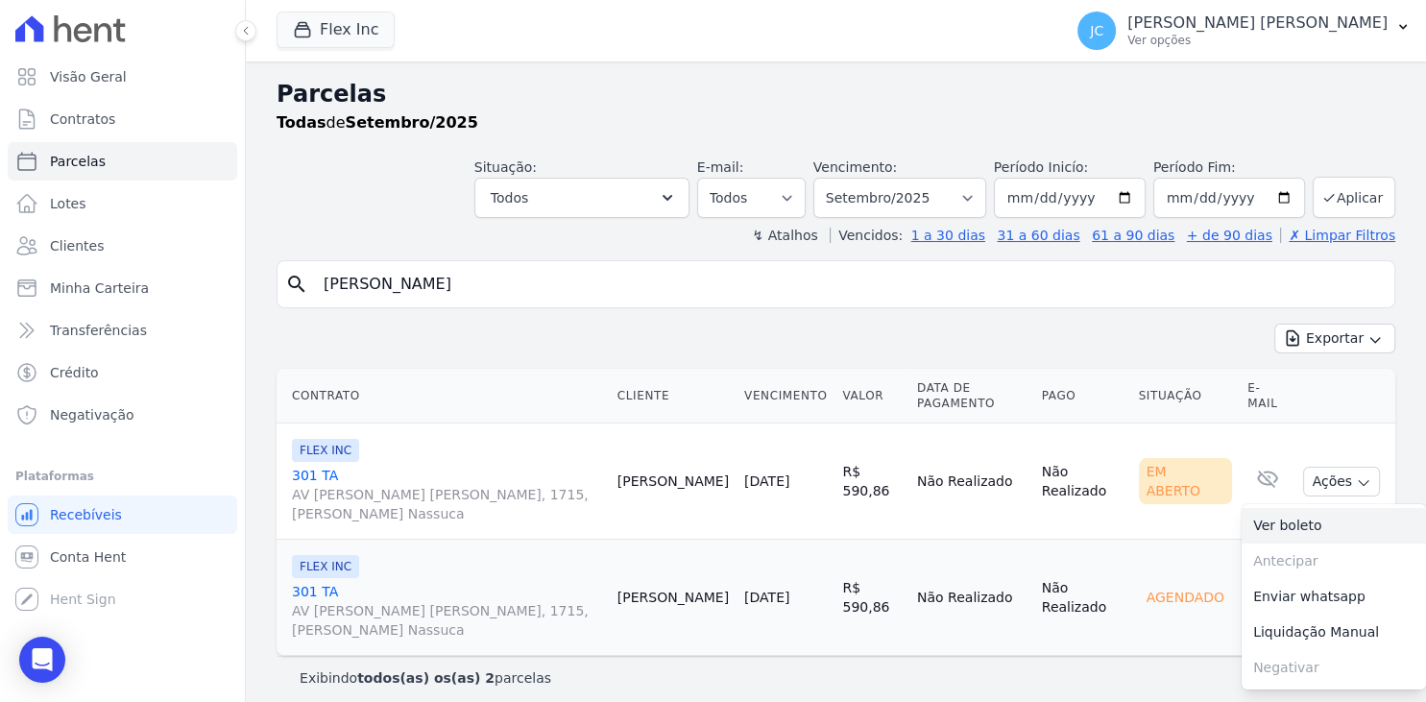
click at [1302, 508] on link "Ver boleto" at bounding box center [1334, 526] width 184 height 36
